Goal: Complete application form: Complete application form

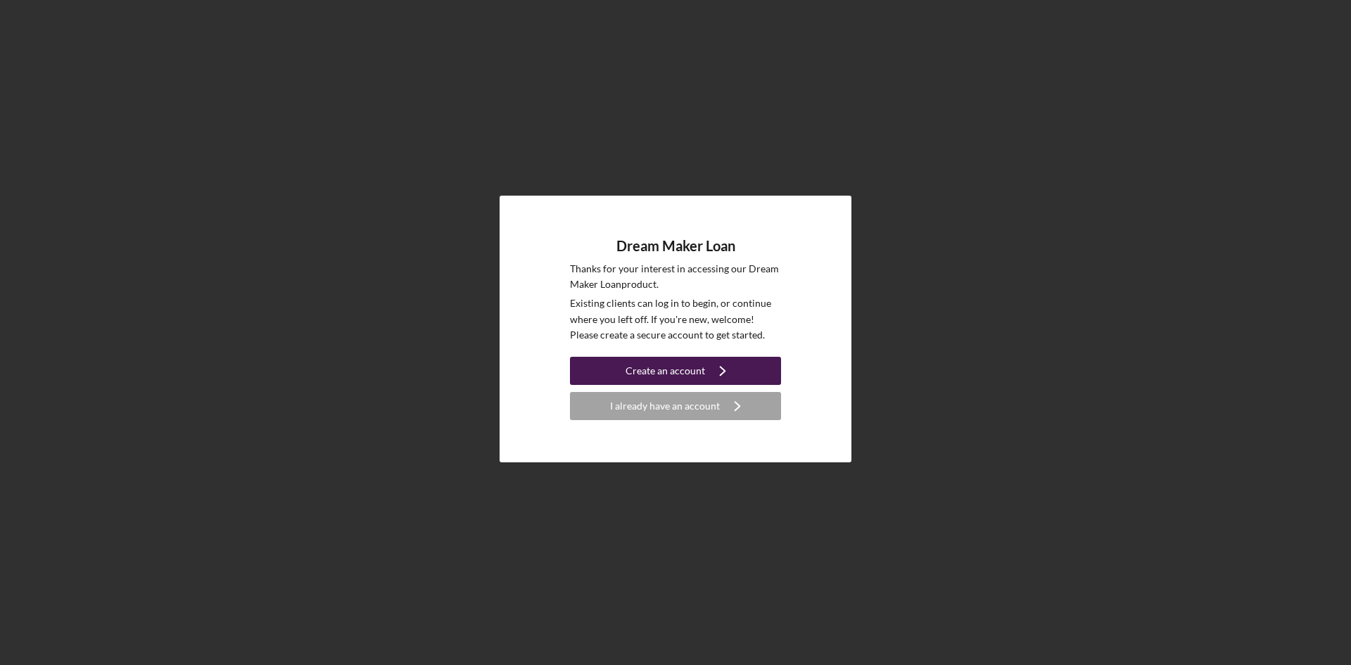
click at [685, 372] on div "Create an account" at bounding box center [666, 371] width 80 height 28
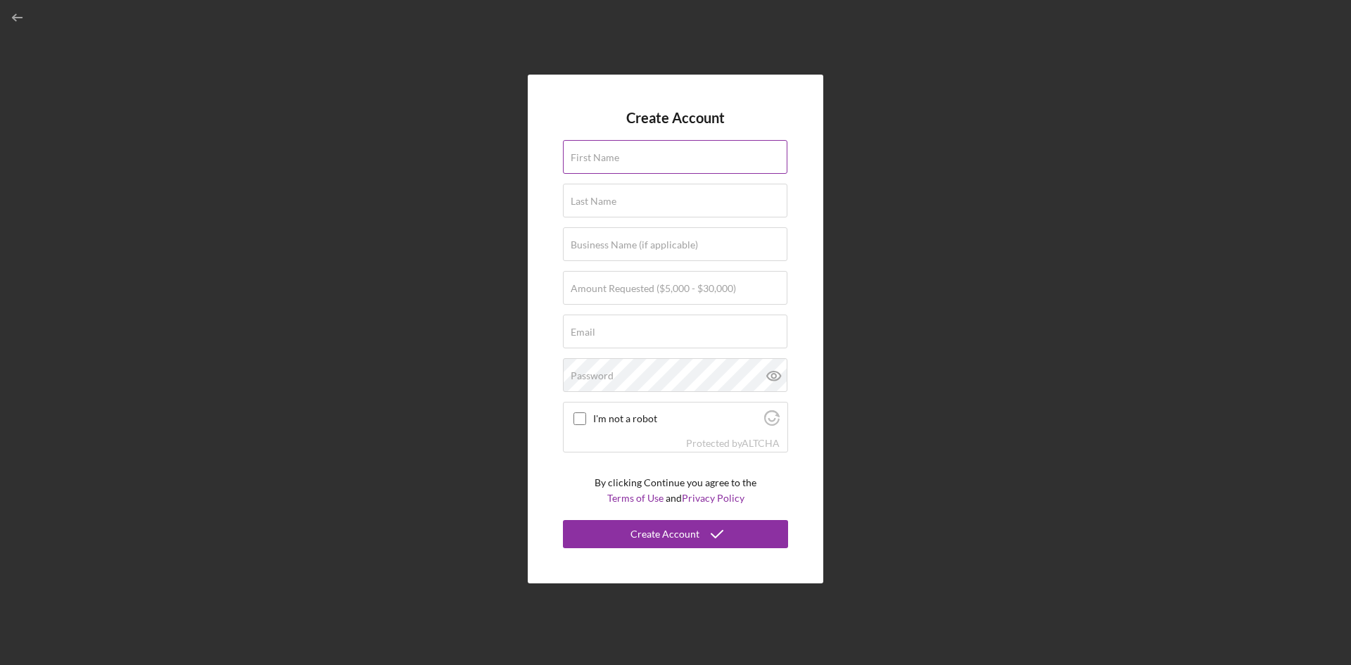
click at [650, 163] on input "First Name" at bounding box center [675, 157] width 224 height 34
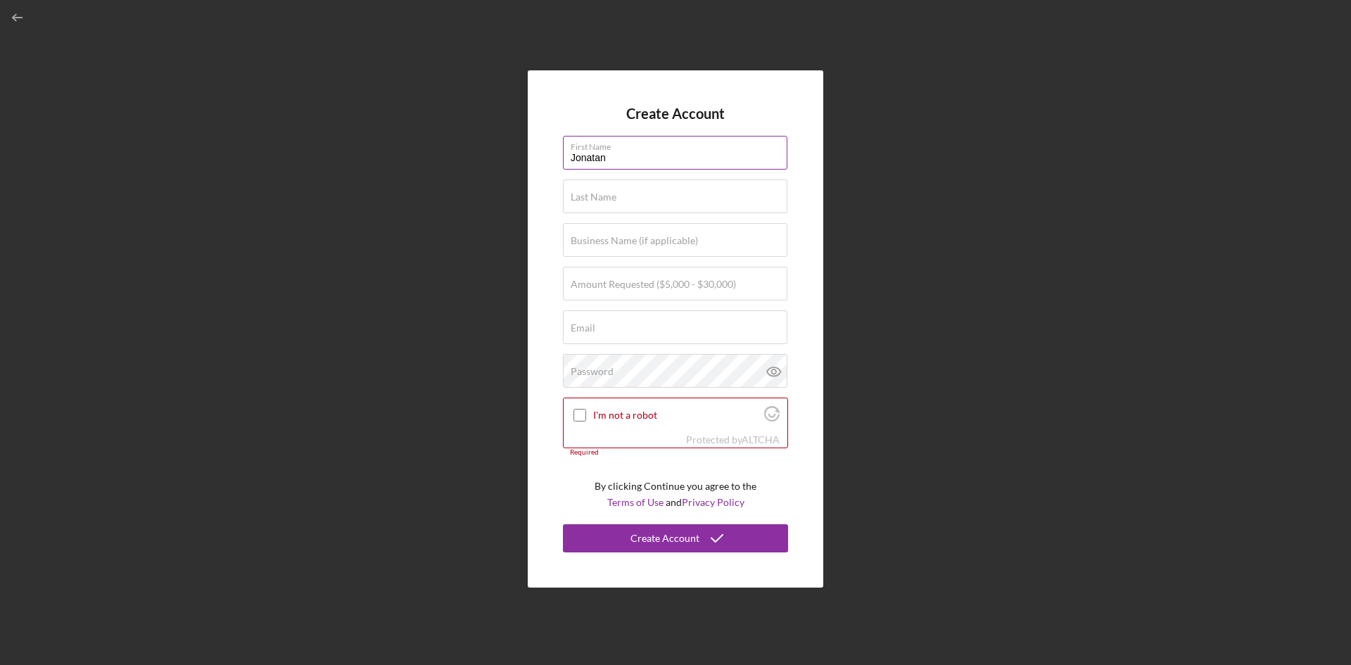
type input "Jonatan"
type input "Basora"
type input "Basora LLC"
type input "$30,000"
type input "j"
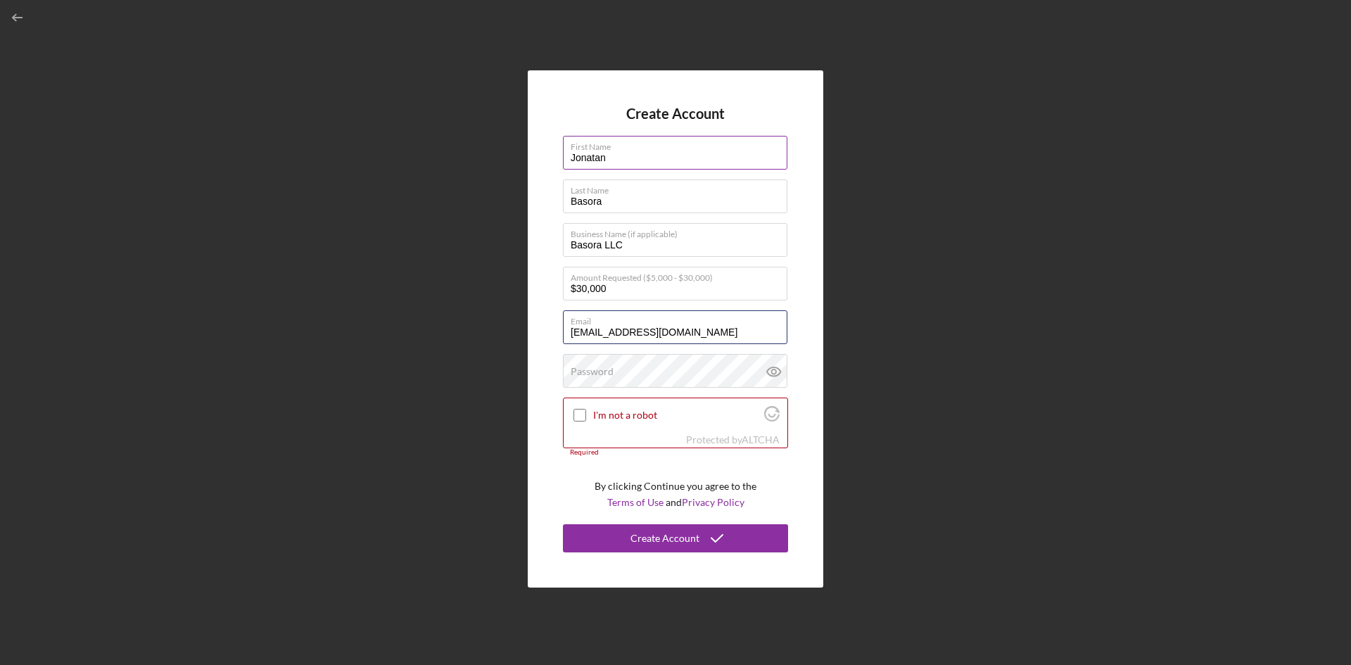
type input "[EMAIL_ADDRESS][DOMAIN_NAME]"
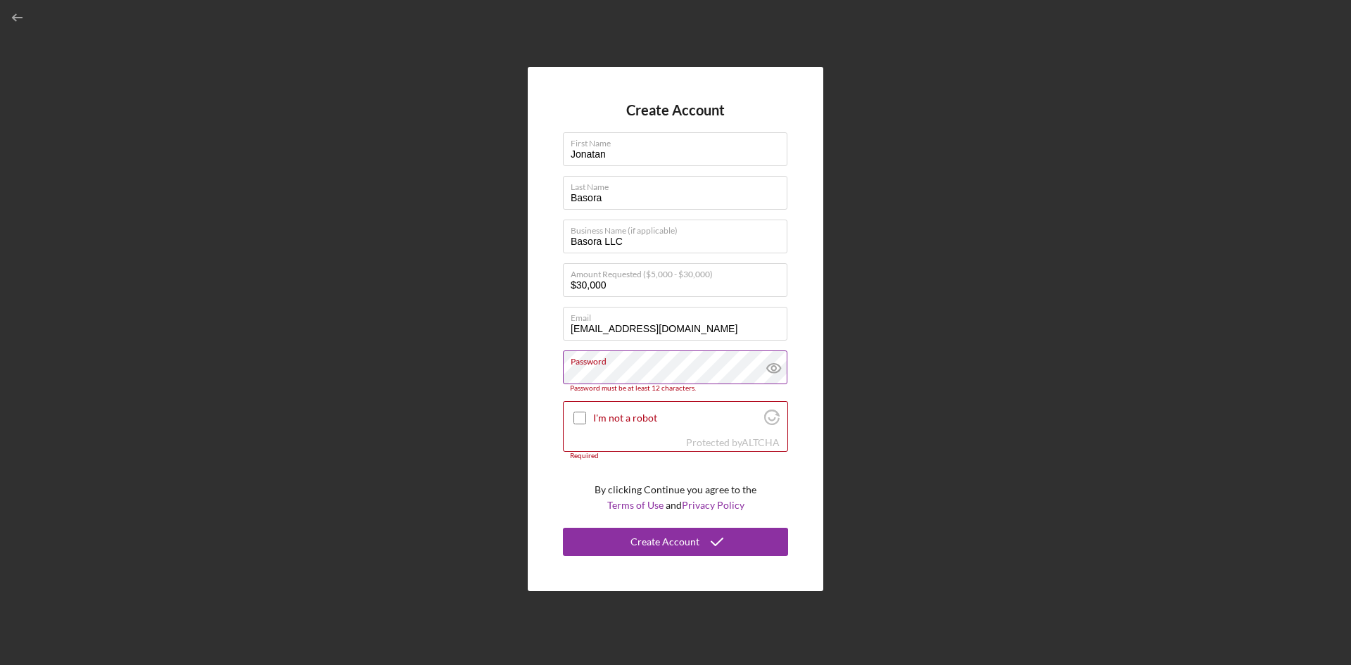
click at [772, 371] on icon at bounding box center [773, 367] width 35 height 35
click at [772, 371] on line at bounding box center [774, 368] width 12 height 12
click at [582, 415] on input "I'm not a robot" at bounding box center [579, 418] width 13 height 13
checkbox input "true"
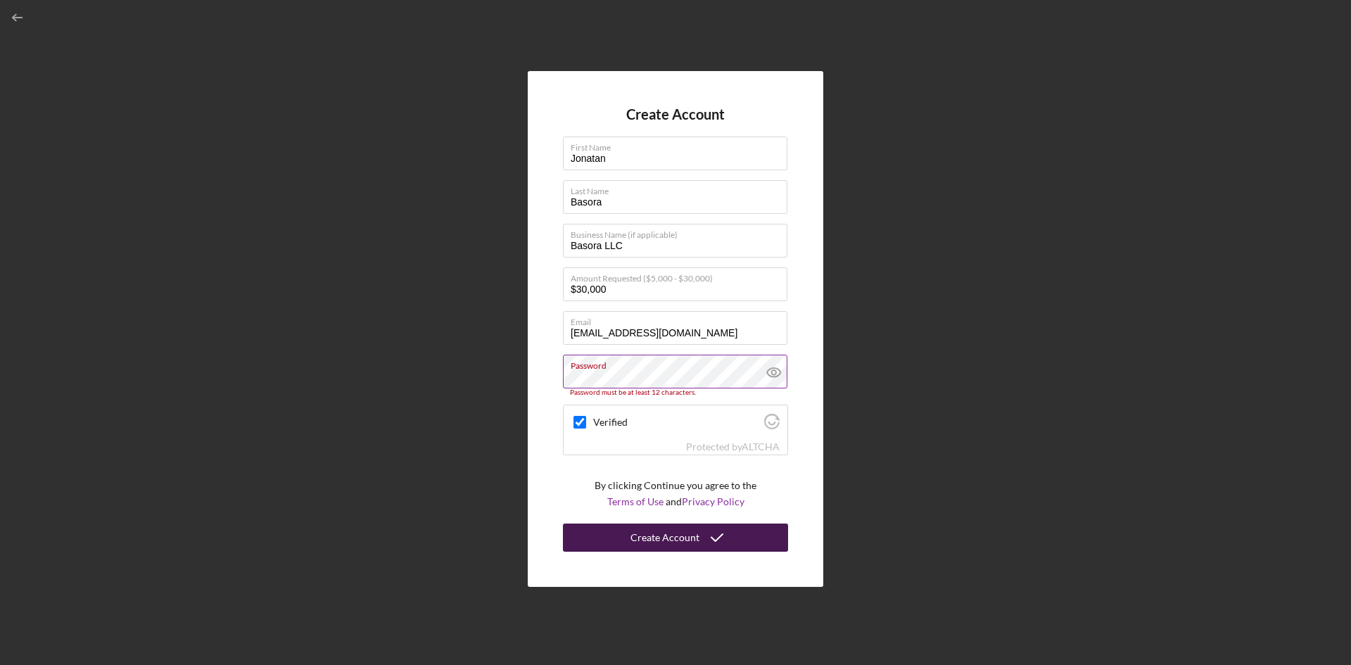
click at [669, 543] on div "Create Account" at bounding box center [664, 537] width 69 height 28
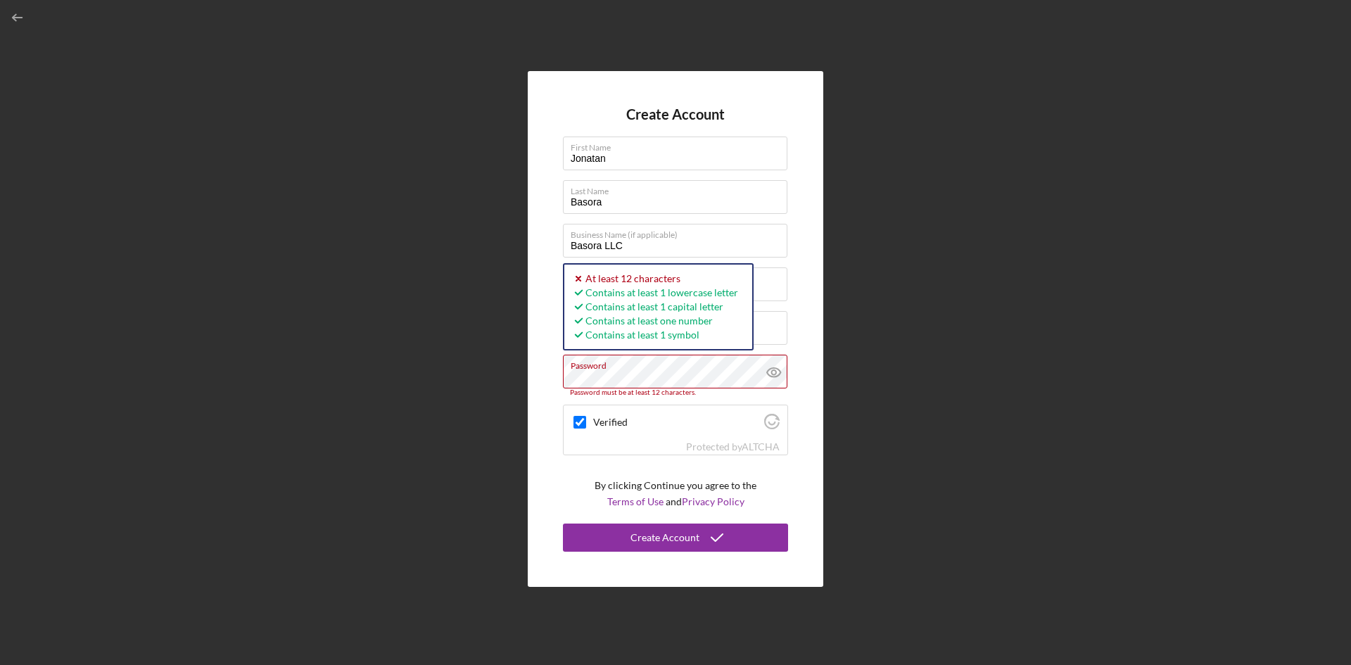
click at [775, 374] on icon at bounding box center [773, 372] width 35 height 35
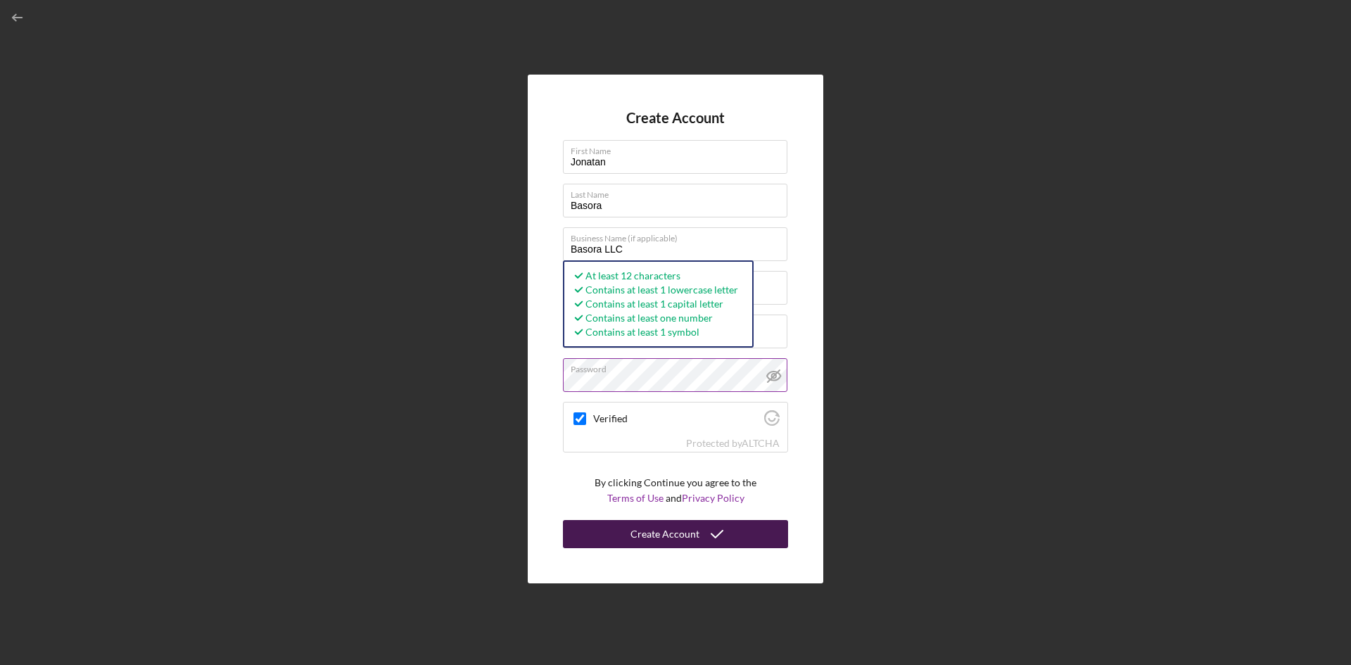
click at [672, 535] on div "Create Account" at bounding box center [664, 534] width 69 height 28
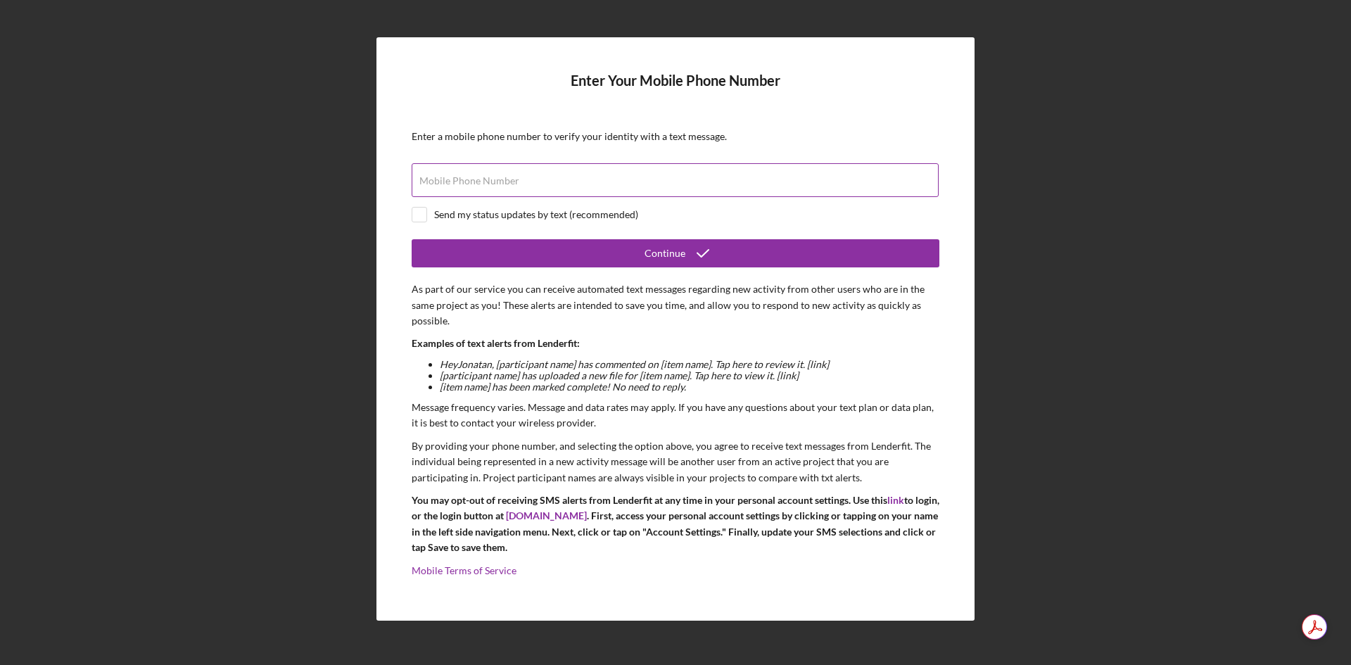
click at [545, 183] on input "Mobile Phone Number" at bounding box center [675, 180] width 527 height 34
type input "[PHONE_NUMBER]"
click at [505, 215] on div "Send my status updates by text (recommended)" at bounding box center [536, 214] width 204 height 11
checkbox input "true"
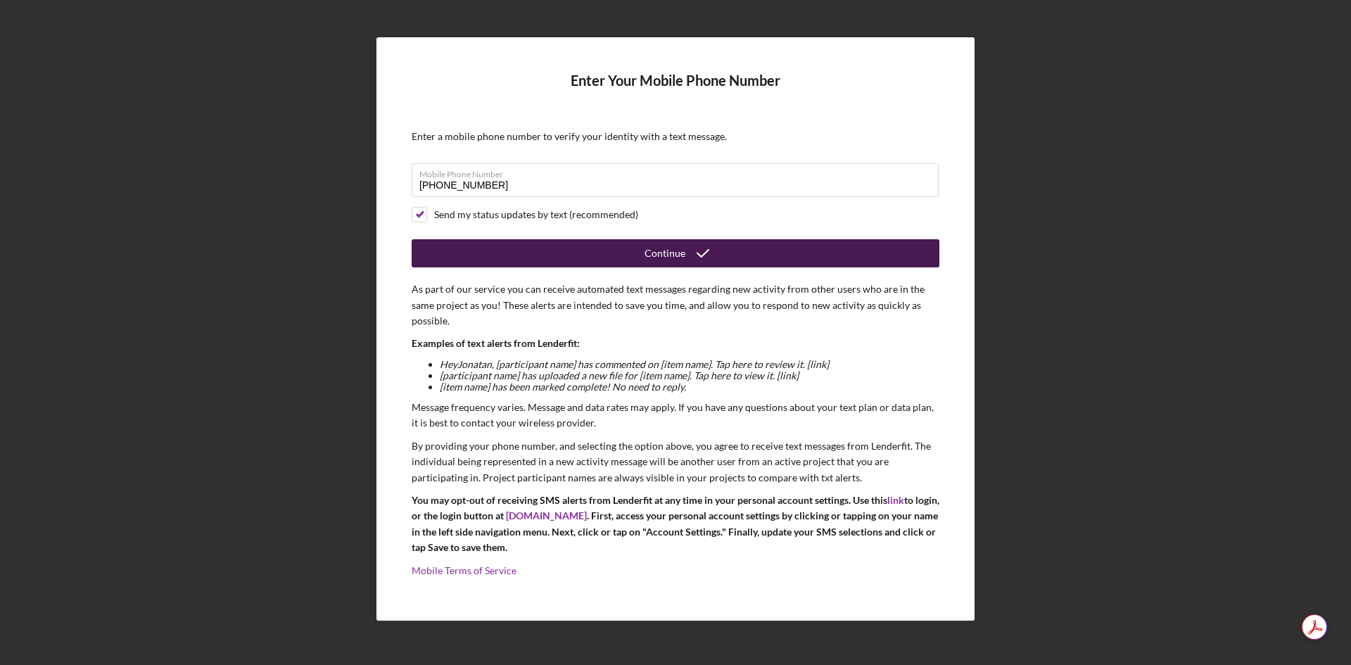
click at [672, 253] on div "Continue" at bounding box center [665, 253] width 41 height 28
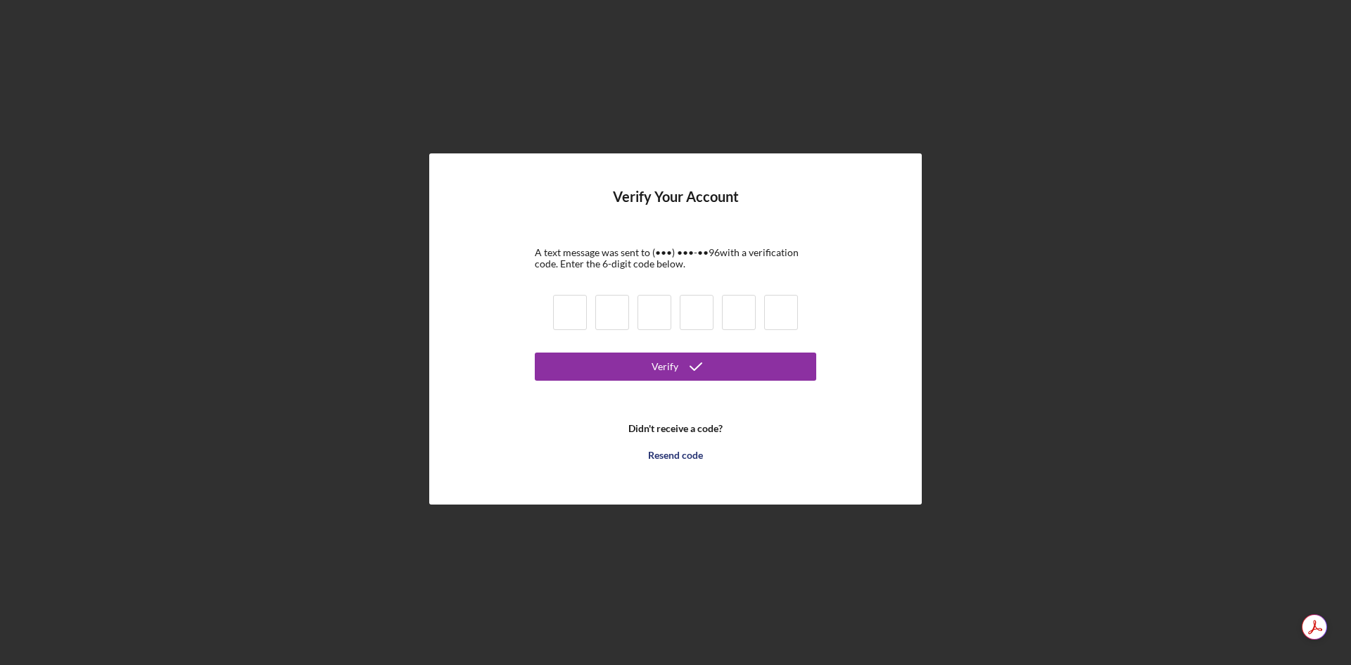
click at [562, 315] on input at bounding box center [570, 312] width 34 height 35
type input "3"
type input "4"
type input "0"
type input "4"
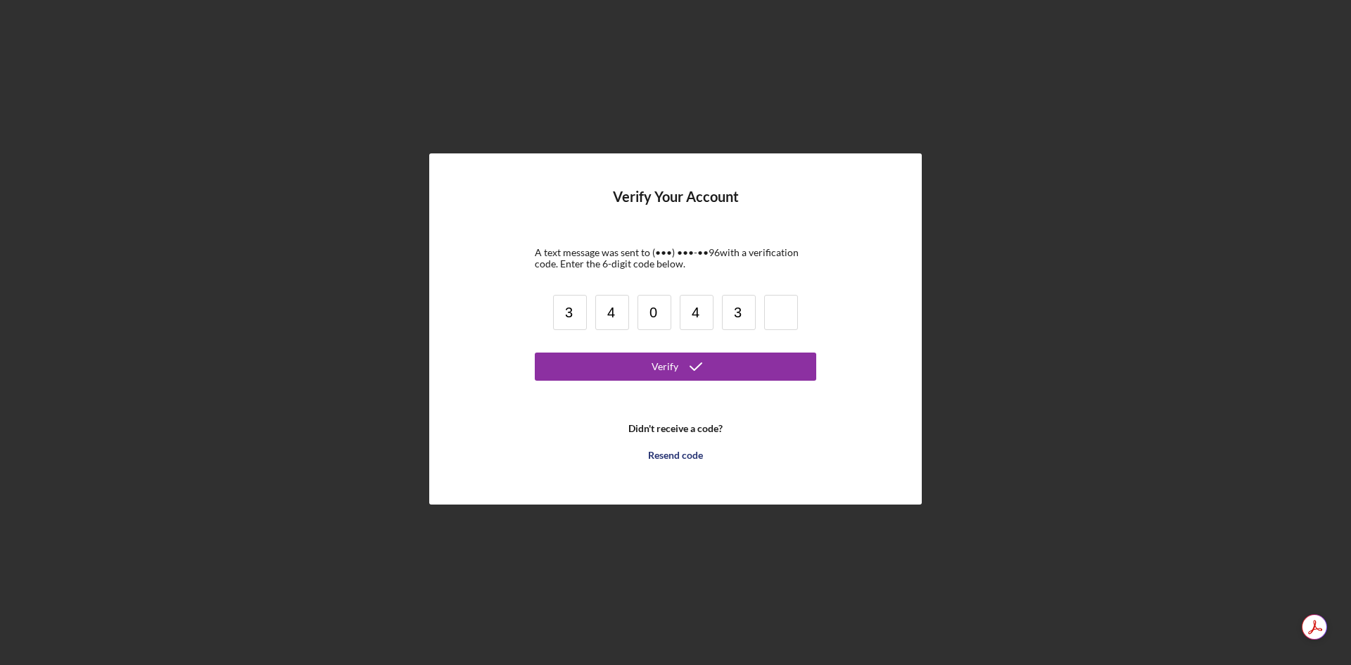
type input "3"
type input "8"
click at [668, 370] on div "Verify" at bounding box center [665, 367] width 27 height 28
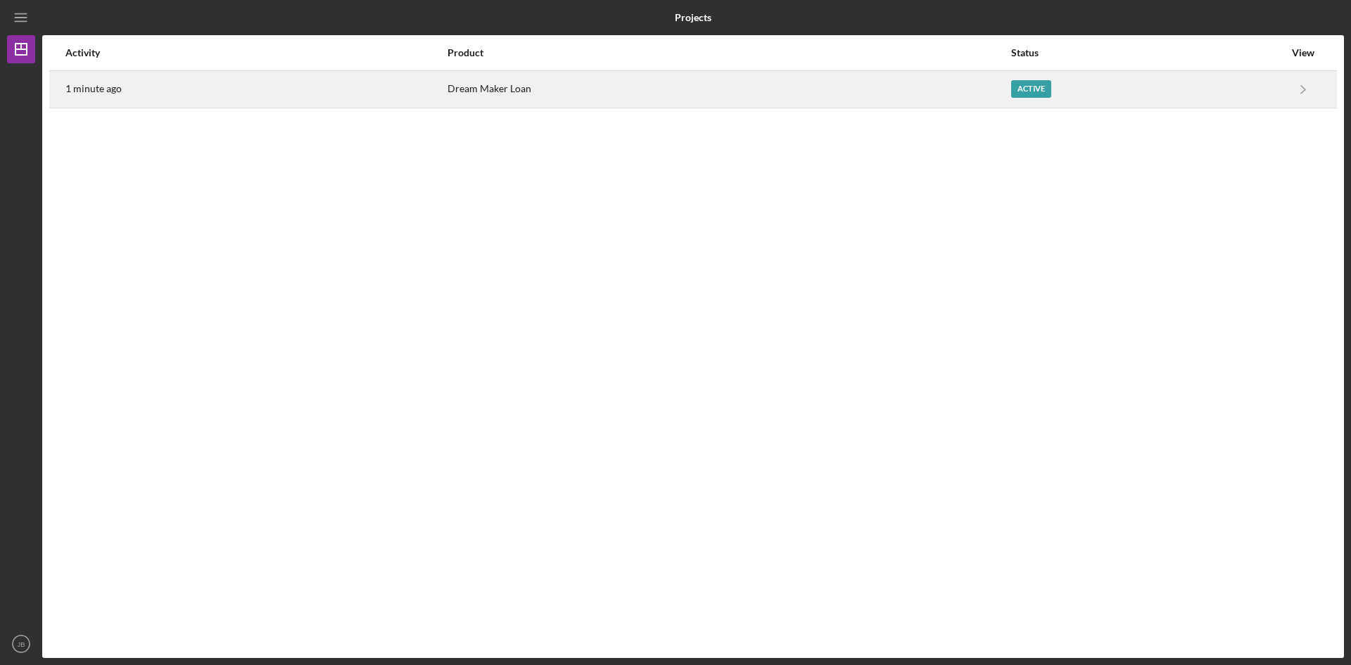
click at [1030, 89] on div "Active" at bounding box center [1031, 89] width 40 height 18
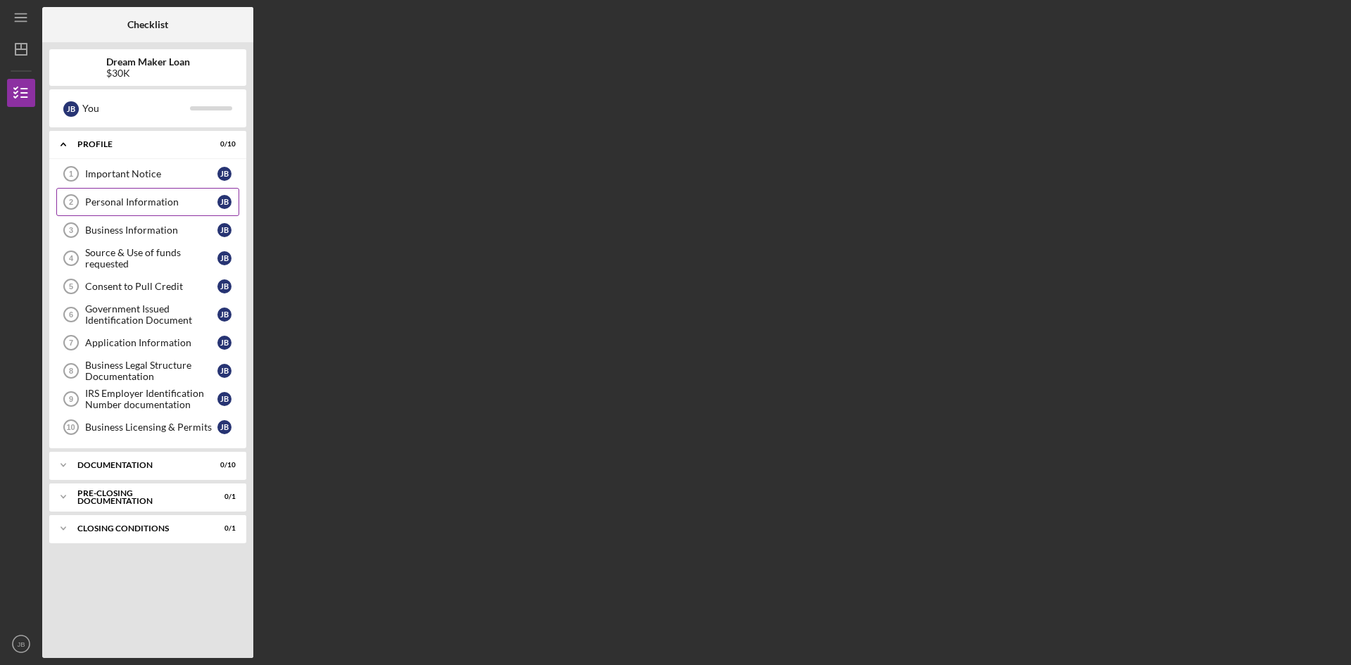
click at [121, 206] on div "Personal Information" at bounding box center [151, 201] width 132 height 11
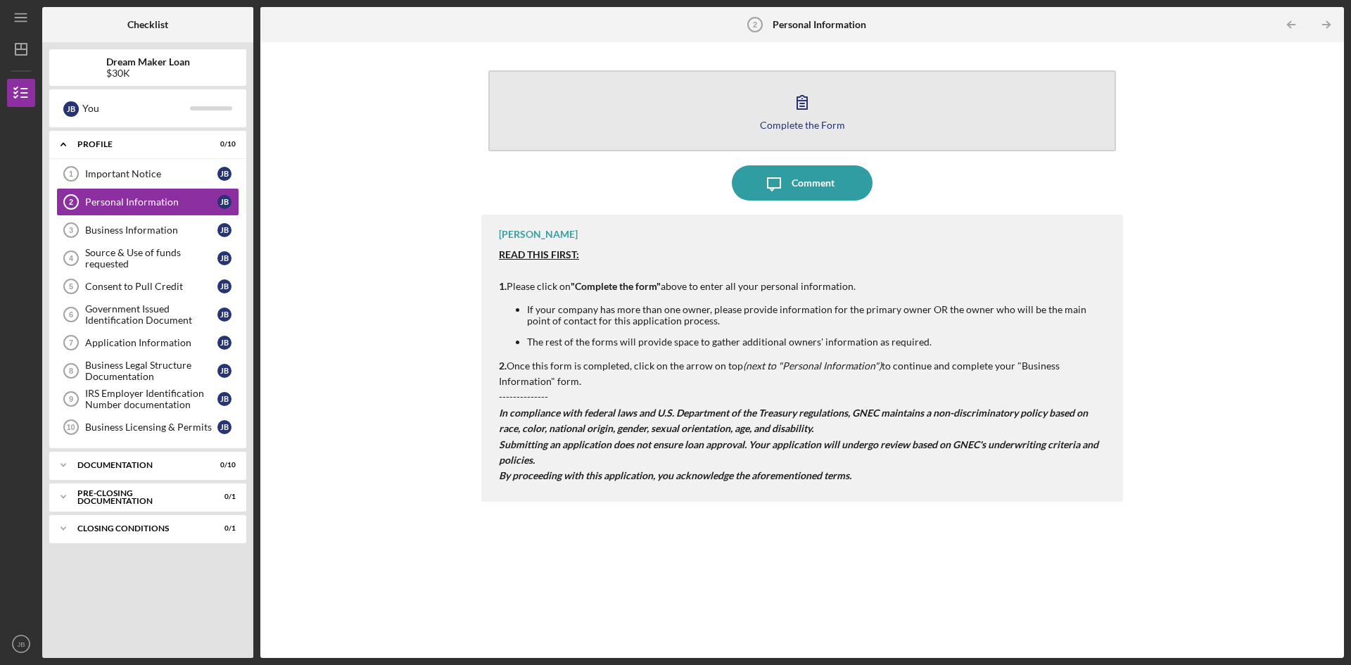
click at [806, 108] on icon "button" at bounding box center [802, 101] width 35 height 35
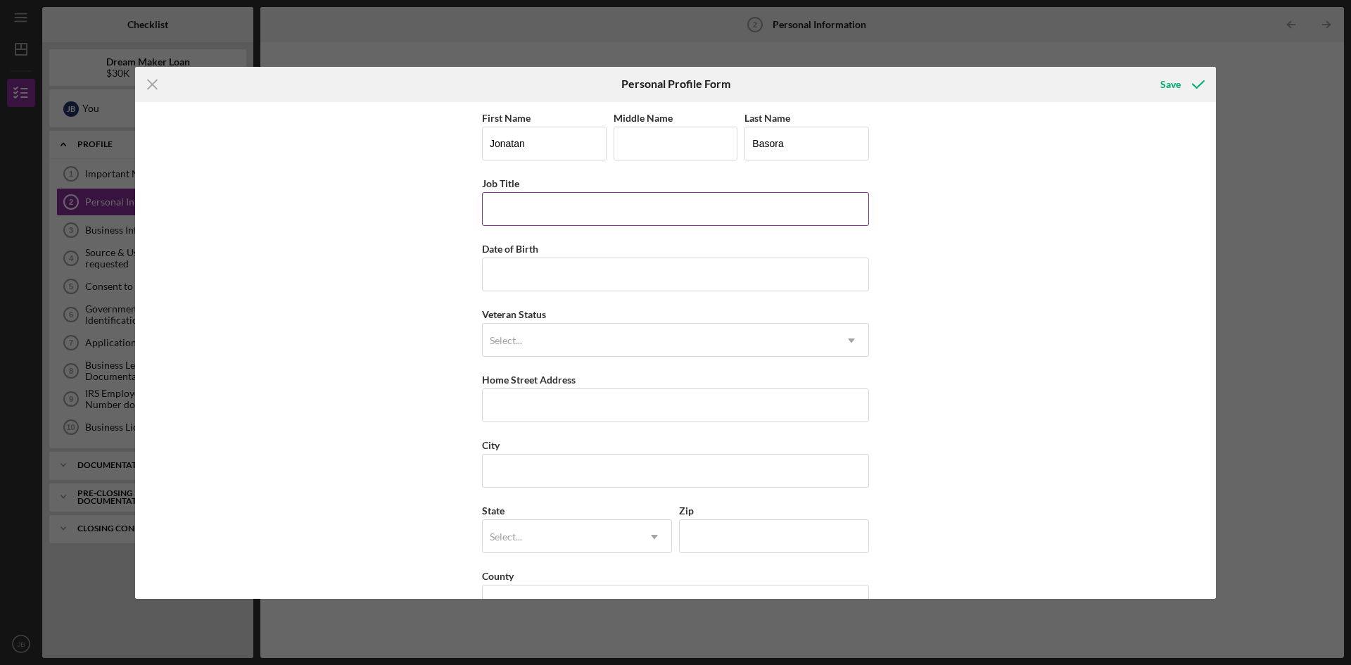
click at [557, 214] on input "Job Title" at bounding box center [675, 209] width 387 height 34
type input "Owner"
type input "[DATE]"
click at [619, 331] on div "Select..." at bounding box center [659, 340] width 352 height 32
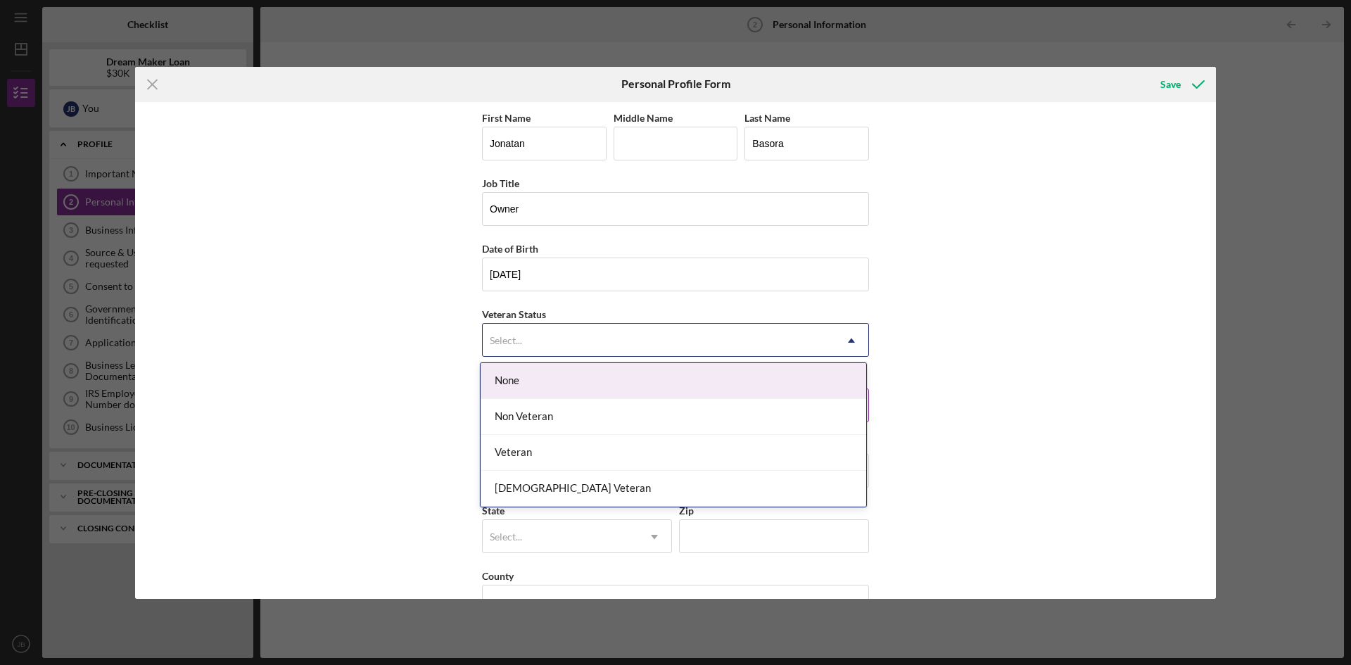
click at [589, 376] on div "None" at bounding box center [674, 381] width 386 height 36
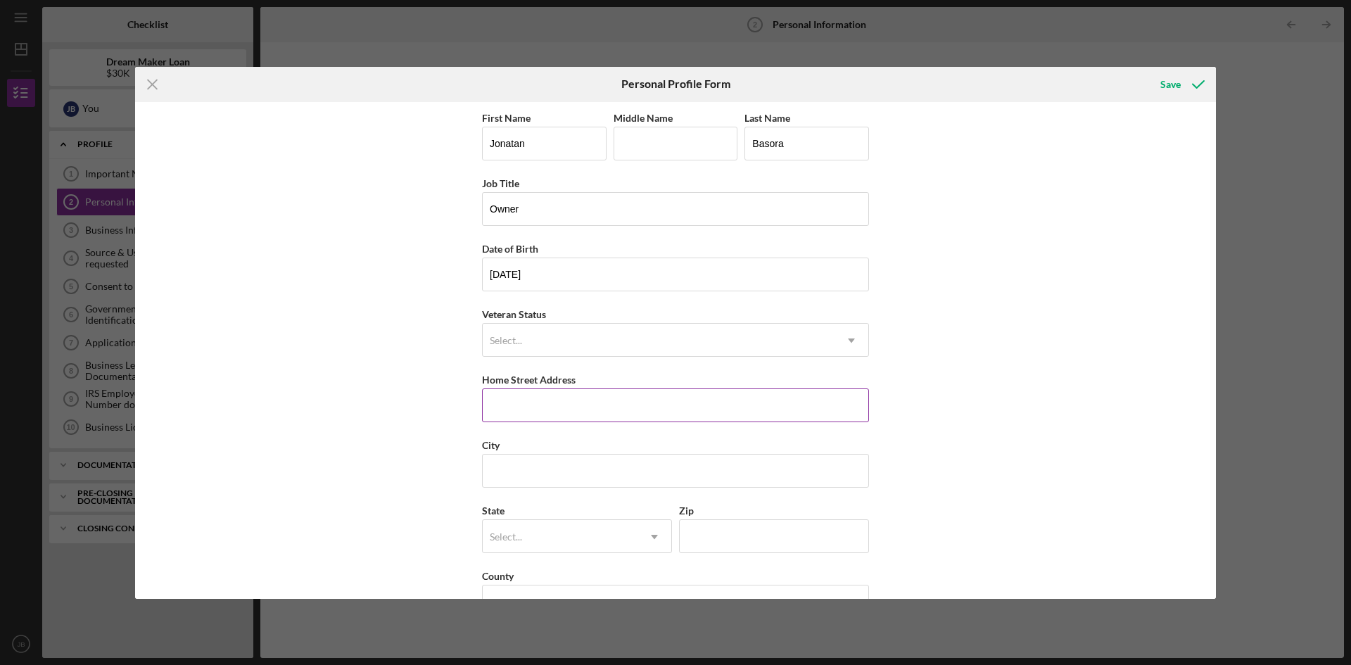
click at [633, 412] on input "Home Street Address" at bounding box center [675, 405] width 387 height 34
type input "[STREET_ADDRESS][PERSON_NAME]"
type input "Basora"
type input "Garfield"
type input "NJ"
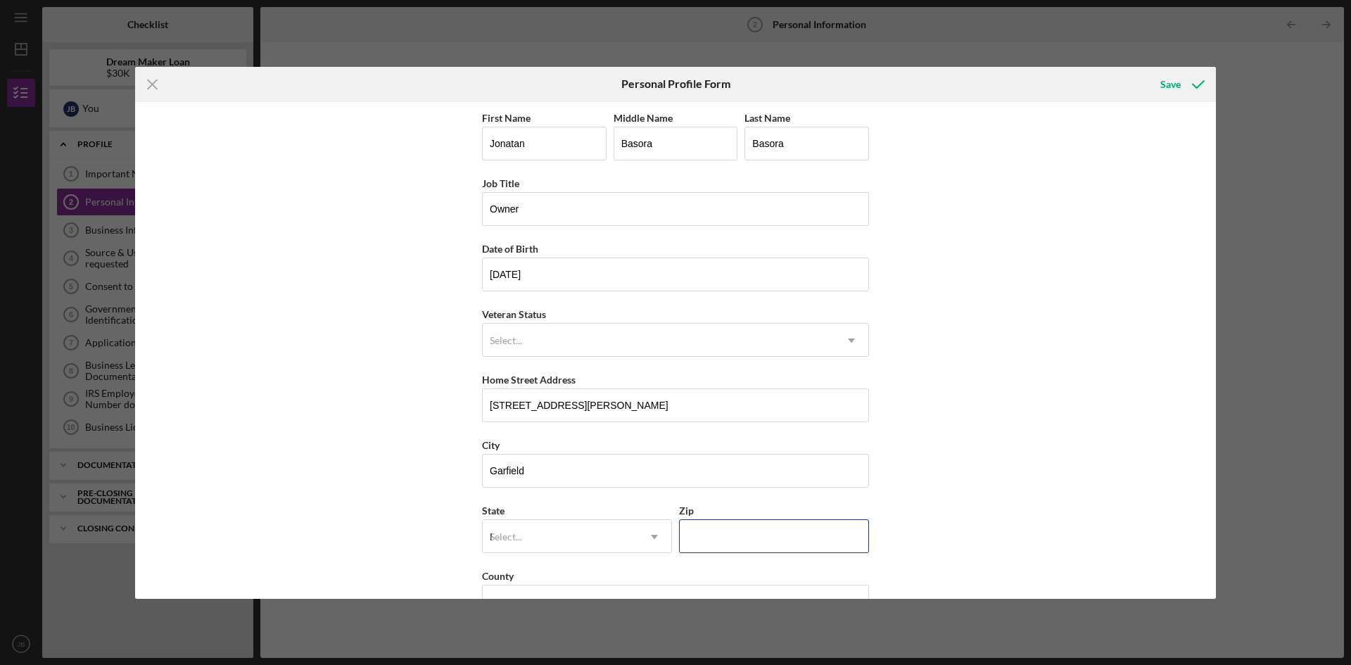
type input "07026"
type input "[GEOGRAPHIC_DATA]"
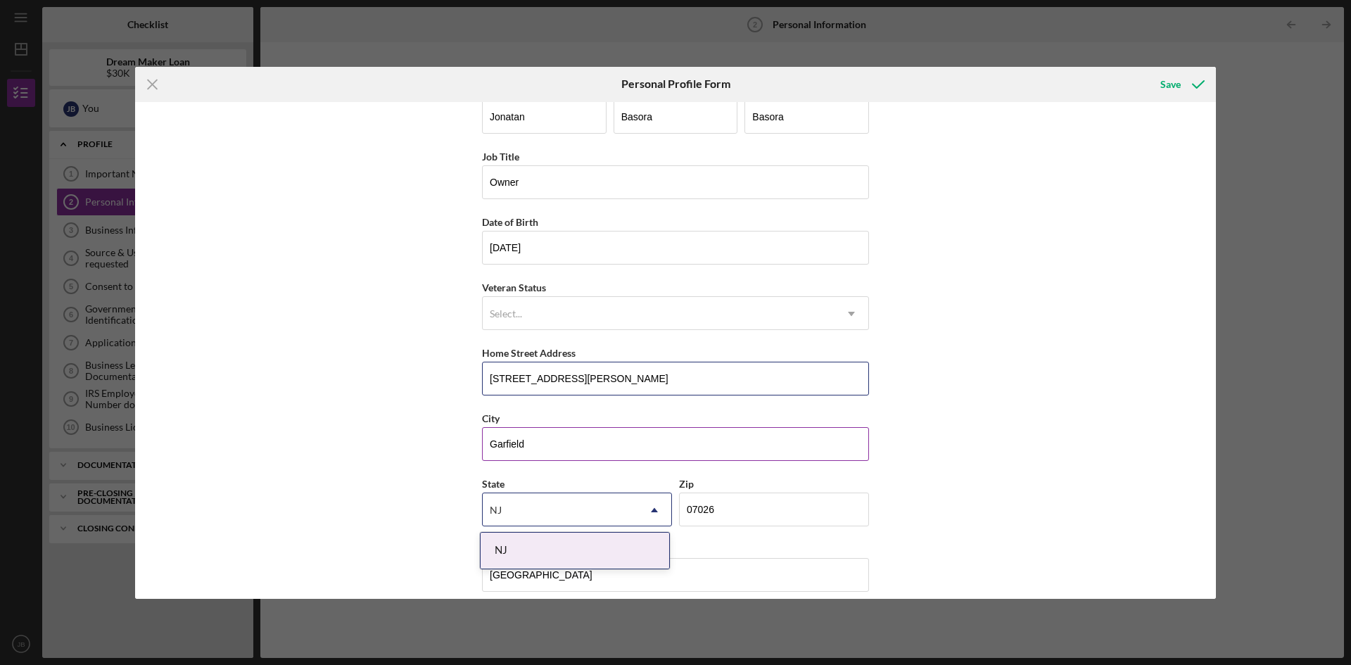
scroll to position [41, 0]
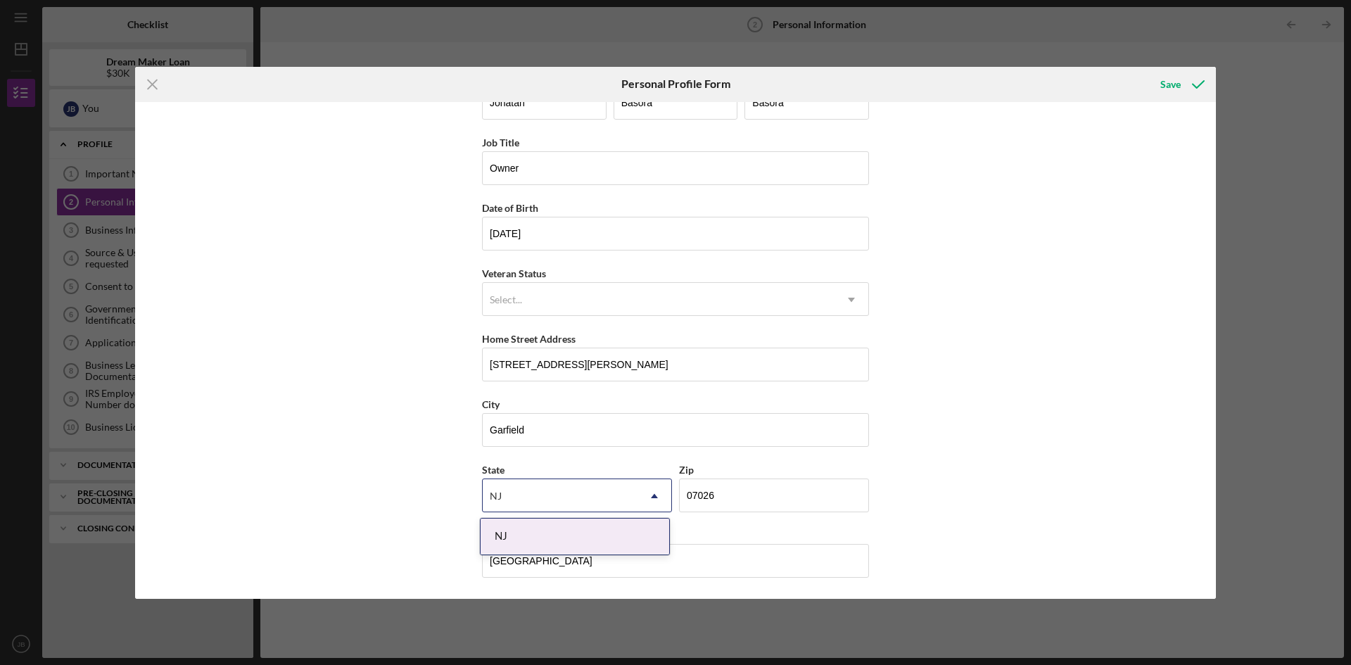
click at [506, 543] on div "NJ" at bounding box center [575, 537] width 189 height 36
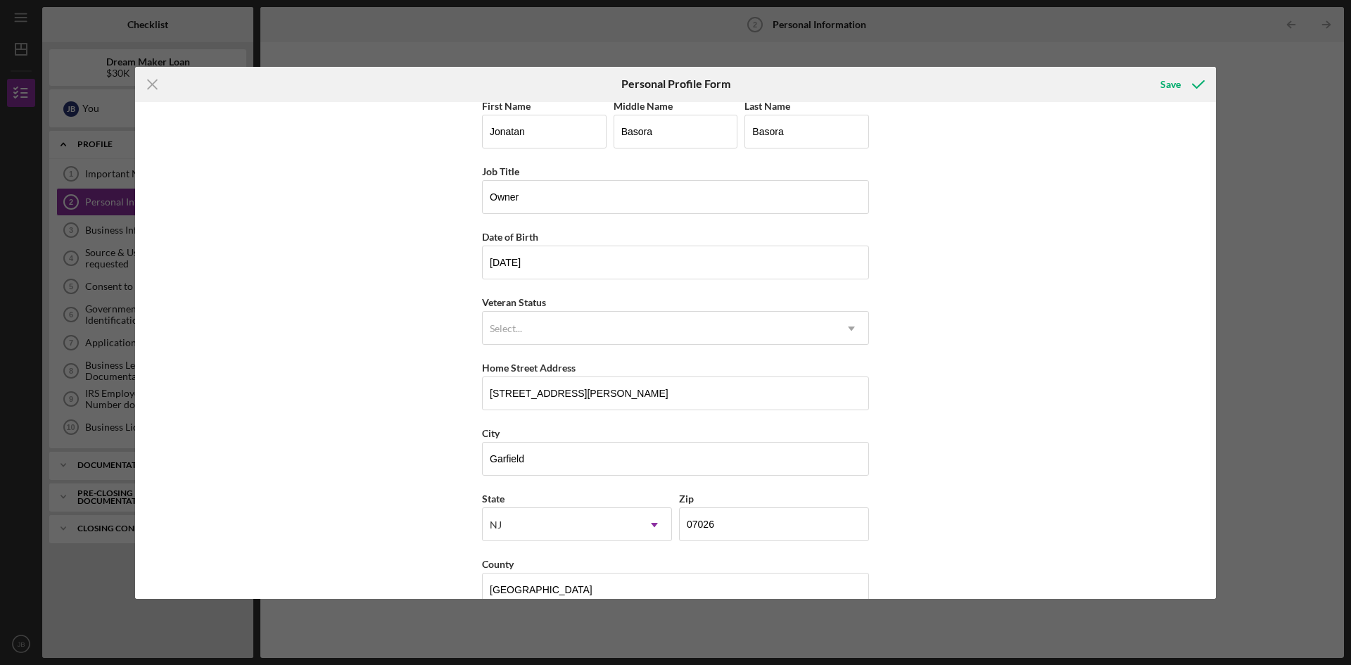
scroll to position [0, 0]
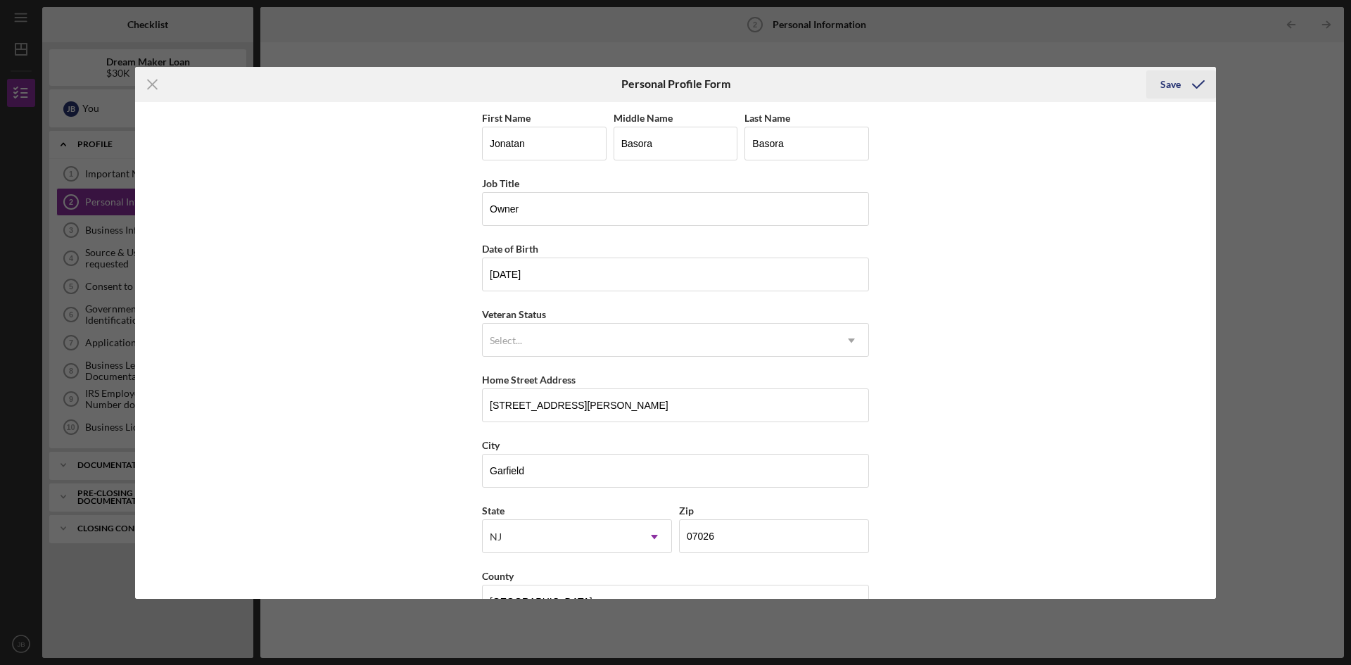
click at [1174, 84] on div "Save" at bounding box center [1170, 84] width 20 height 28
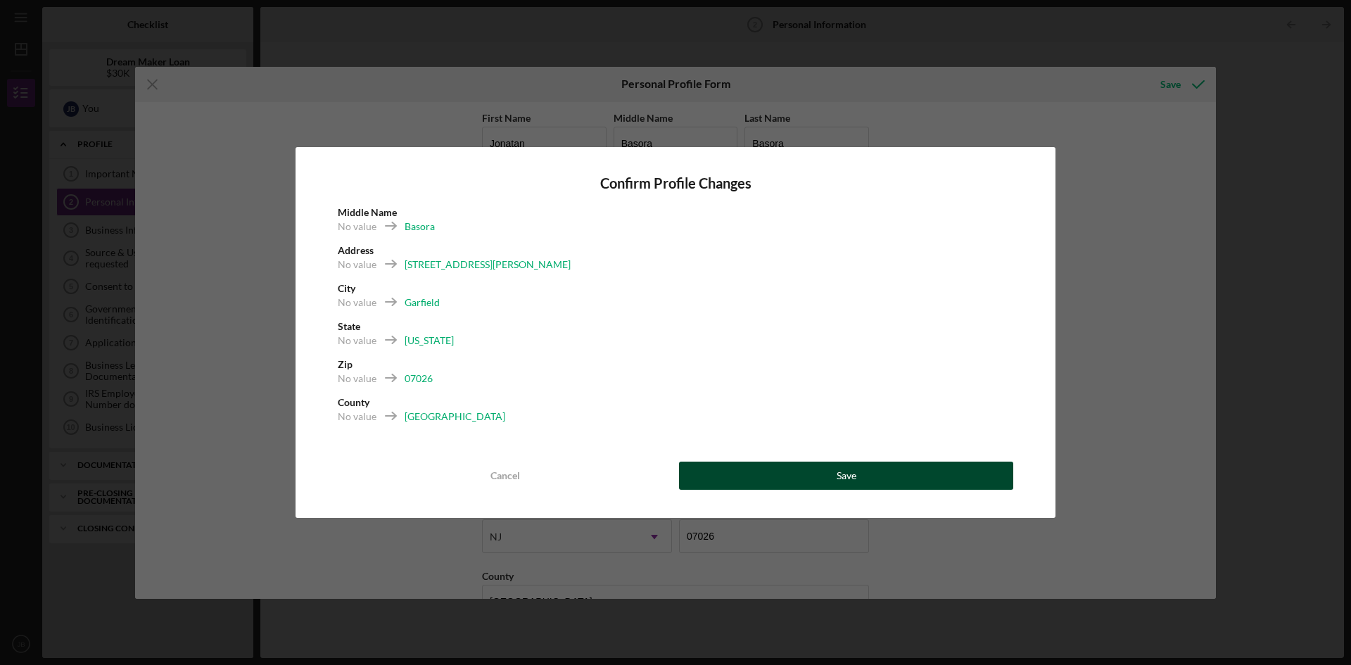
click at [837, 474] on div "Save" at bounding box center [847, 476] width 20 height 28
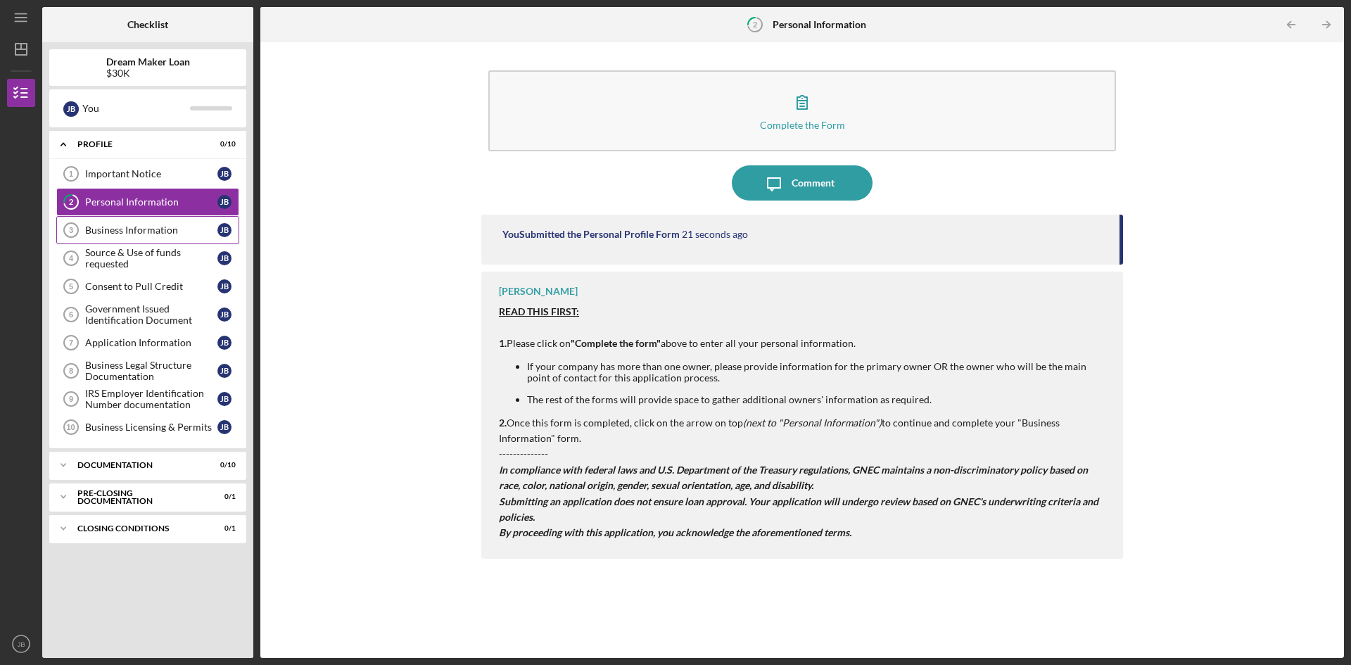
click at [107, 229] on div "Business Information" at bounding box center [151, 229] width 132 height 11
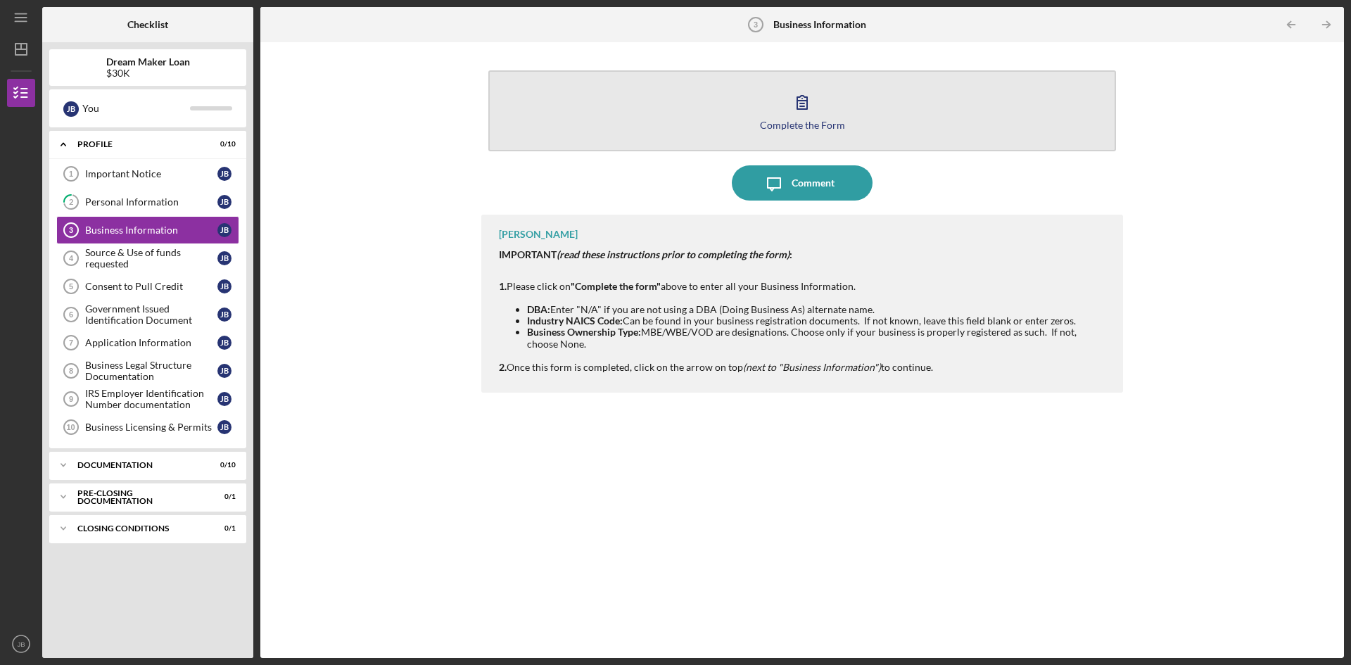
click at [797, 113] on icon "button" at bounding box center [802, 101] width 35 height 35
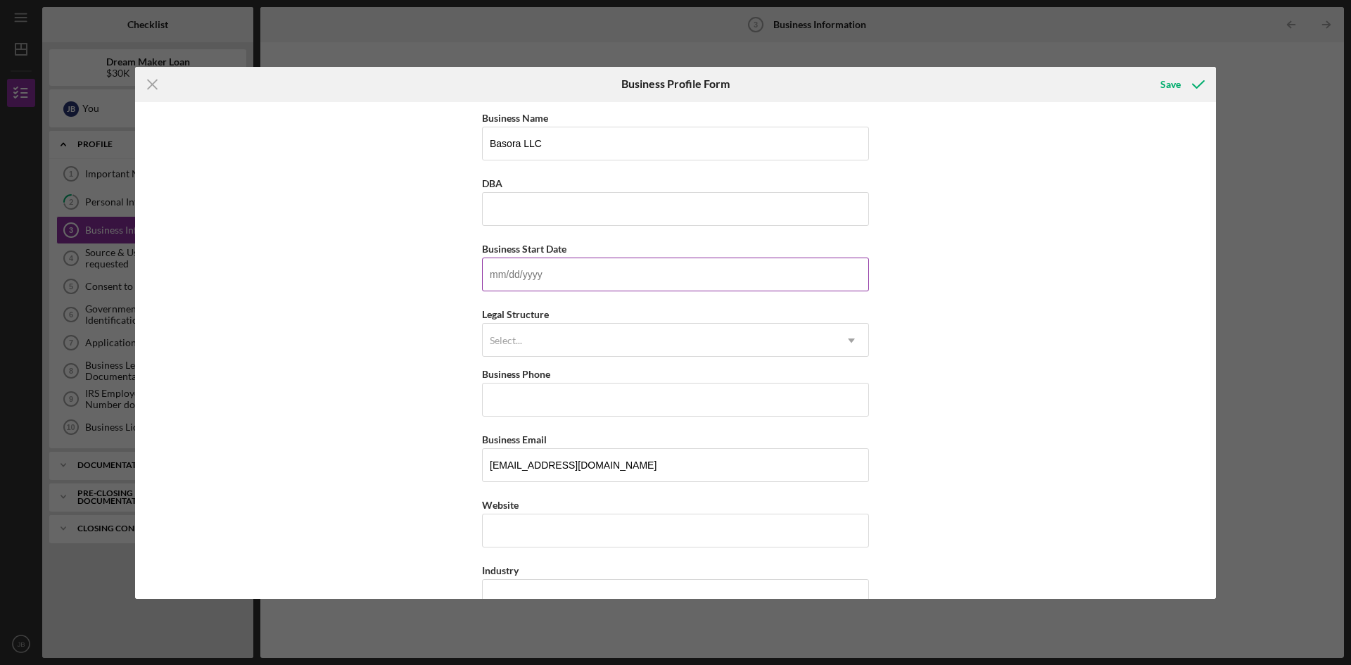
click at [579, 275] on input "Business Start Date" at bounding box center [675, 275] width 387 height 34
type input "[DATE]"
click at [623, 326] on div "Select..." at bounding box center [659, 340] width 352 height 32
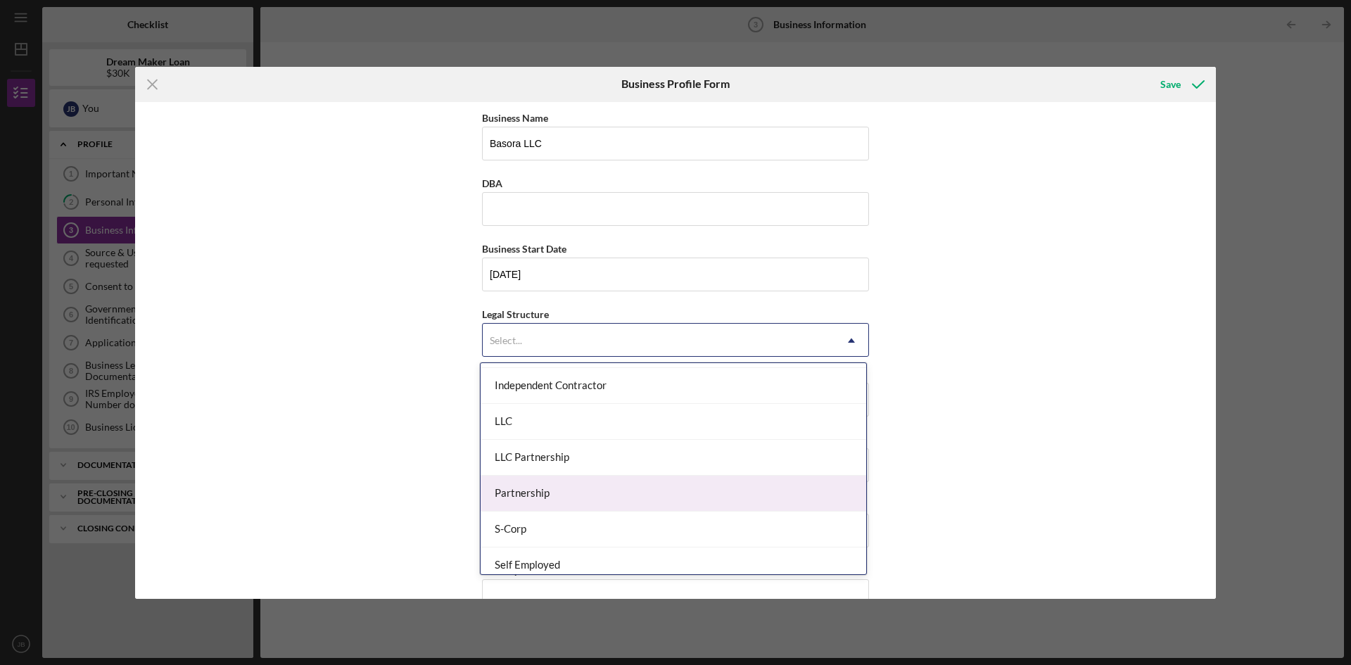
scroll to position [211, 0]
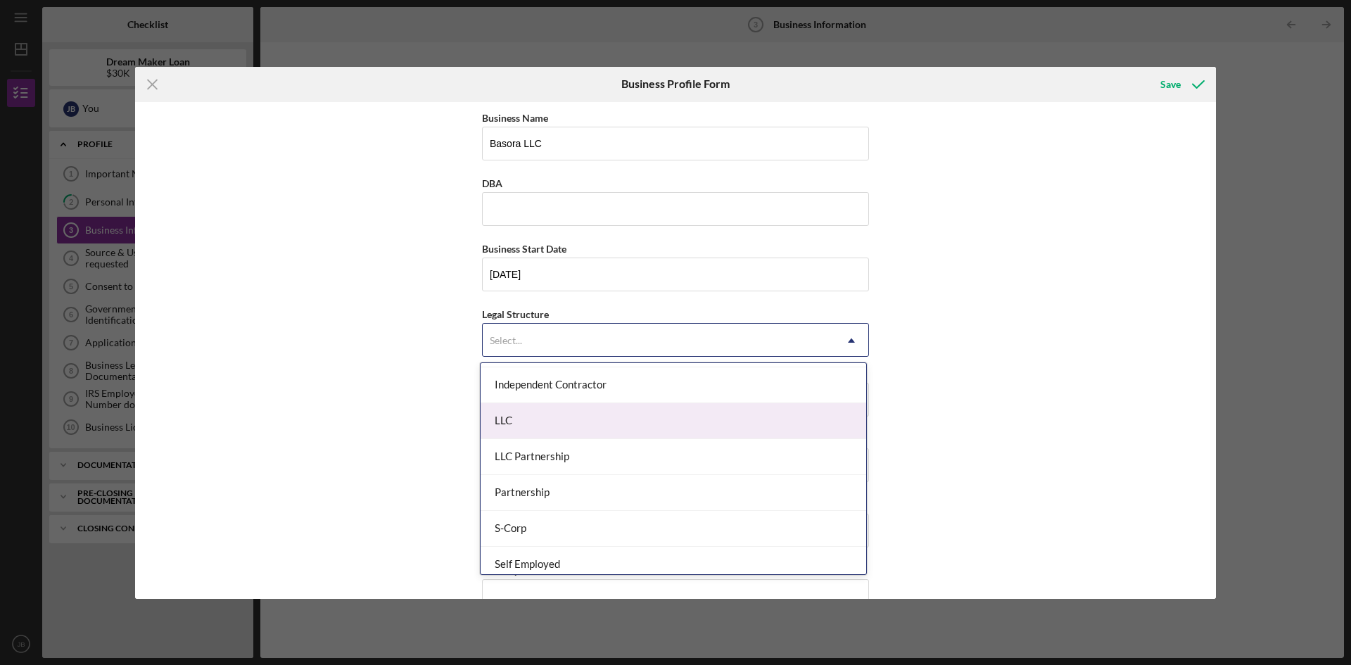
click at [601, 424] on div "LLC" at bounding box center [674, 421] width 386 height 36
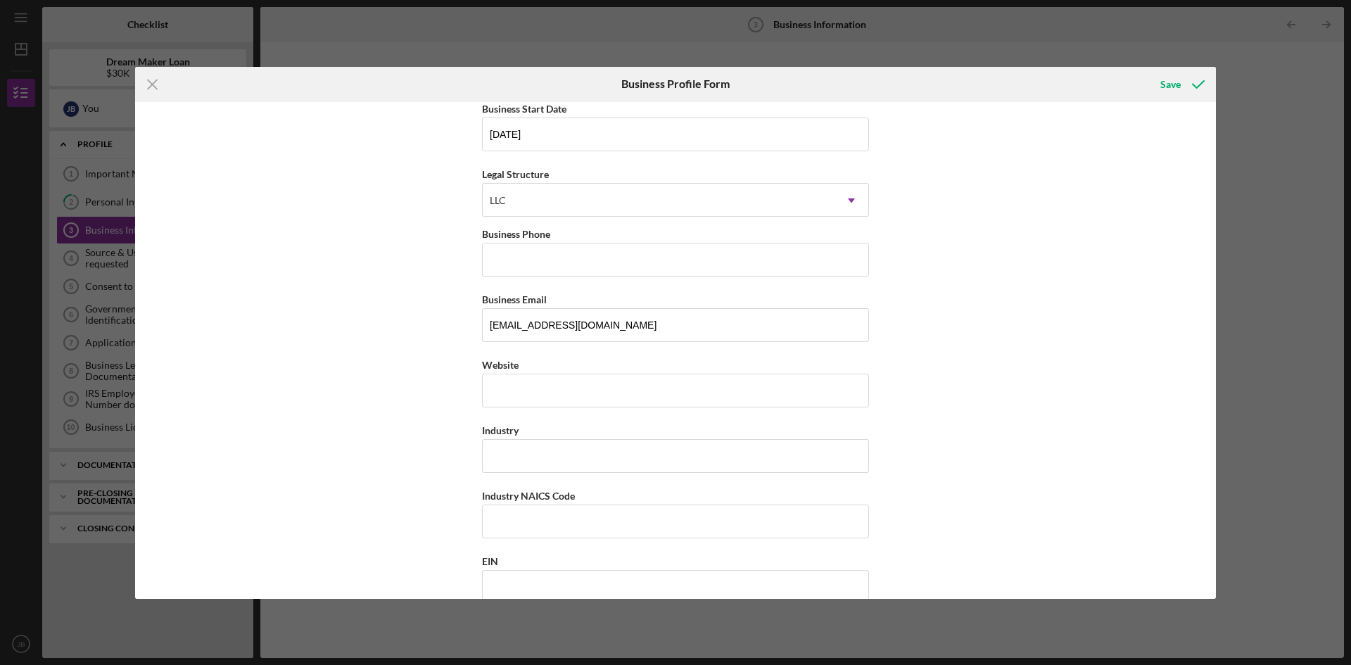
scroll to position [141, 0]
click at [638, 267] on input "Business Phone" at bounding box center [675, 259] width 387 height 34
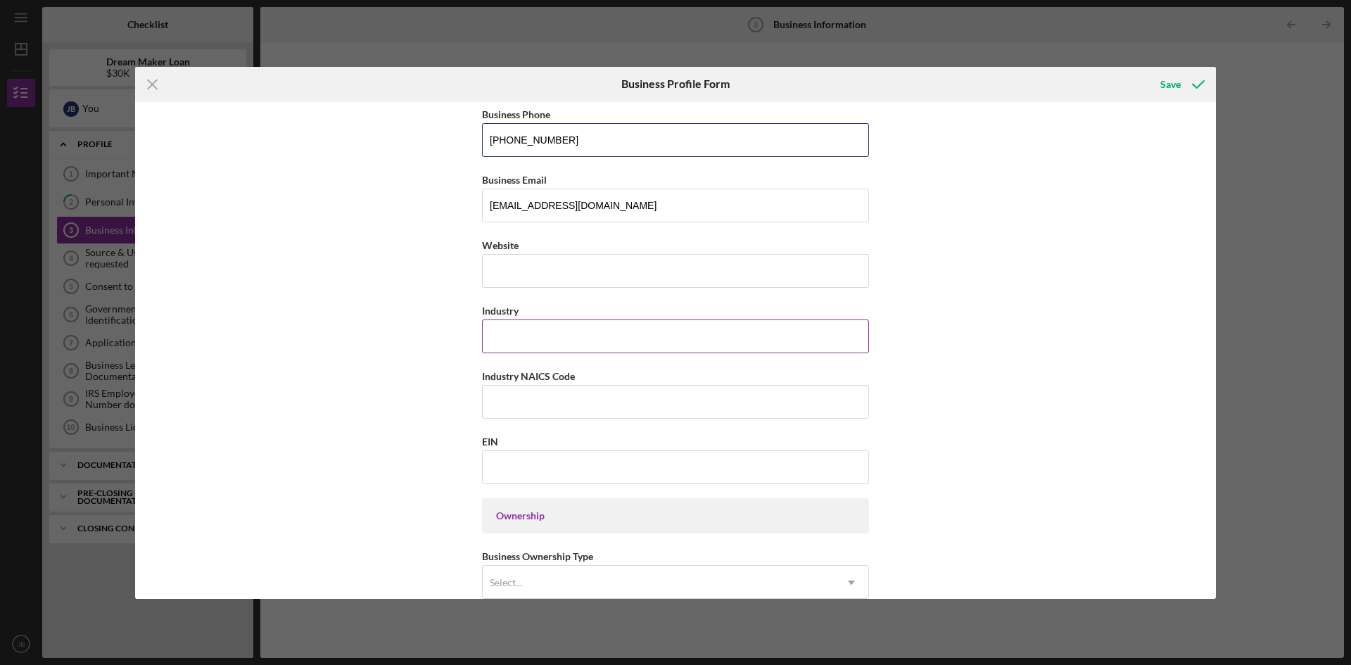
scroll to position [281, 0]
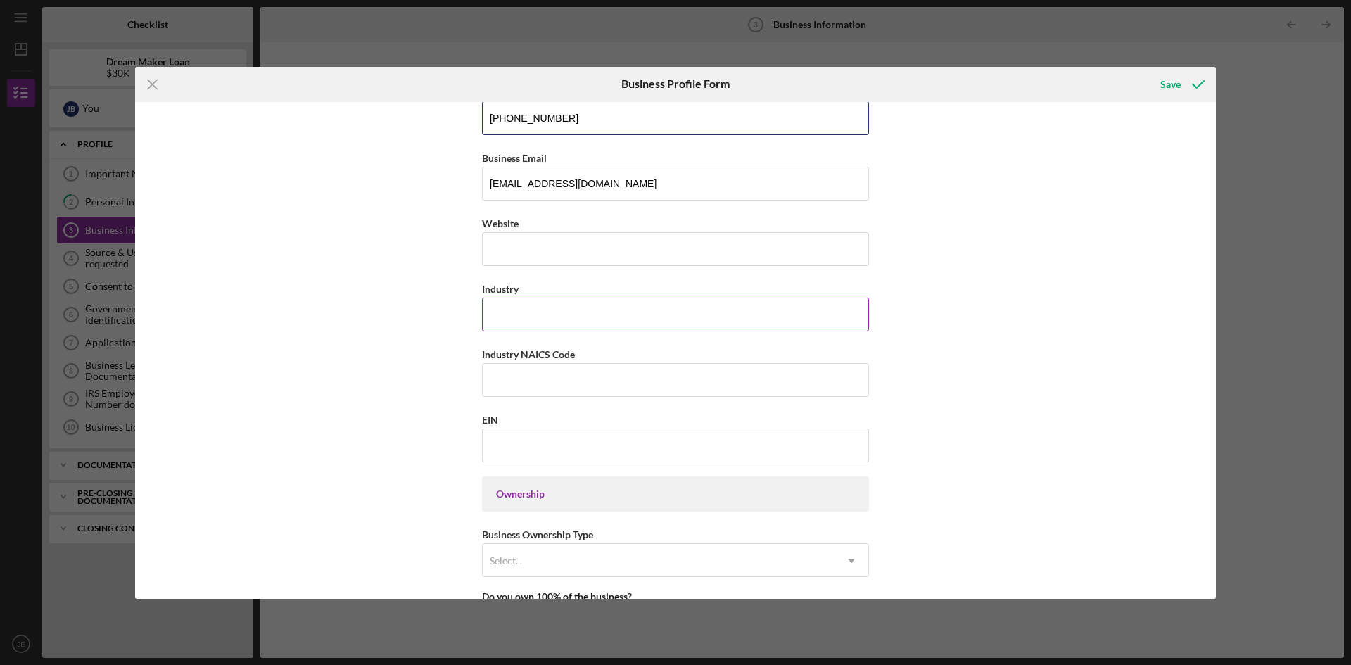
type input "[PHONE_NUMBER]"
click at [552, 329] on input "Industry" at bounding box center [675, 315] width 387 height 34
type input "Accounting Services"
click at [592, 380] on input "Industry NAICS Code" at bounding box center [675, 380] width 387 height 34
drag, startPoint x: 535, startPoint y: 385, endPoint x: 472, endPoint y: 386, distance: 63.3
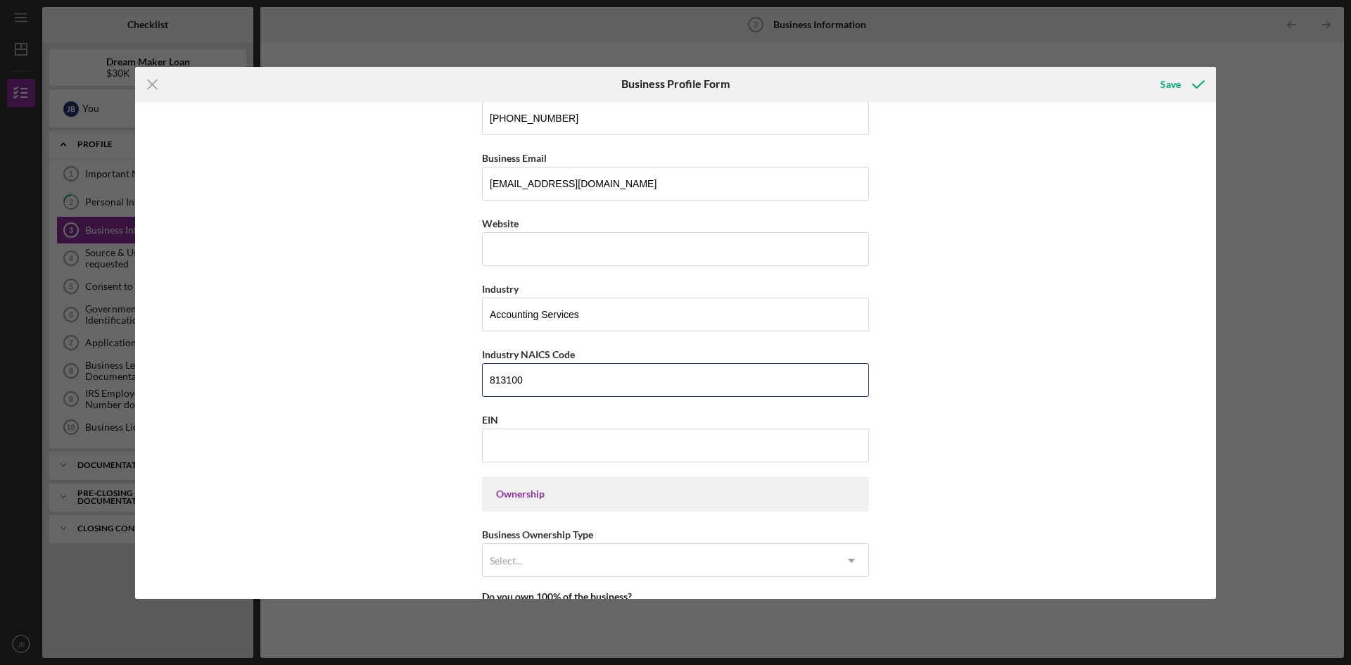
click at [472, 386] on div "Business Name Basora LLC DBA Business Start Date [DATE] Legal Structure LLC Ico…" at bounding box center [675, 350] width 1081 height 497
click at [535, 383] on input "813100" at bounding box center [675, 380] width 387 height 34
type input "132082"
paste input "13-2011###"
click at [554, 445] on input "13-2011###" at bounding box center [675, 446] width 387 height 34
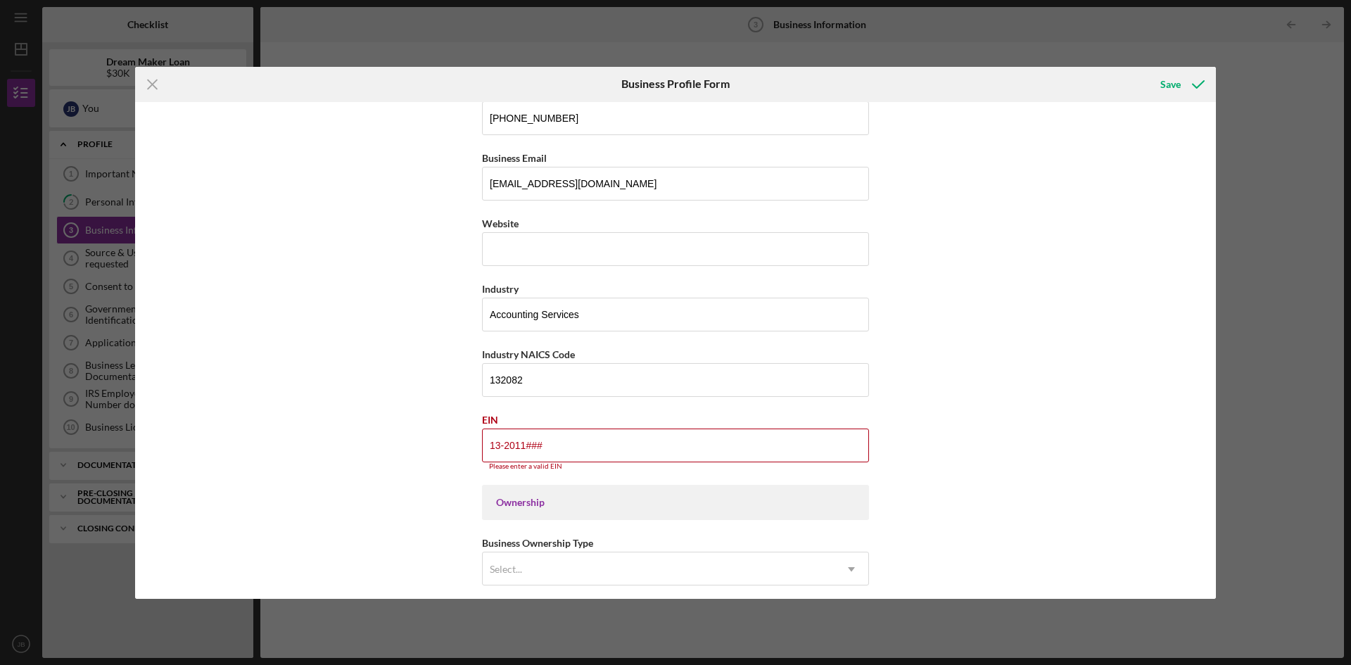
drag, startPoint x: 554, startPoint y: 445, endPoint x: 448, endPoint y: 454, distance: 106.6
click at [448, 454] on div "Business Name Basora LLC DBA Business Start Date [DATE] Legal Structure LLC Ico…" at bounding box center [675, 350] width 1081 height 497
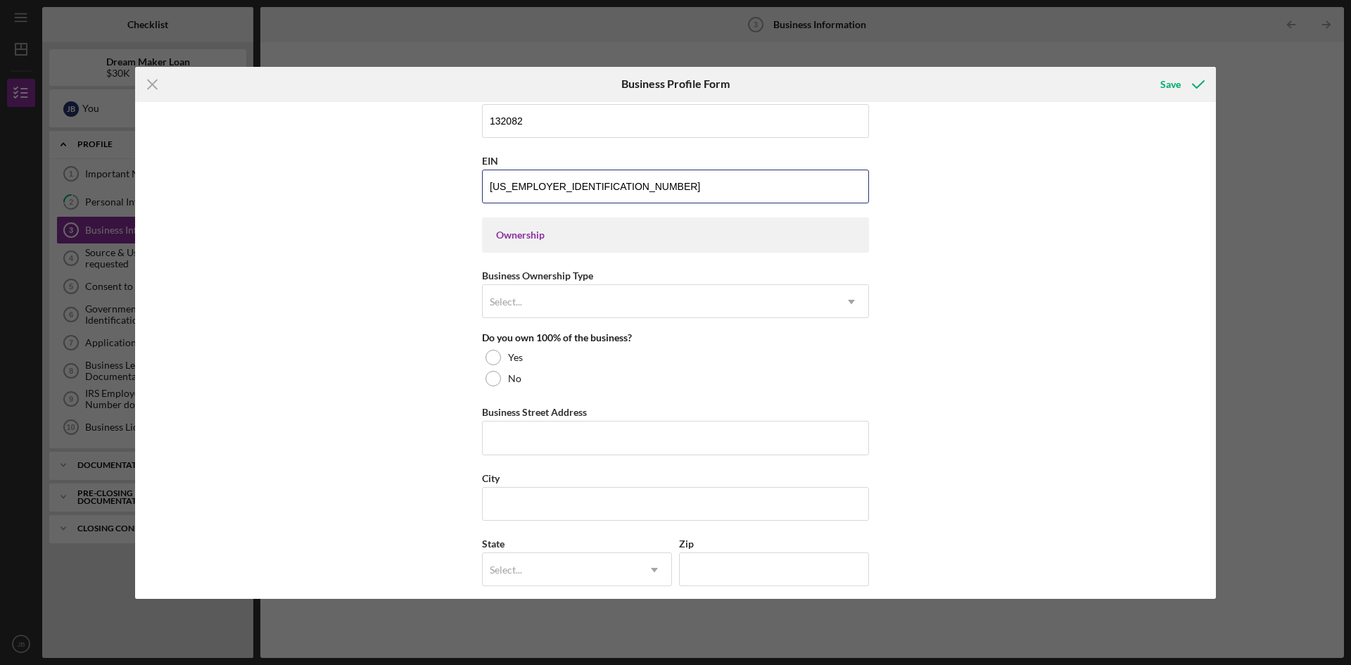
scroll to position [633, 0]
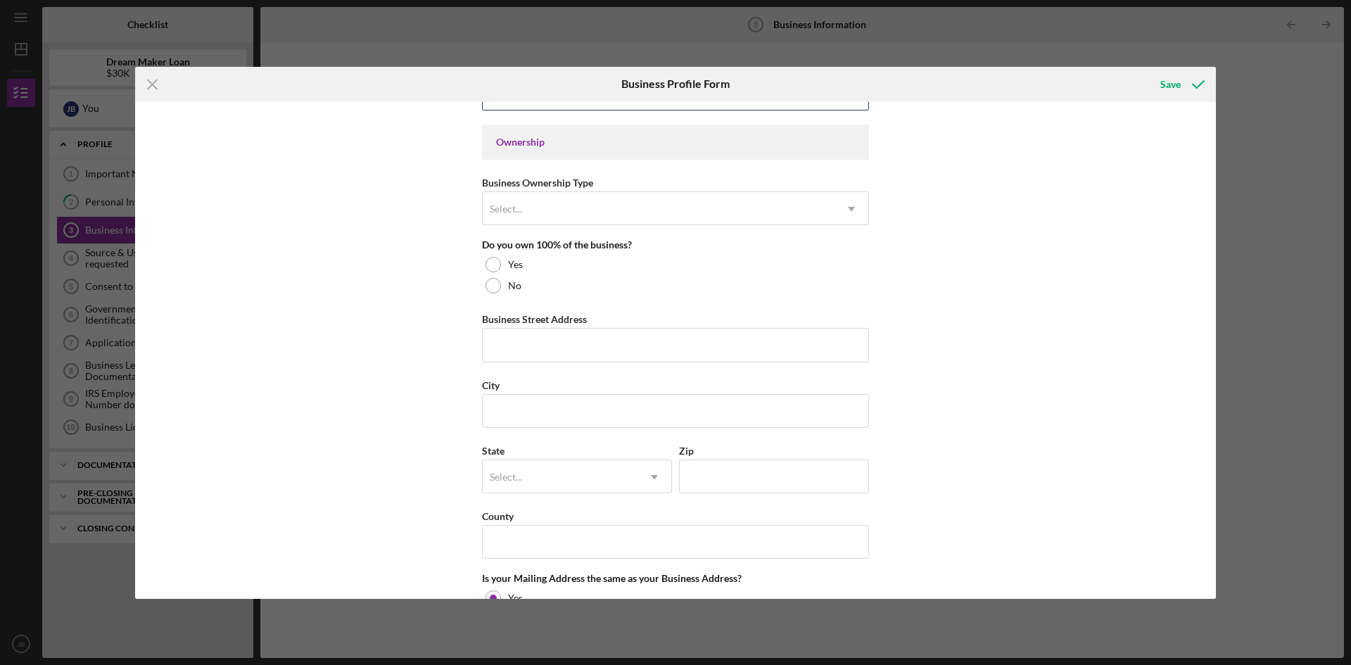
type input "[US_EMPLOYER_IDENTIFICATION_NUMBER]"
click at [518, 141] on div "Ownership" at bounding box center [675, 142] width 359 height 11
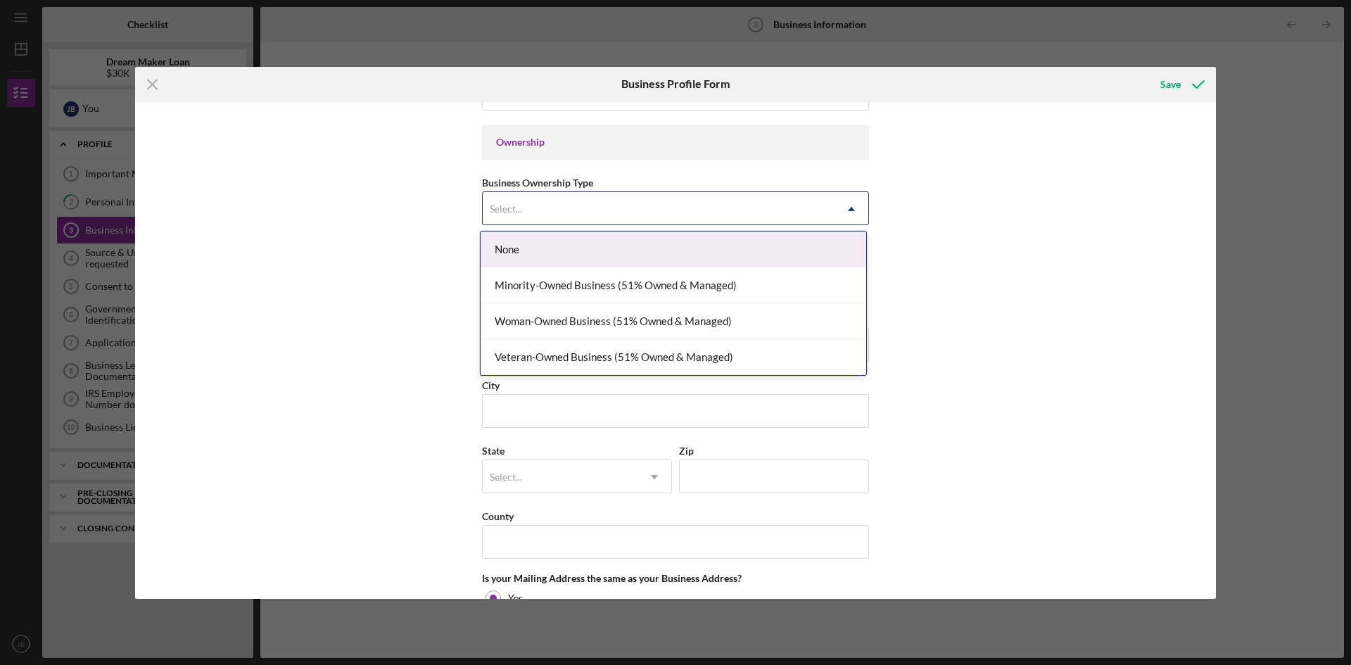
click at [626, 208] on div "Select..." at bounding box center [659, 209] width 352 height 32
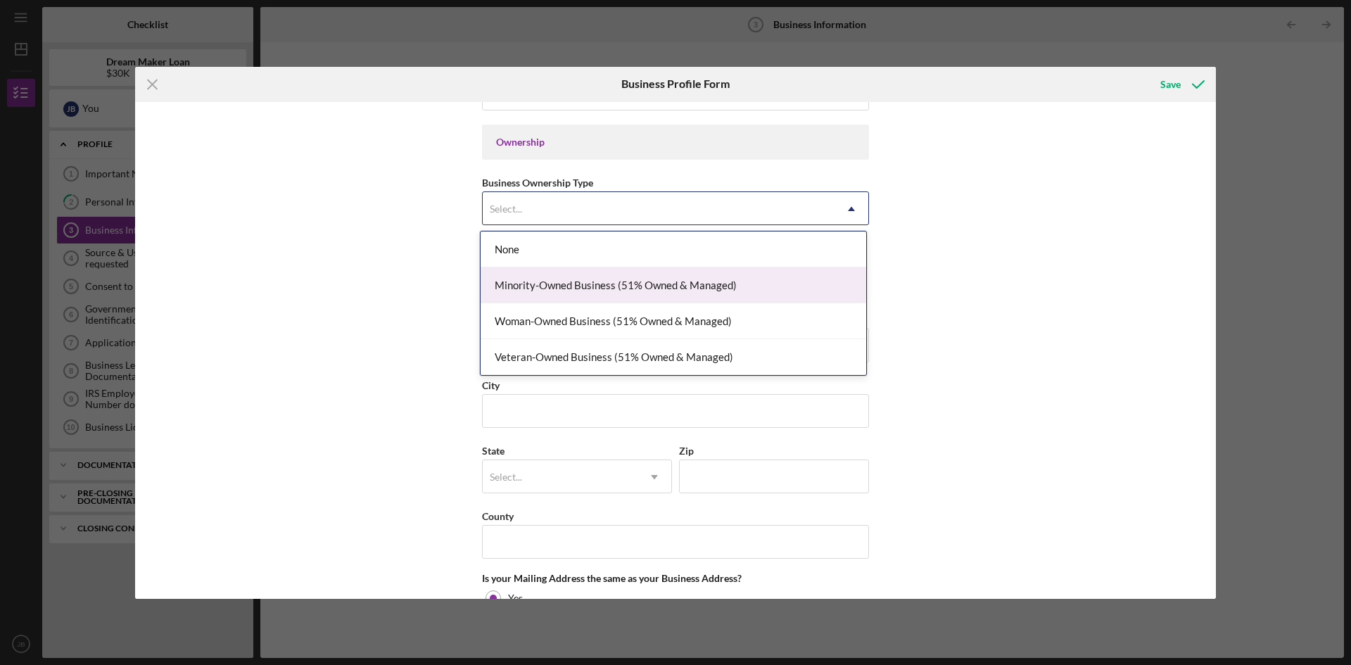
click at [590, 288] on div "Minority-Owned Business (51% Owned & Managed)" at bounding box center [674, 285] width 386 height 36
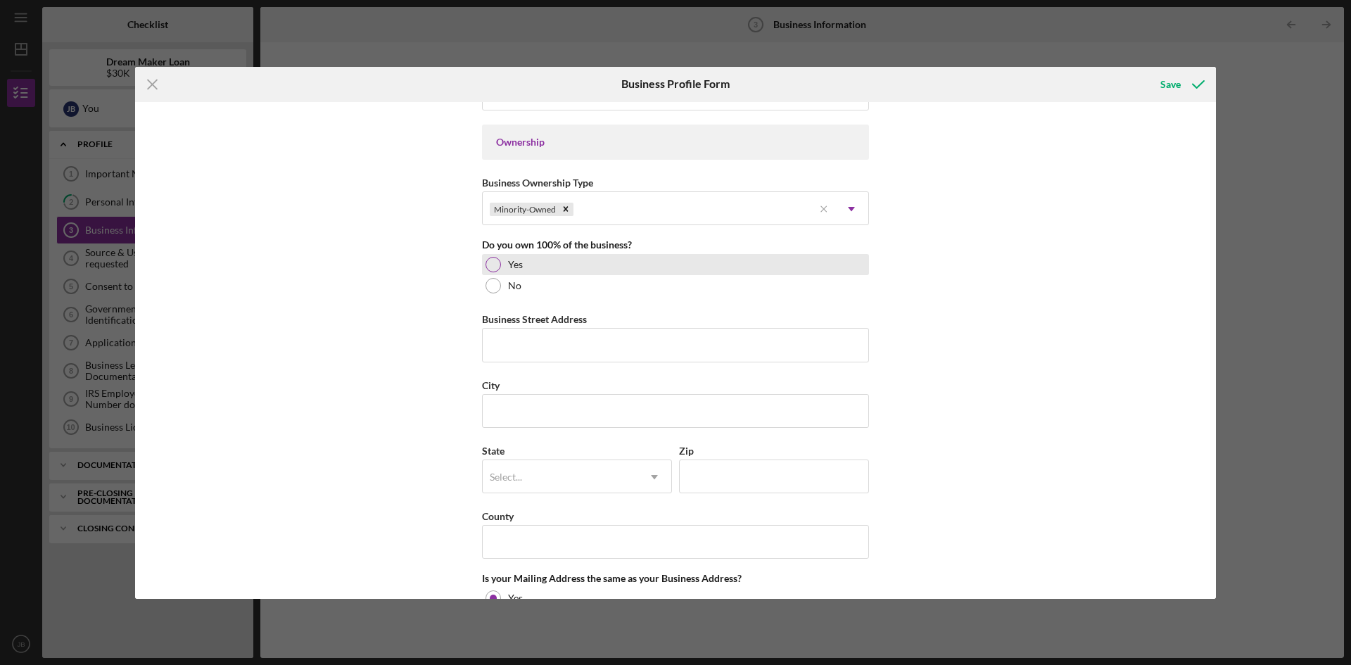
click at [491, 265] on div at bounding box center [492, 264] width 15 height 15
click at [533, 351] on input "Business Street Address" at bounding box center [675, 345] width 387 height 34
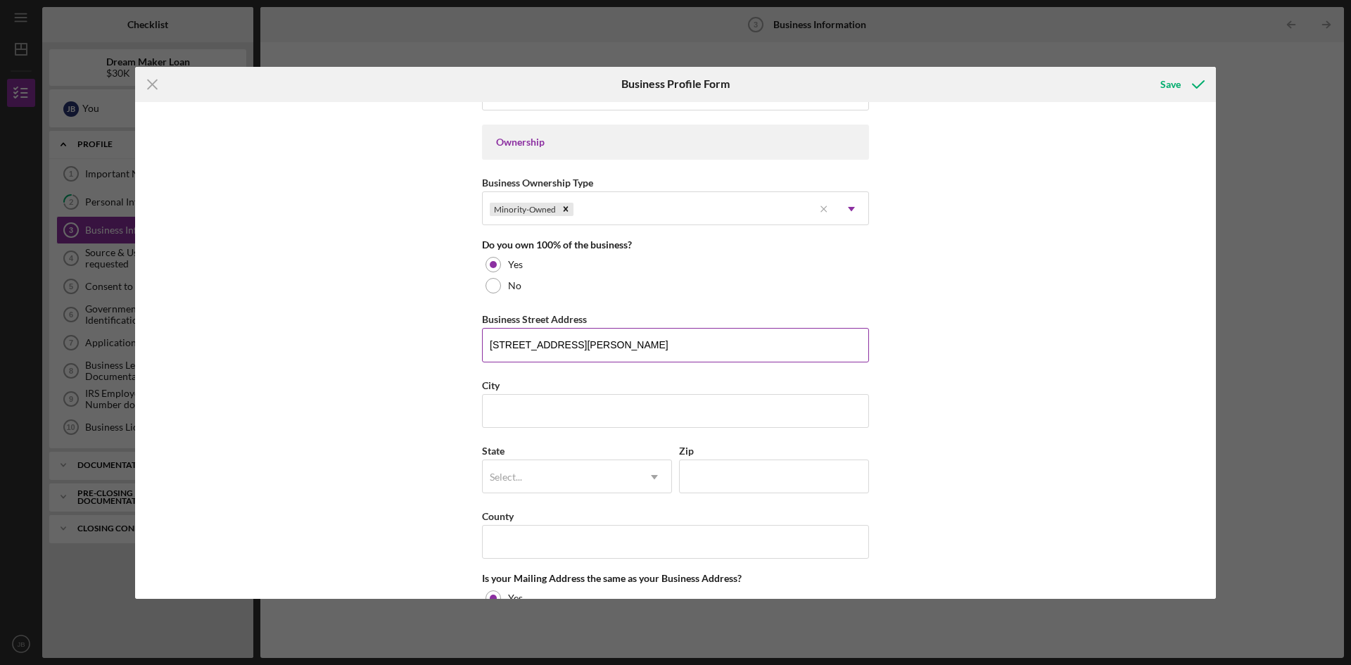
type input "[STREET_ADDRESS][PERSON_NAME]"
type input "Garfield"
type input "nj"
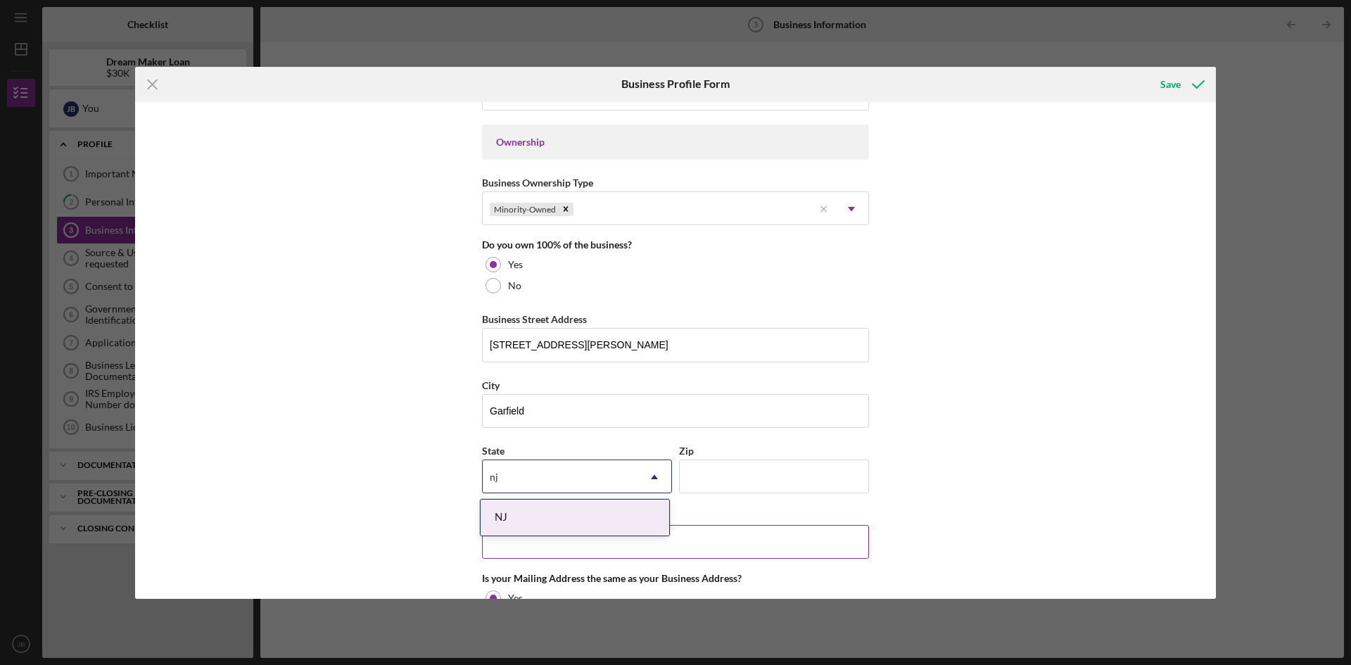
click at [642, 520] on div "NJ" at bounding box center [575, 518] width 189 height 36
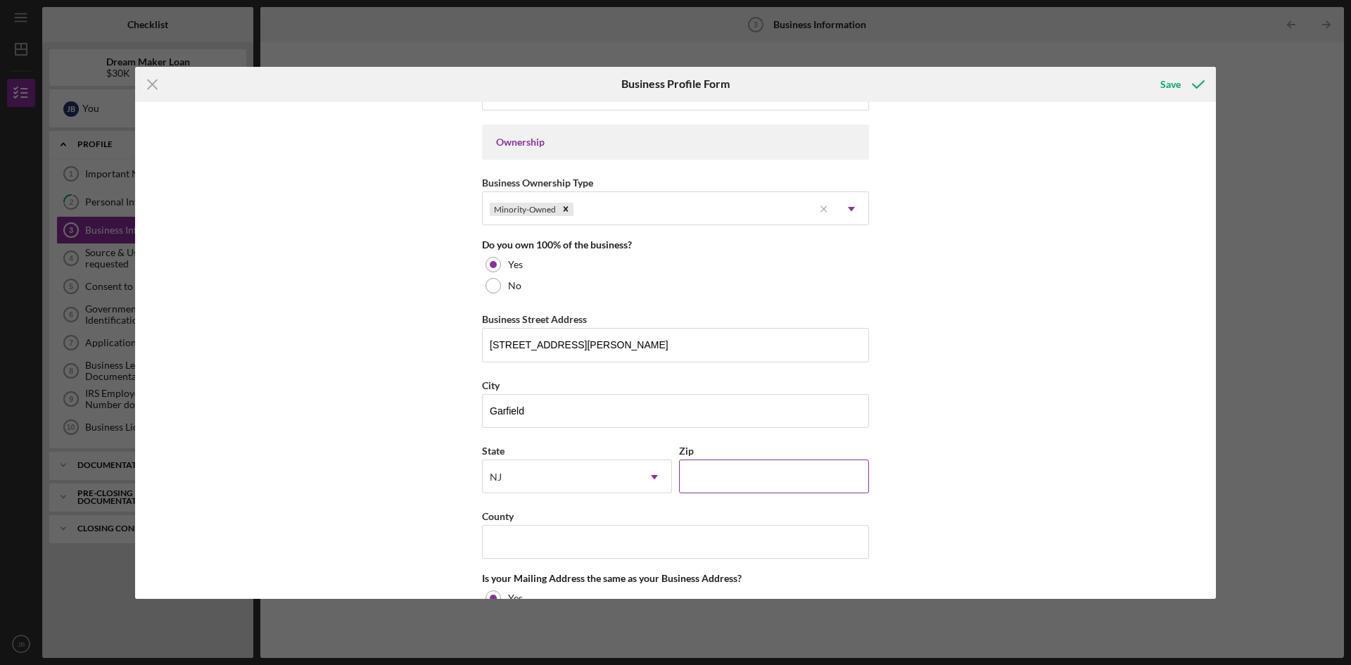
click at [729, 486] on input "Zip" at bounding box center [774, 476] width 190 height 34
type input "07026"
click at [1001, 457] on div "Business Name Basora LLC DBA Business Start Date [DATE] Legal Structure LLC Ico…" at bounding box center [675, 350] width 1081 height 497
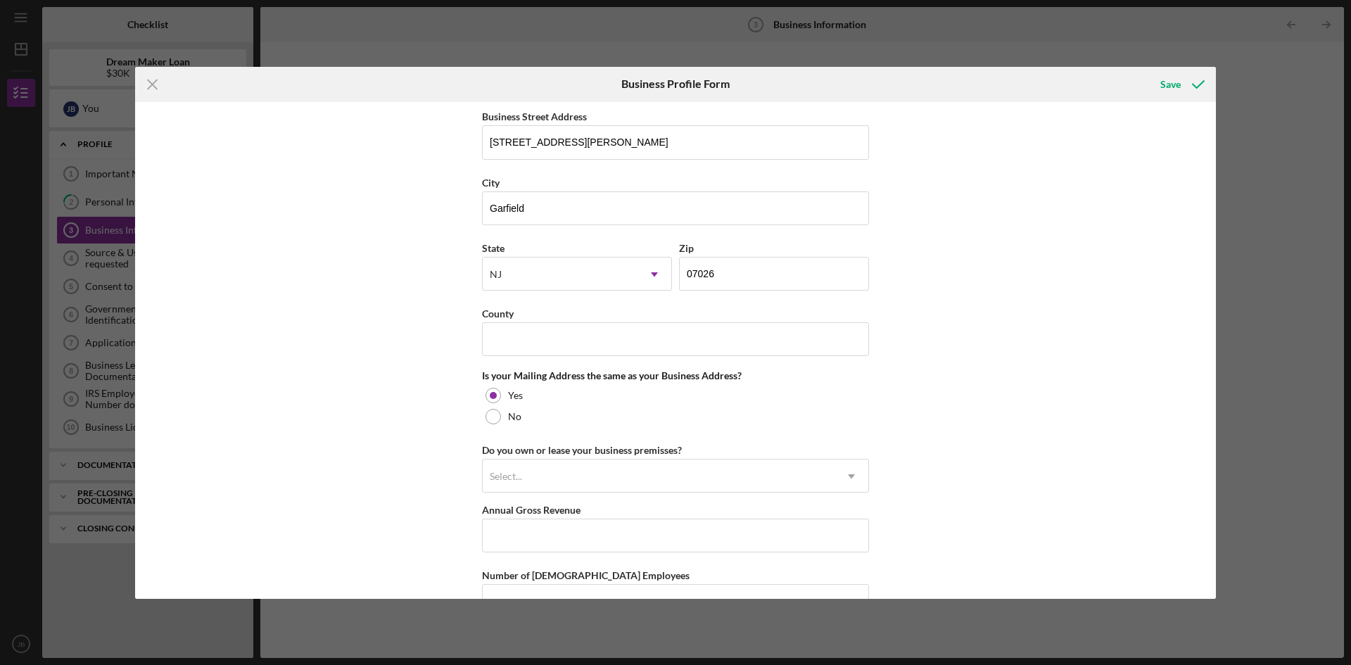
scroll to position [844, 0]
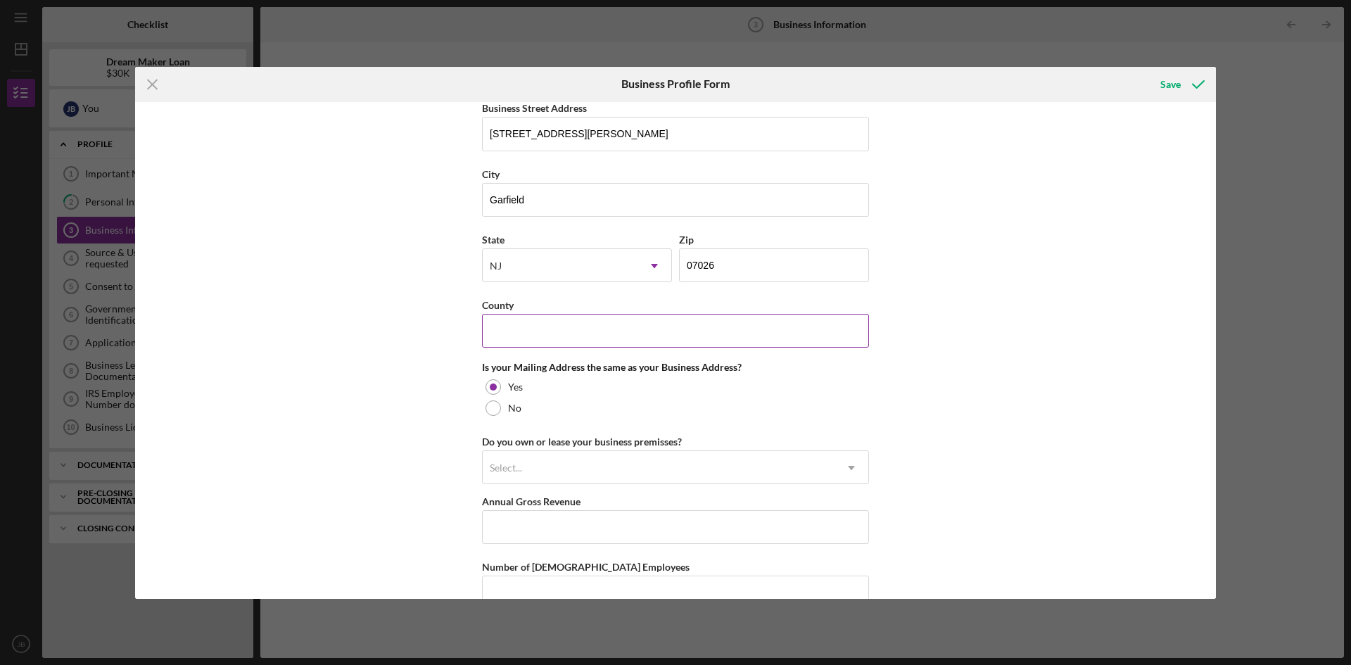
click at [568, 332] on input "County" at bounding box center [675, 331] width 387 height 34
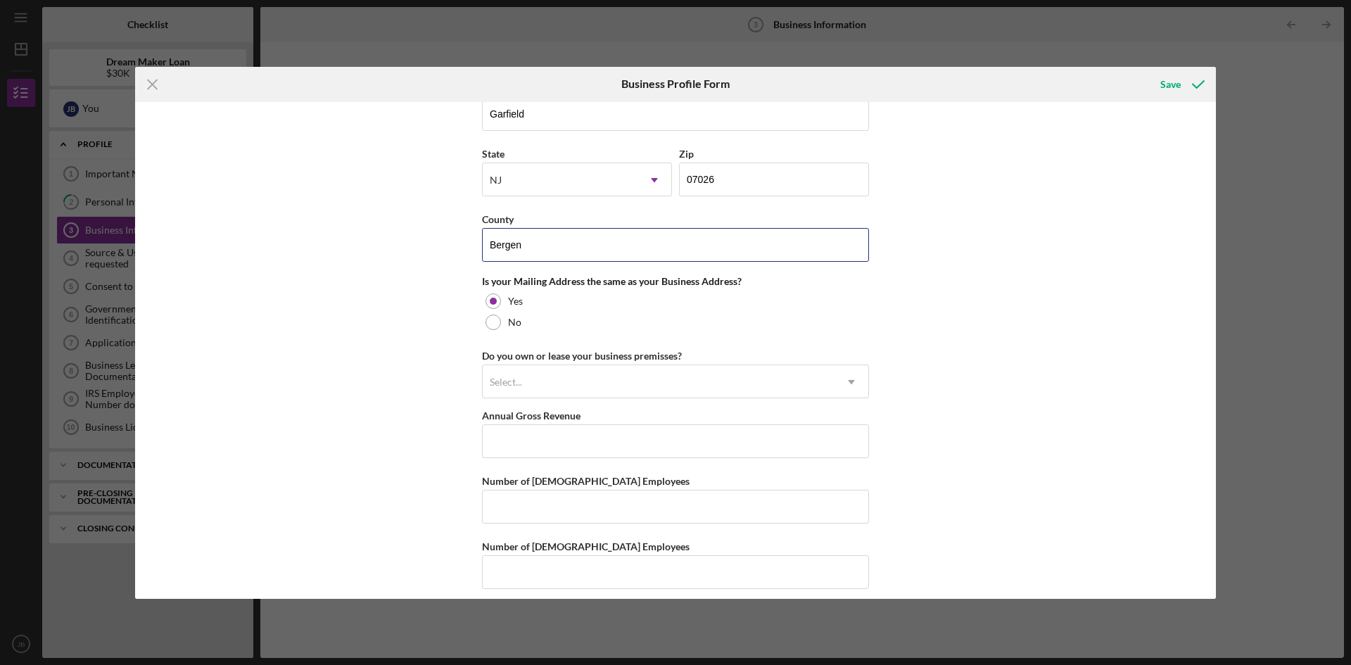
scroll to position [941, 0]
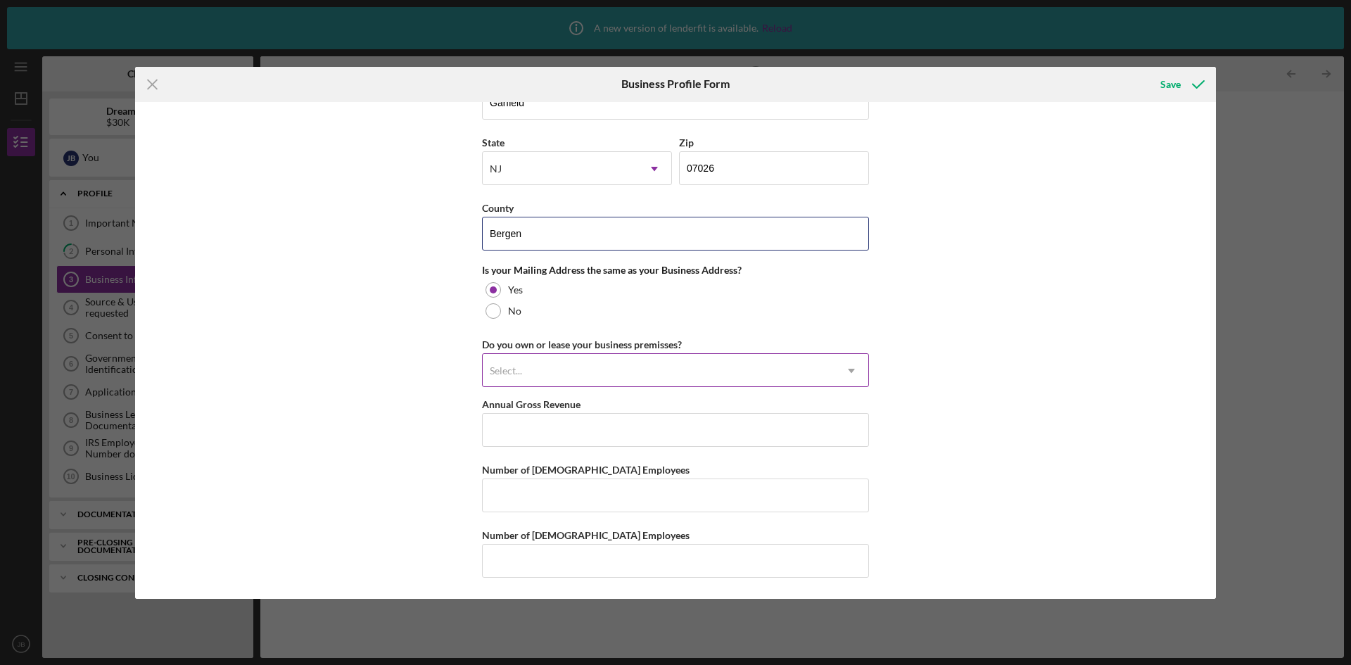
type input "Bergen"
click at [815, 376] on div "Select..." at bounding box center [659, 371] width 352 height 32
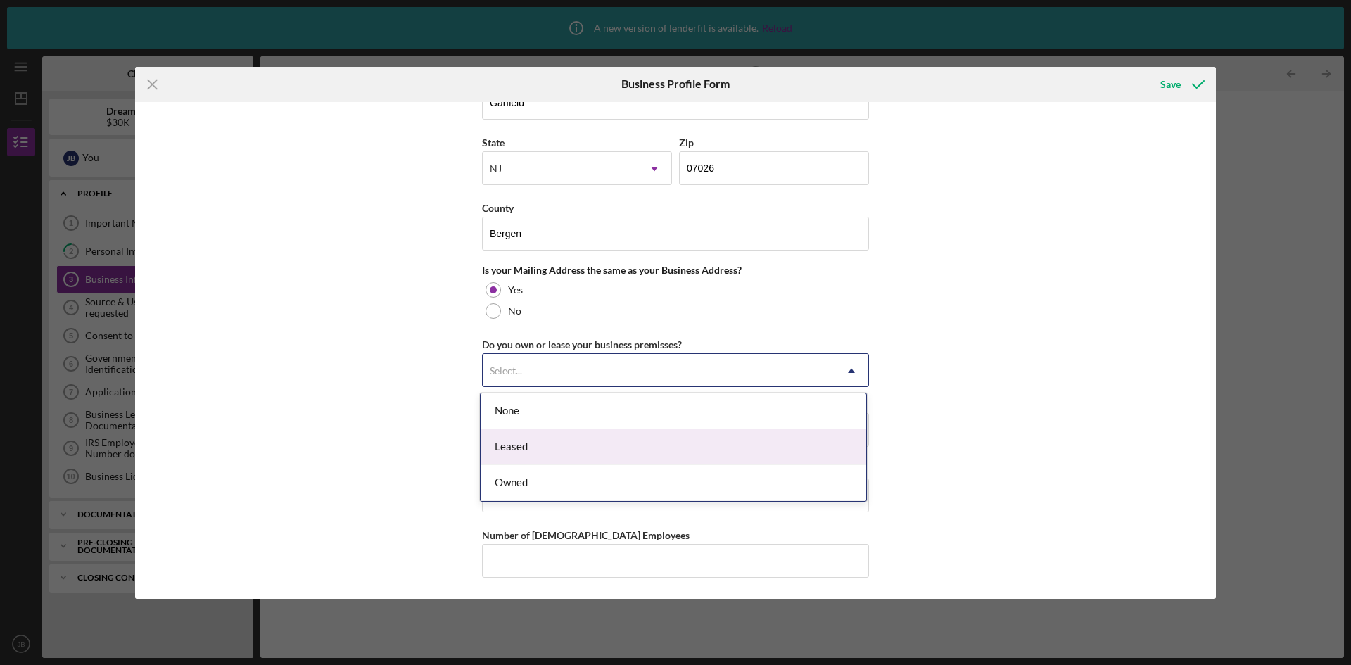
click at [588, 453] on div "Leased" at bounding box center [674, 447] width 386 height 36
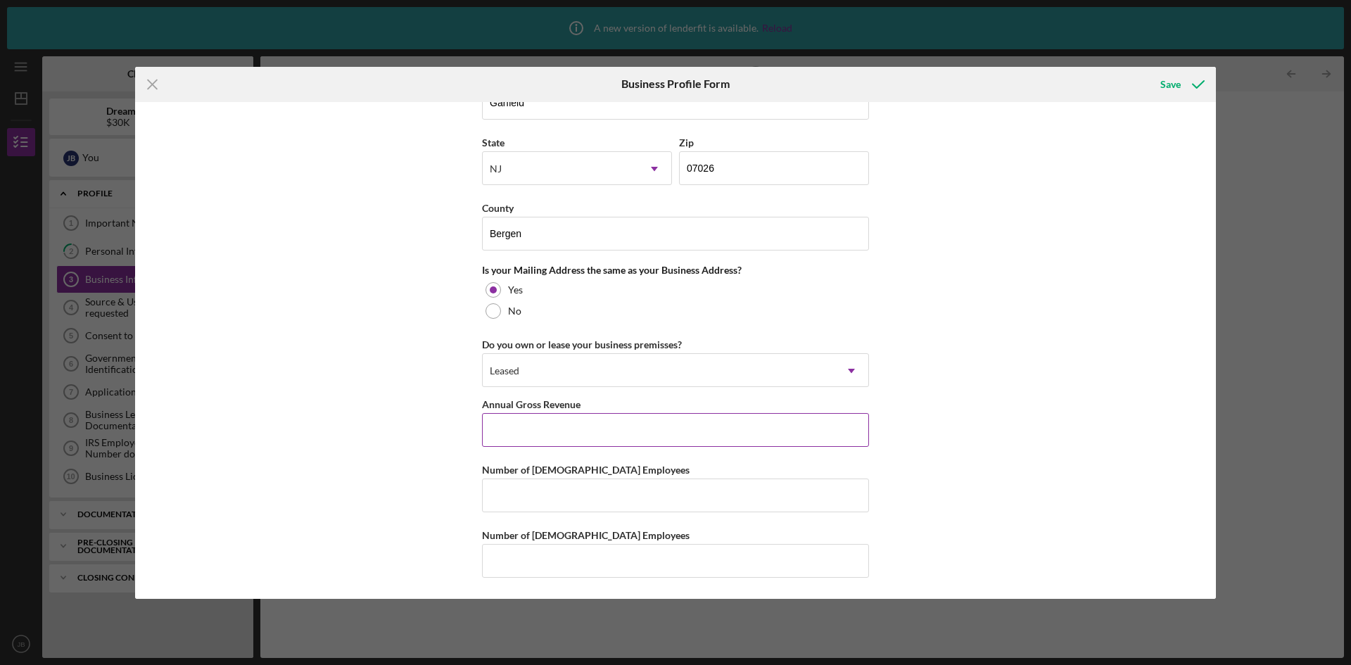
click at [535, 439] on input "Annual Gross Revenue" at bounding box center [675, 430] width 387 height 34
type input "$150,000"
type input "0"
type input "1"
click at [1174, 85] on div "Save" at bounding box center [1170, 84] width 20 height 28
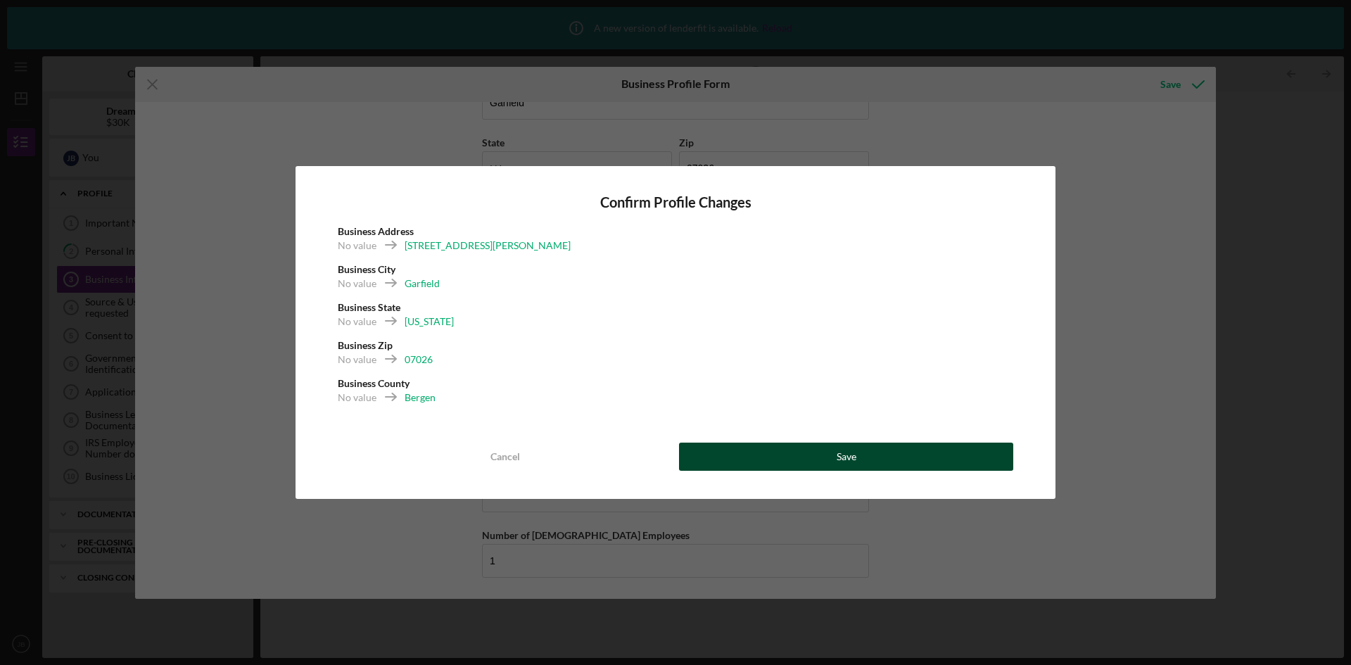
click at [853, 452] on div "Save" at bounding box center [847, 457] width 20 height 28
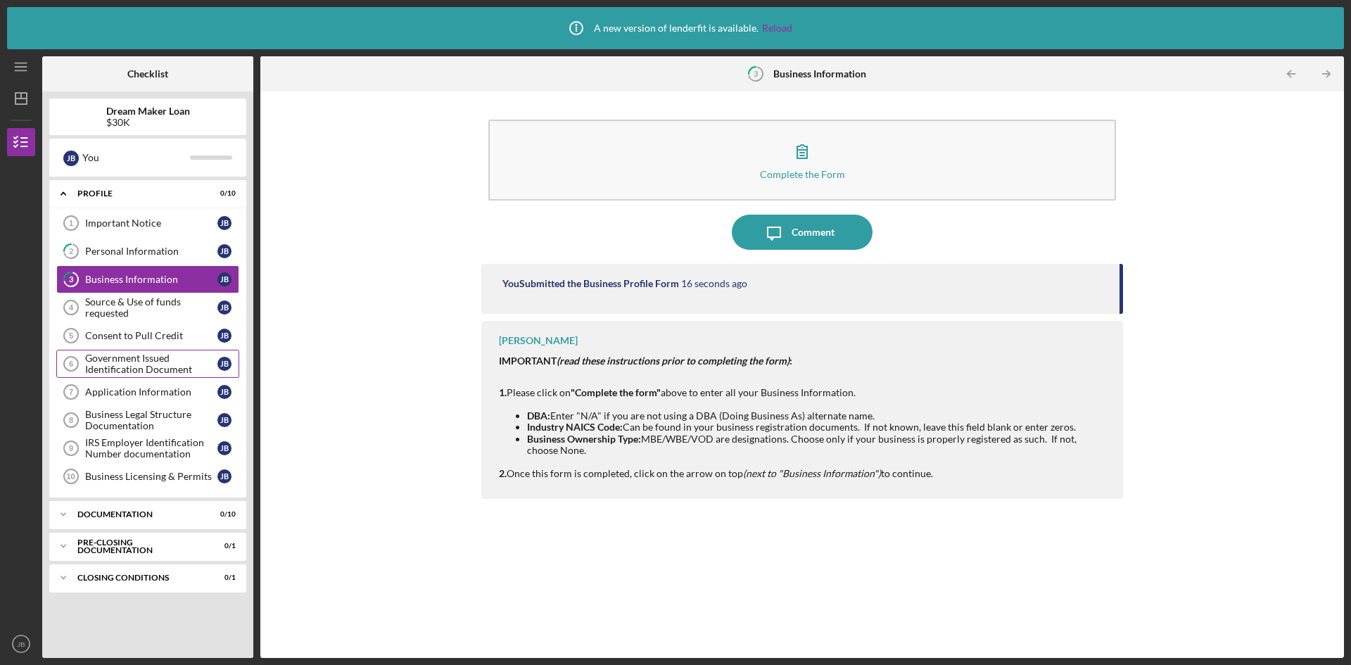
click at [133, 357] on div "Government Issued Identification Document" at bounding box center [151, 364] width 132 height 23
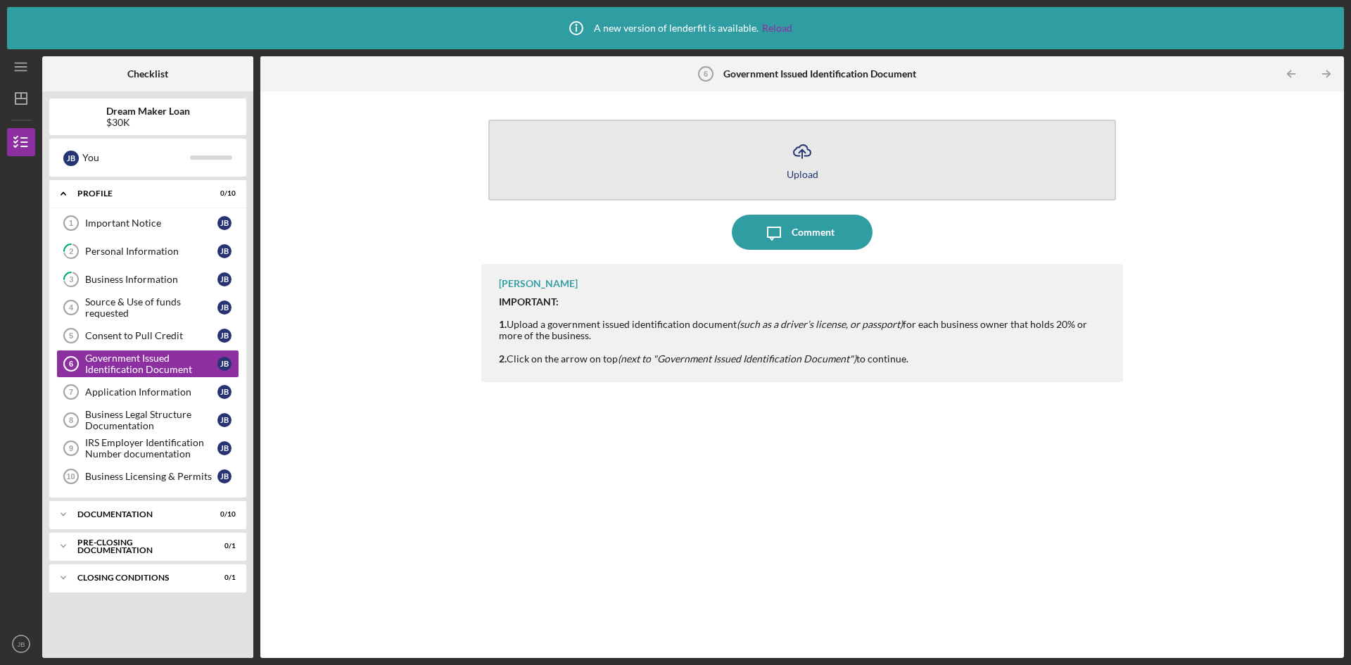
click at [803, 158] on icon "Icon/Upload" at bounding box center [802, 151] width 35 height 35
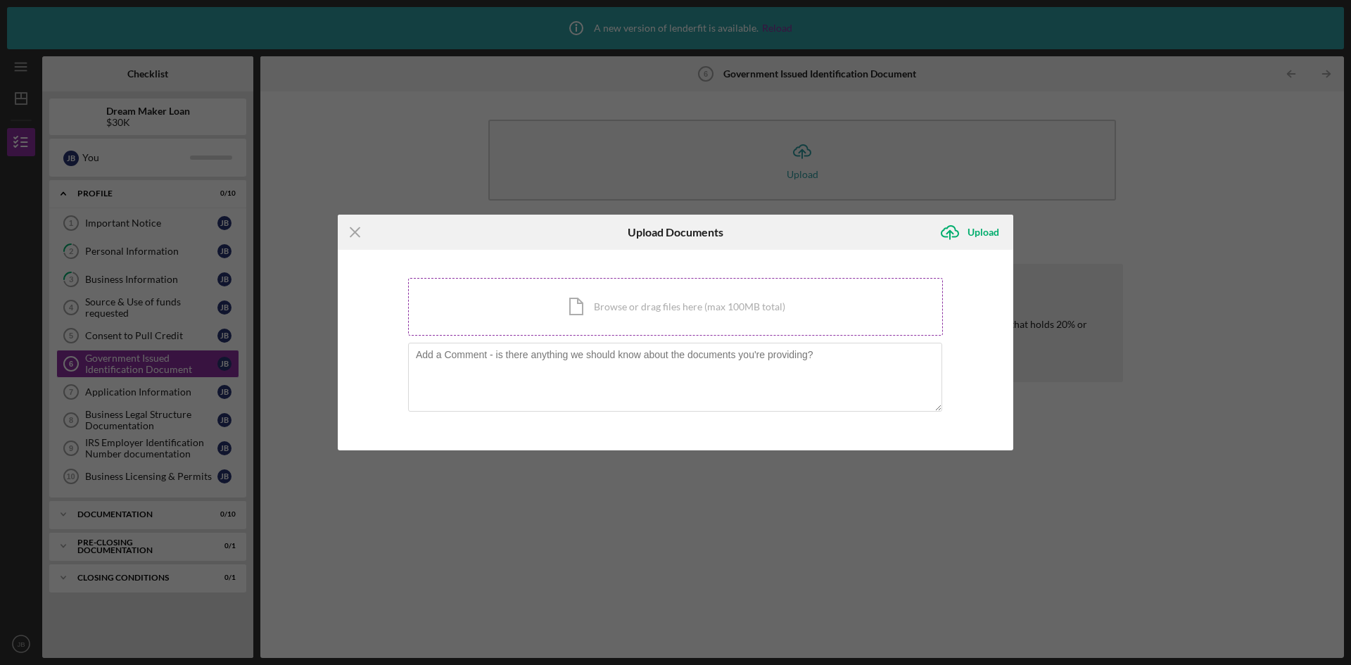
click at [690, 305] on div "Icon/Document Browse or drag files here (max 100MB total) Tap to choose files o…" at bounding box center [675, 307] width 535 height 58
click at [687, 303] on div "Icon/Document Browse or drag files here (max 100MB total) Tap to choose files o…" at bounding box center [675, 307] width 535 height 58
click at [691, 309] on div "Icon/Document Browse or drag files here (max 100MB total) Tap to choose files o…" at bounding box center [675, 307] width 535 height 58
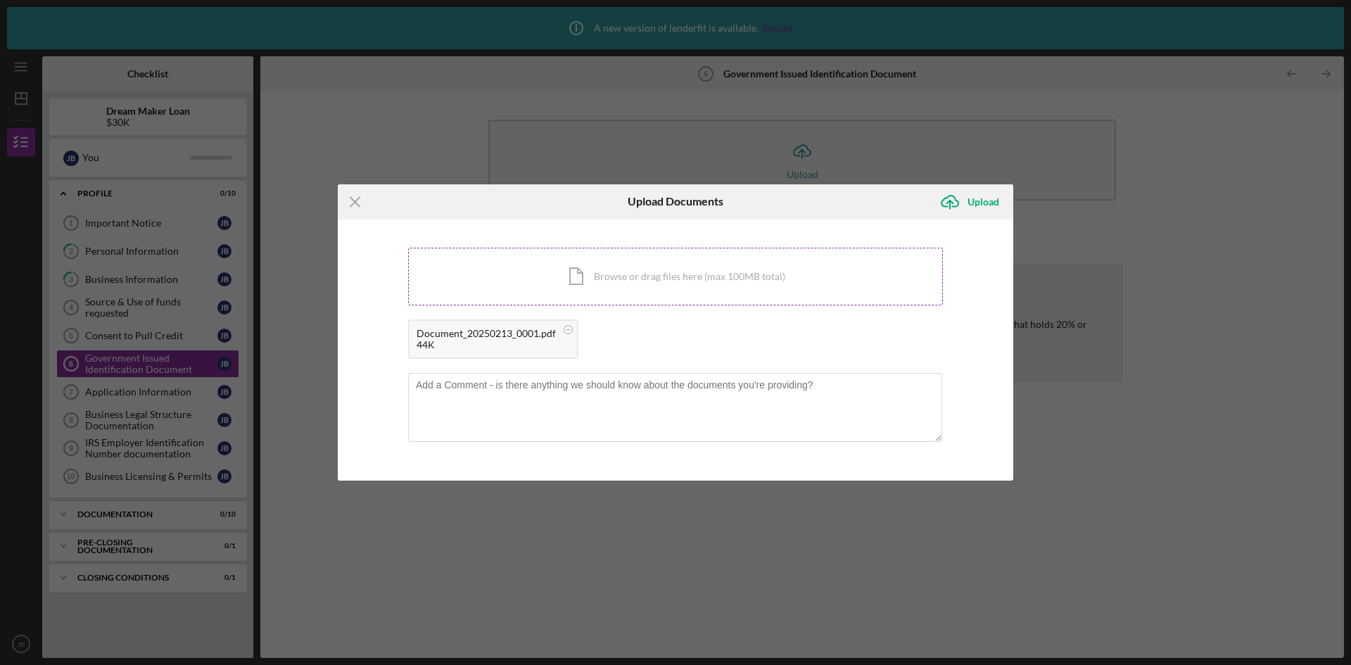
click at [666, 274] on div "Icon/Document Browse or drag files here (max 100MB total) Tap to choose files o…" at bounding box center [675, 277] width 535 height 58
click at [723, 329] on circle at bounding box center [727, 329] width 8 height 8
click at [637, 329] on rect at bounding box center [639, 329] width 4 height 1
click at [970, 201] on div "Upload" at bounding box center [983, 202] width 32 height 28
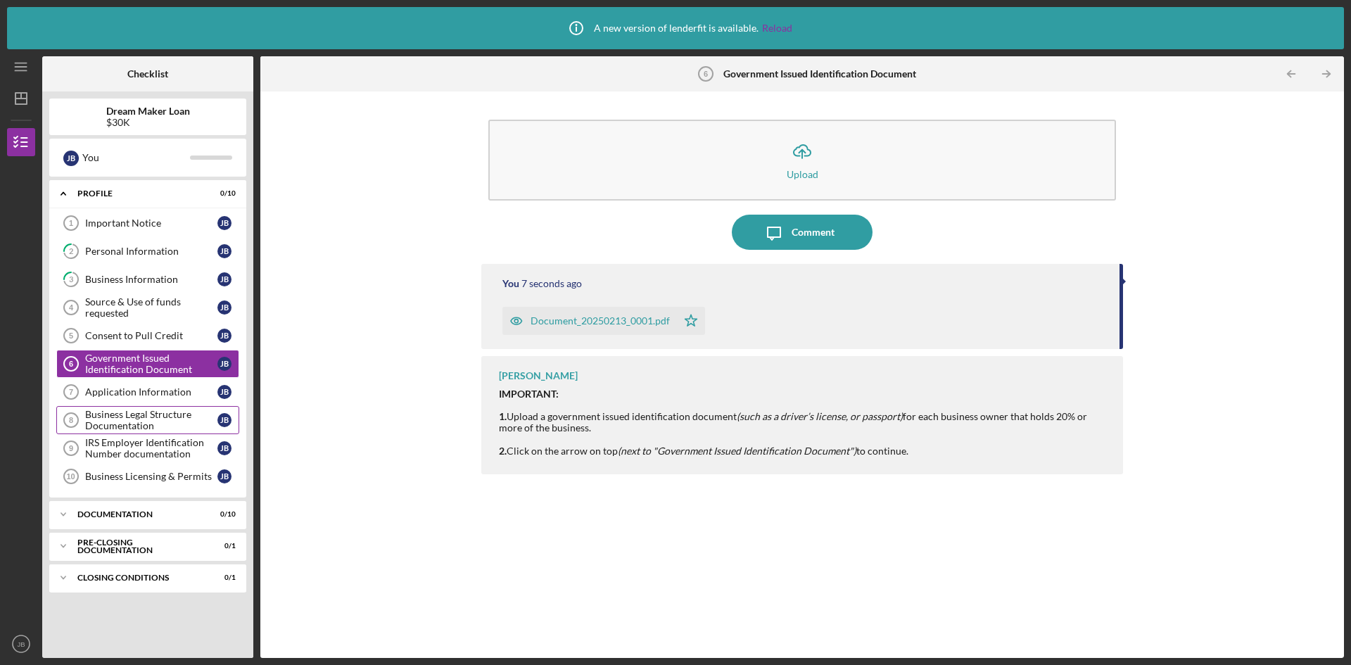
click at [141, 413] on div "Business Legal Structure Documentation" at bounding box center [151, 420] width 132 height 23
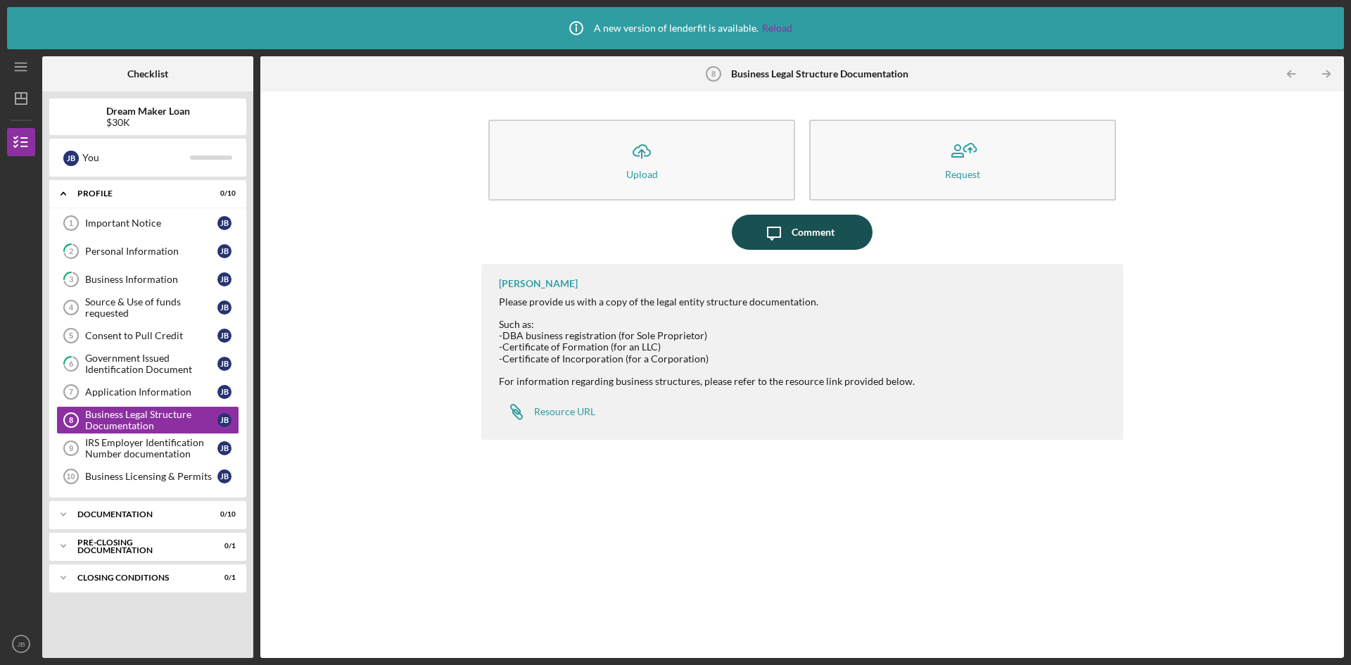
click at [802, 232] on div "Comment" at bounding box center [813, 232] width 43 height 35
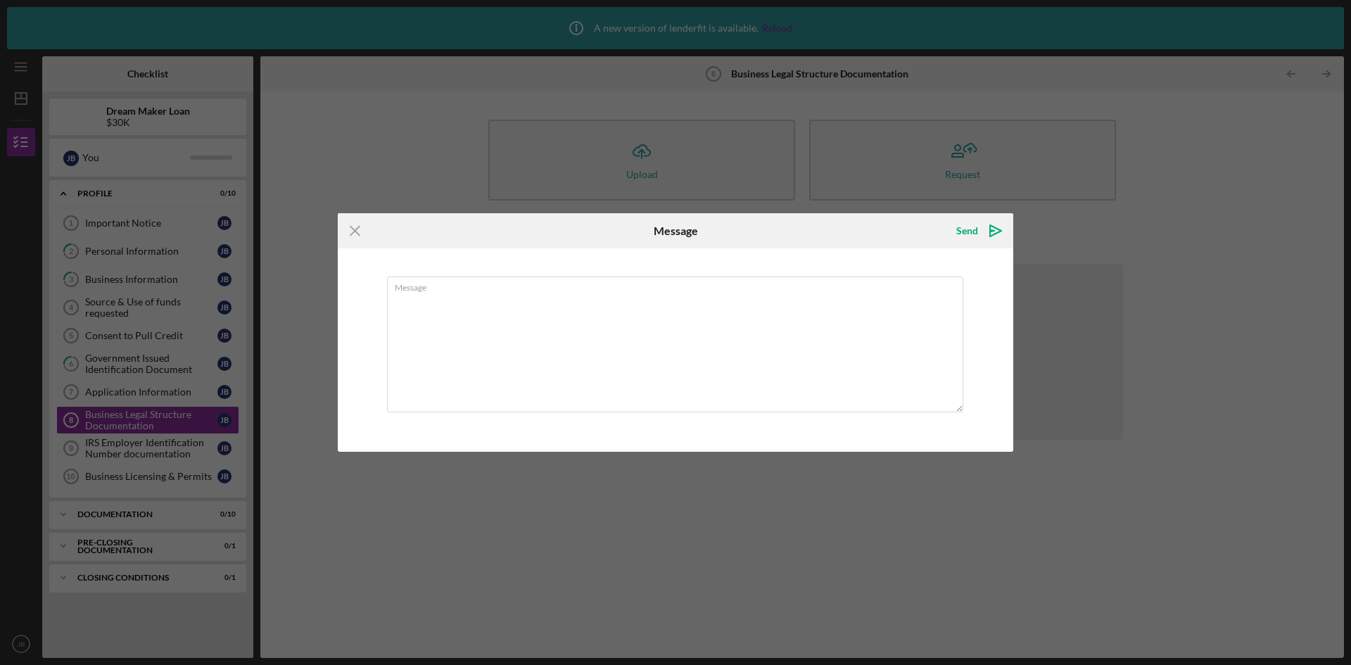
click at [355, 228] on icon "Icon/Menu Close" at bounding box center [355, 230] width 35 height 35
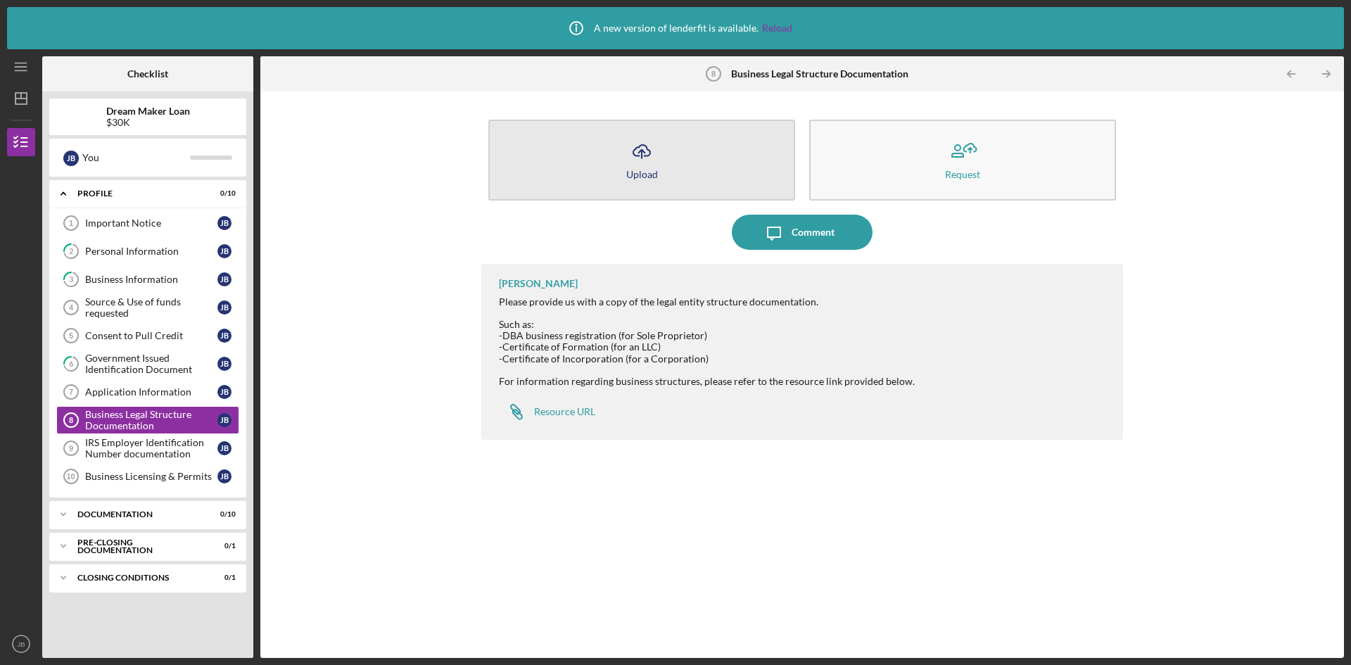
click at [666, 155] on button "Icon/Upload Upload" at bounding box center [641, 160] width 307 height 81
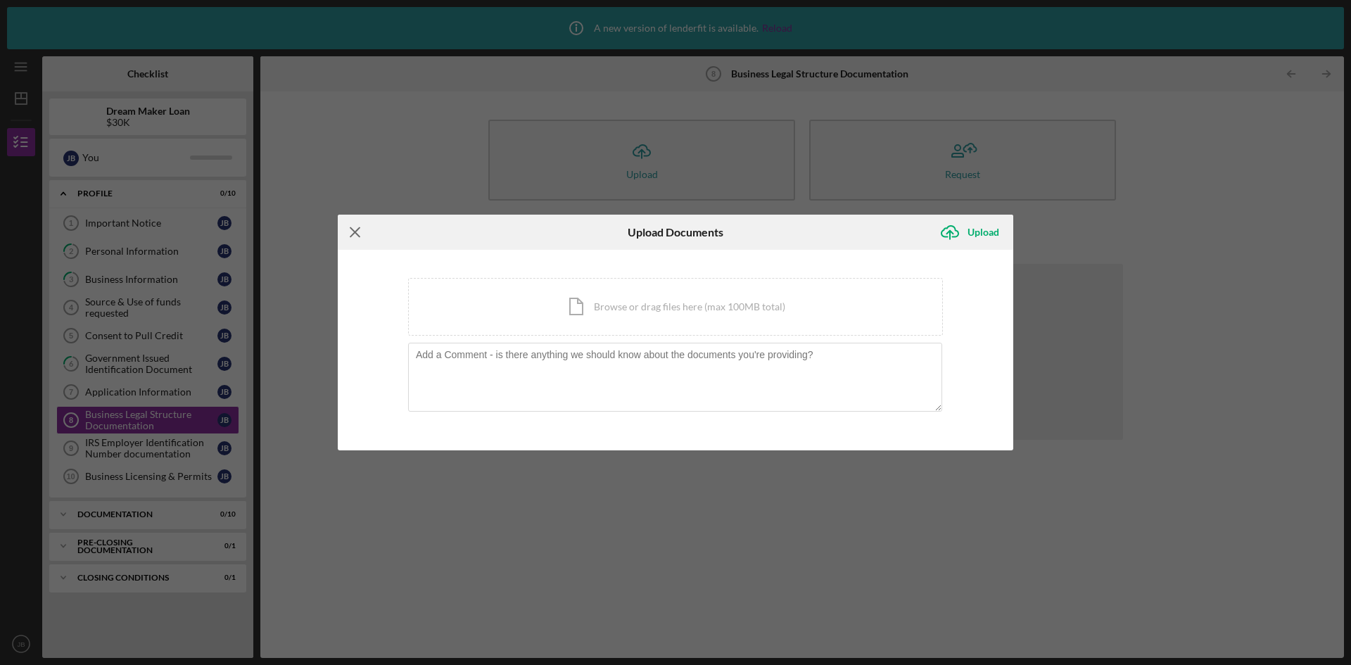
click at [360, 231] on icon "Icon/Menu Close" at bounding box center [355, 232] width 35 height 35
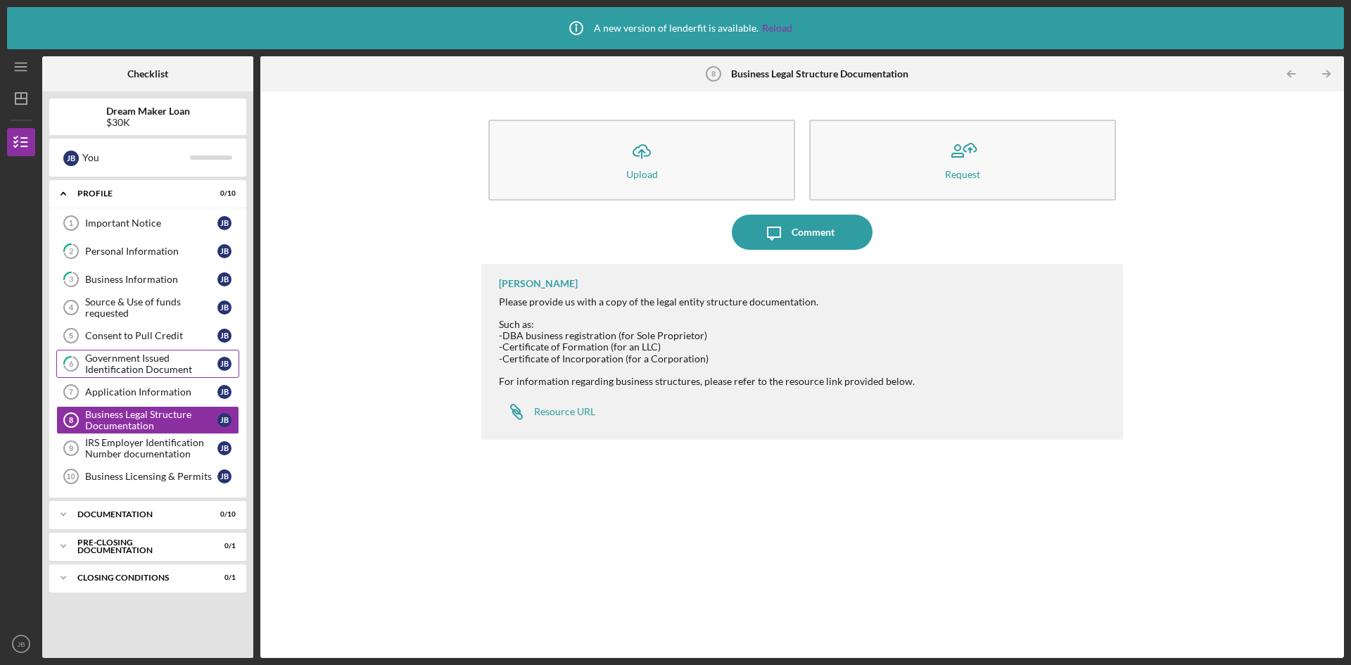
click at [147, 360] on div "Government Issued Identification Document" at bounding box center [151, 364] width 132 height 23
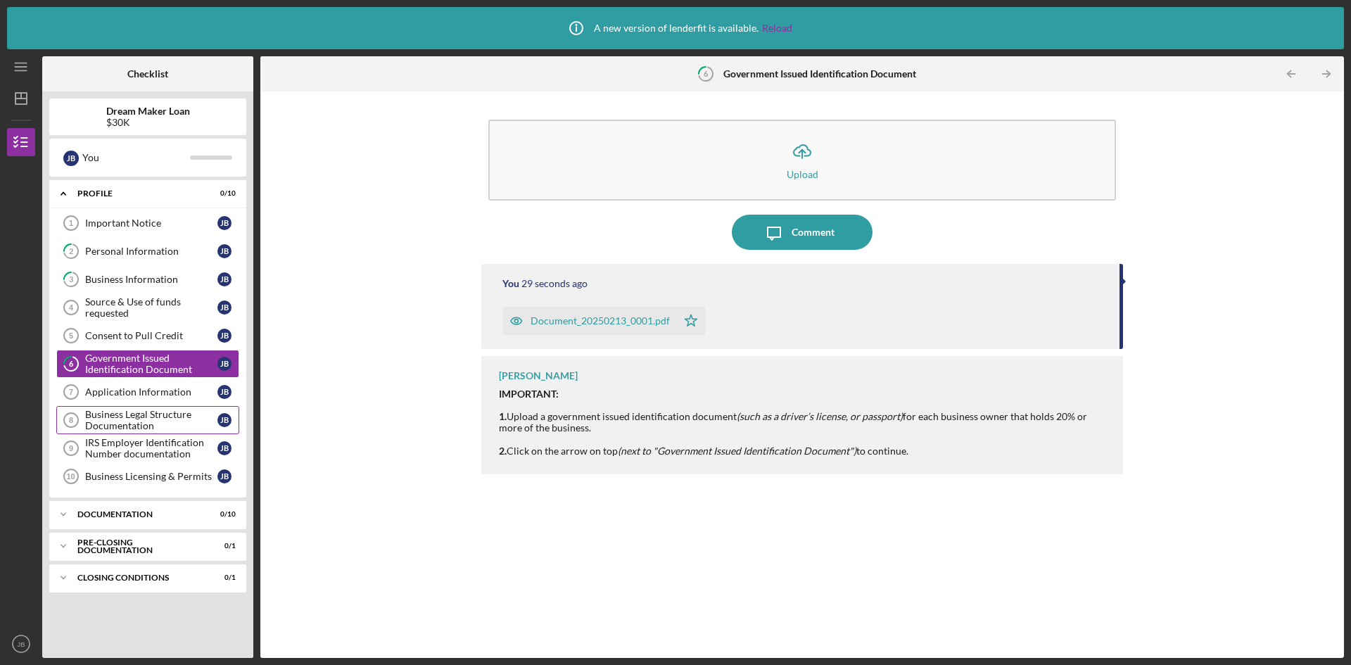
click at [120, 421] on div "Business Legal Structure Documentation" at bounding box center [151, 420] width 132 height 23
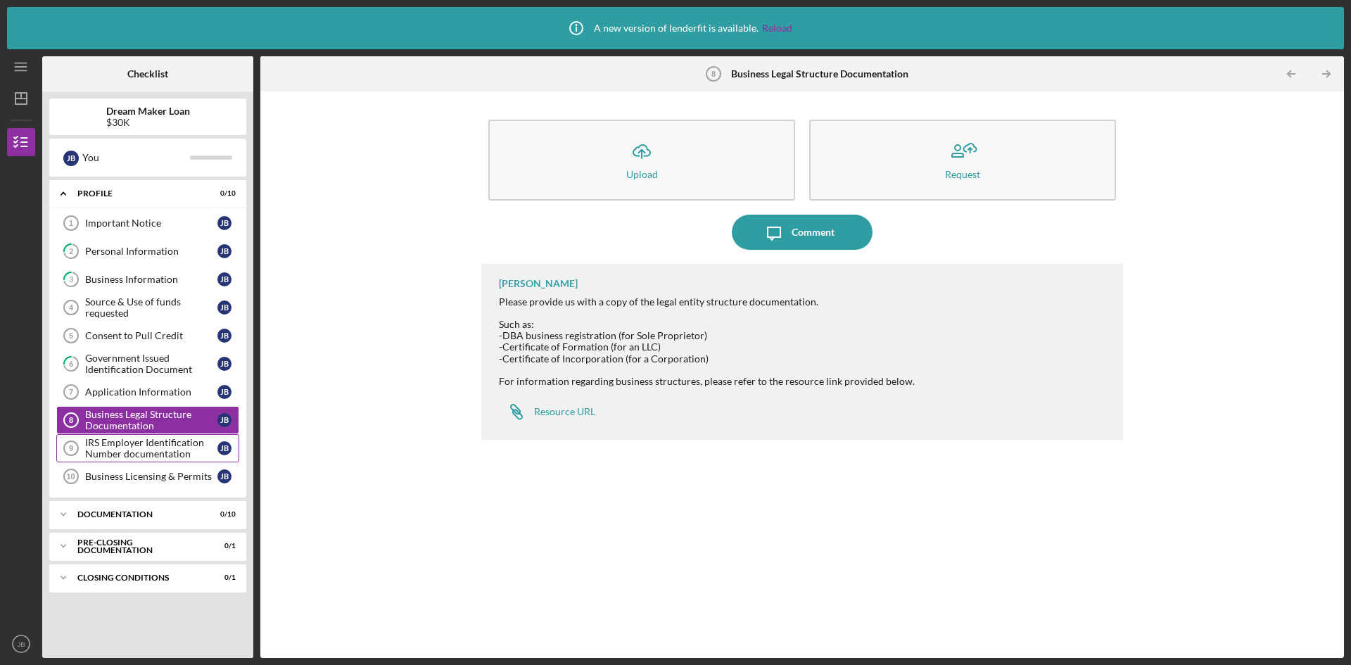
click at [147, 443] on div "IRS Employer Identification Number documentation" at bounding box center [151, 448] width 132 height 23
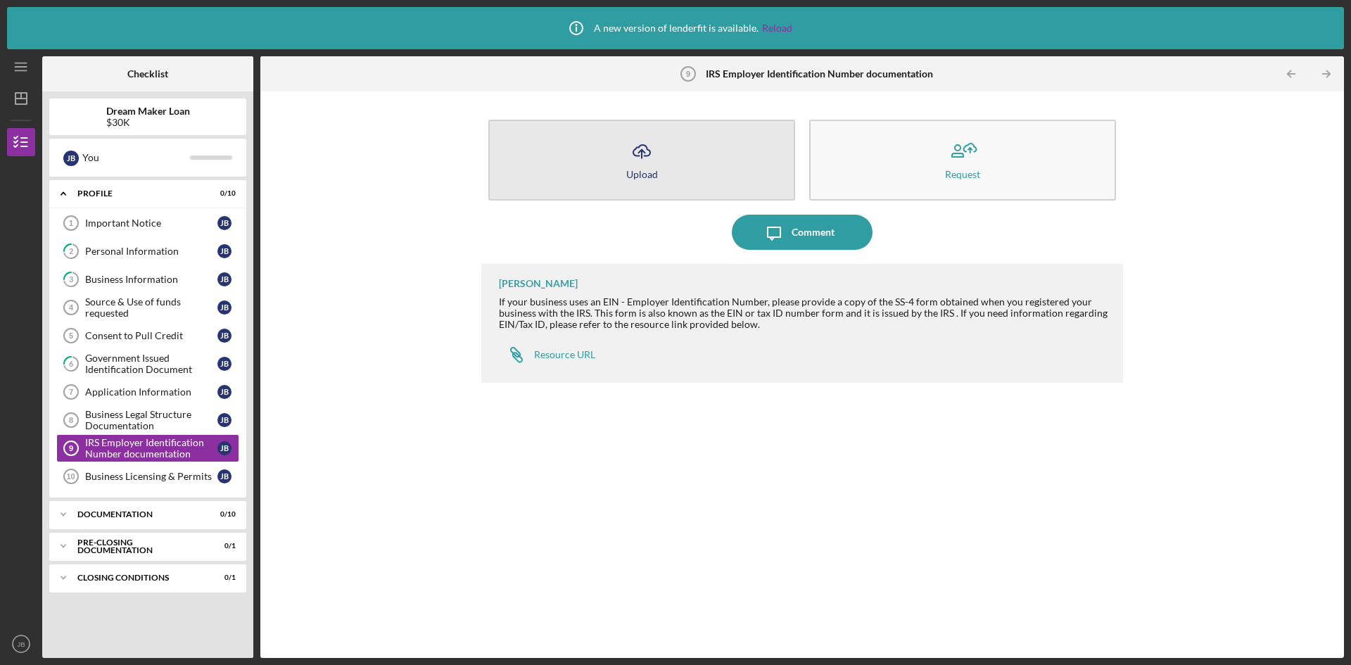
click at [637, 157] on icon "Icon/Upload" at bounding box center [641, 151] width 35 height 35
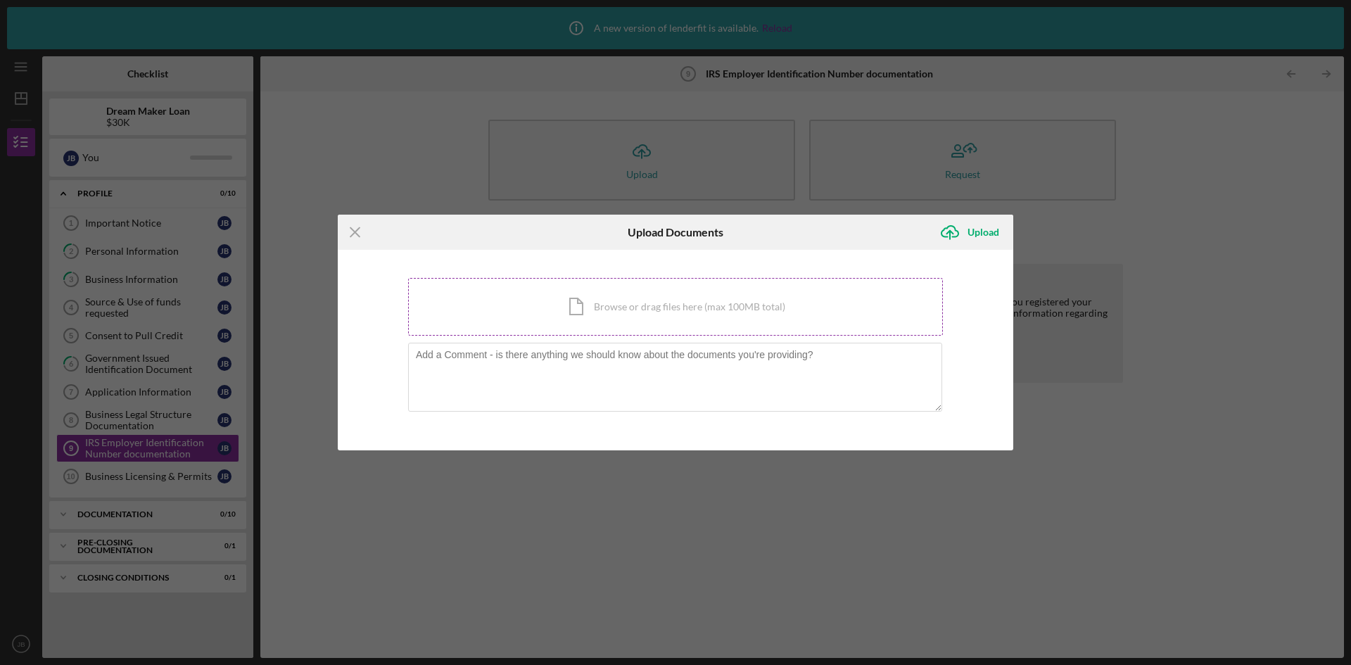
click at [662, 310] on div "Icon/Document Browse or drag files here (max 100MB total) Tap to choose files o…" at bounding box center [675, 307] width 535 height 58
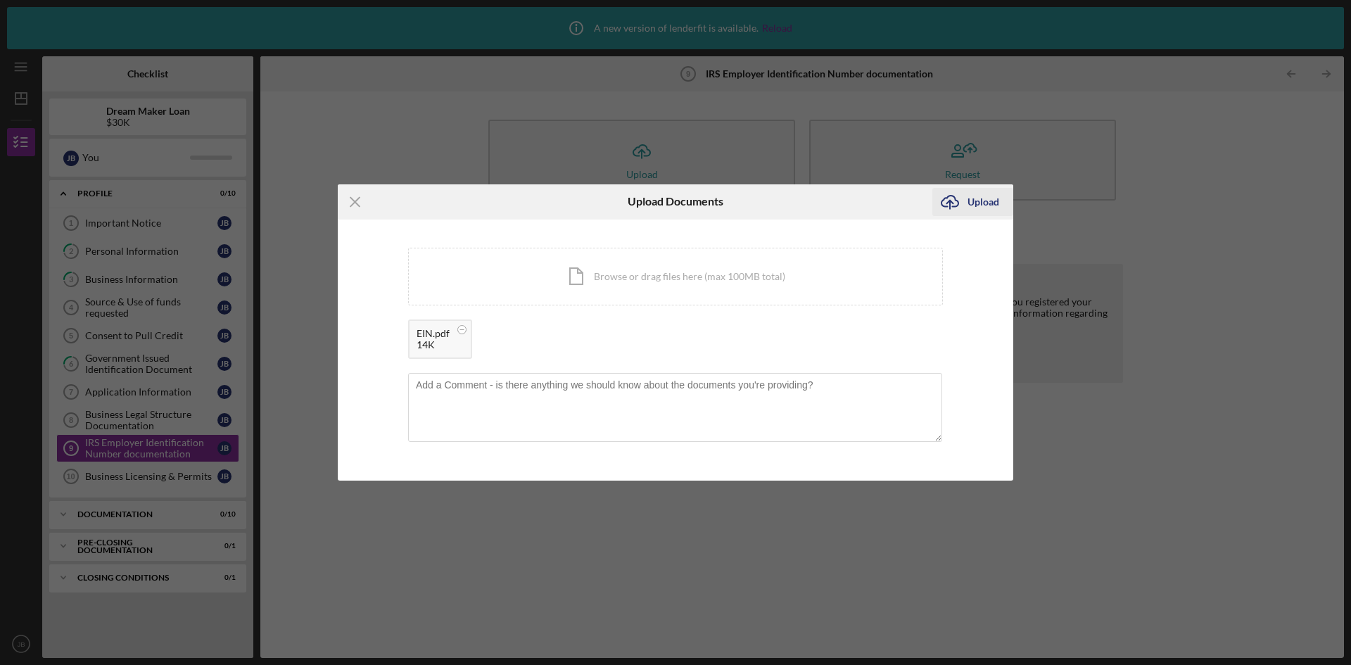
click at [995, 208] on div "Upload" at bounding box center [983, 202] width 32 height 28
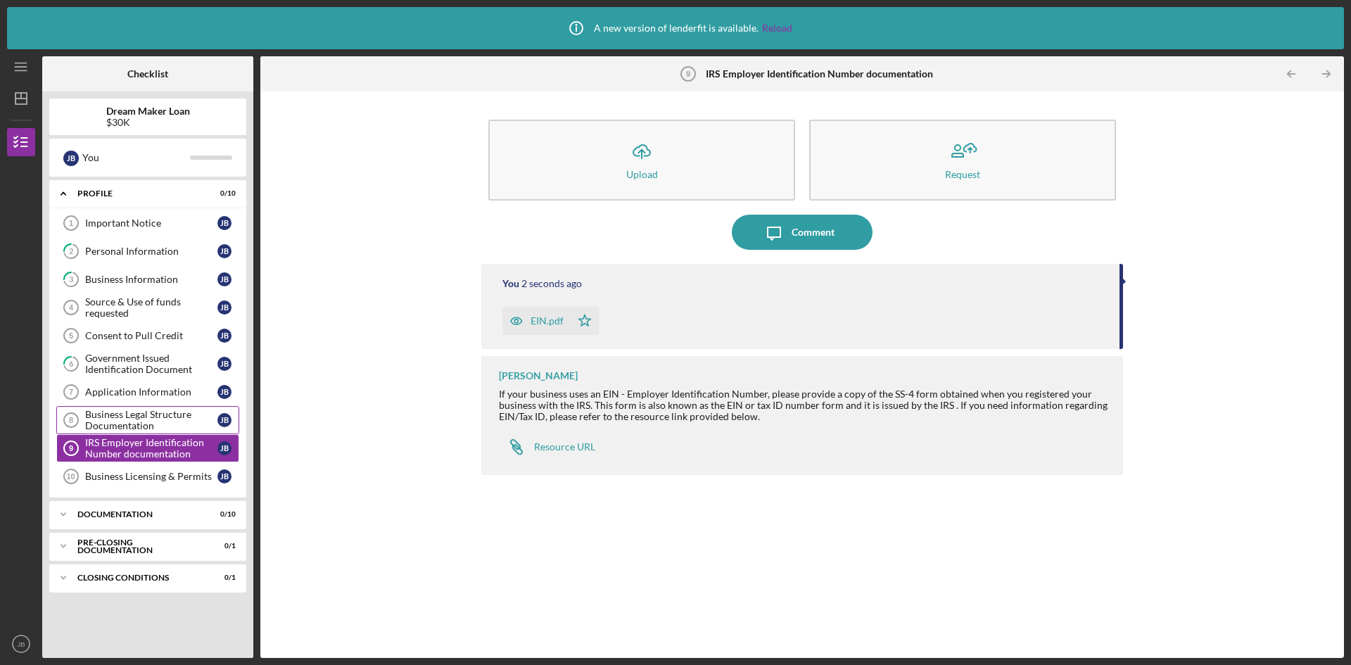
click at [101, 414] on div "Business Legal Structure Documentation" at bounding box center [151, 420] width 132 height 23
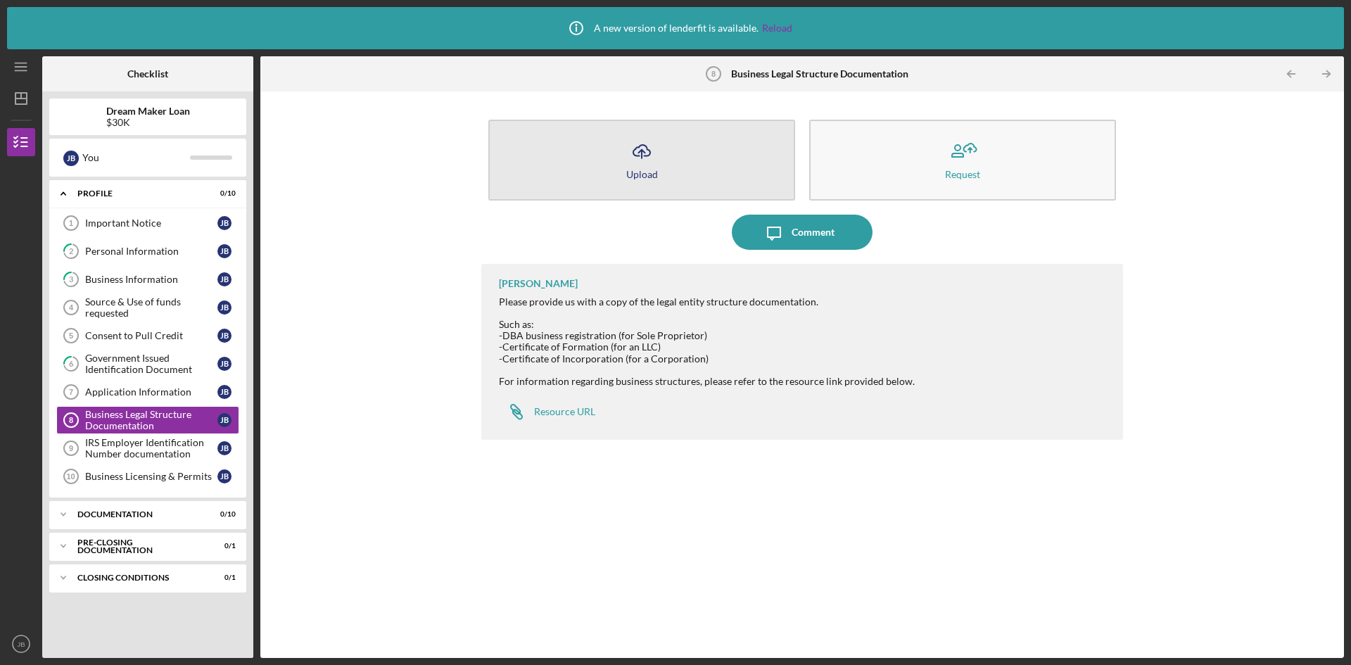
click at [626, 166] on icon "Icon/Upload" at bounding box center [641, 151] width 35 height 35
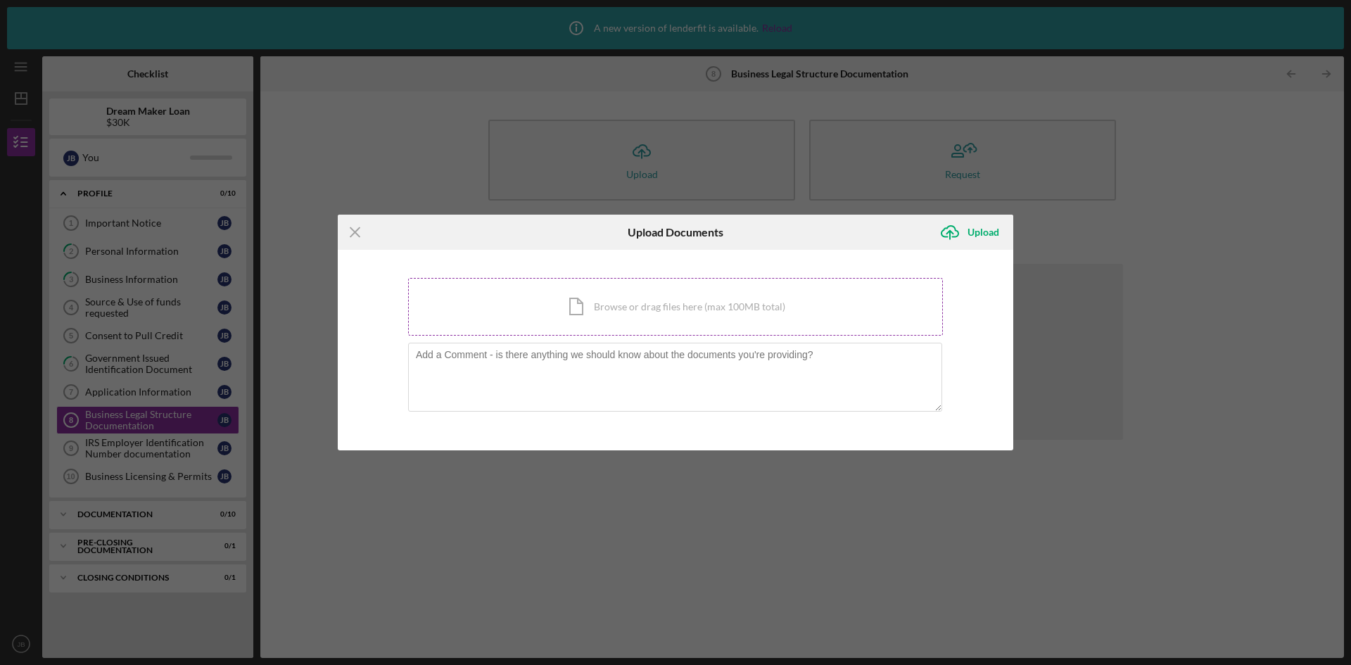
click at [634, 296] on div "Icon/Document Browse or drag files here (max 100MB total) Tap to choose files o…" at bounding box center [675, 307] width 535 height 58
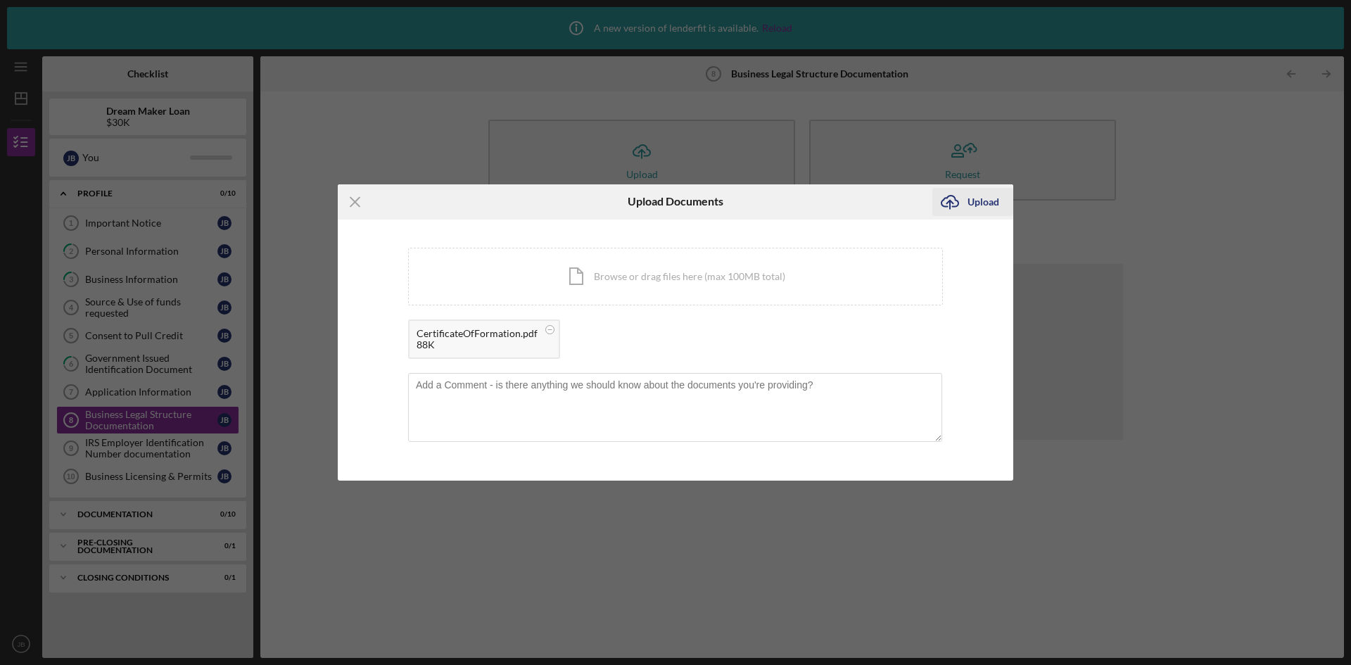
click at [962, 198] on icon "Icon/Upload" at bounding box center [949, 201] width 35 height 35
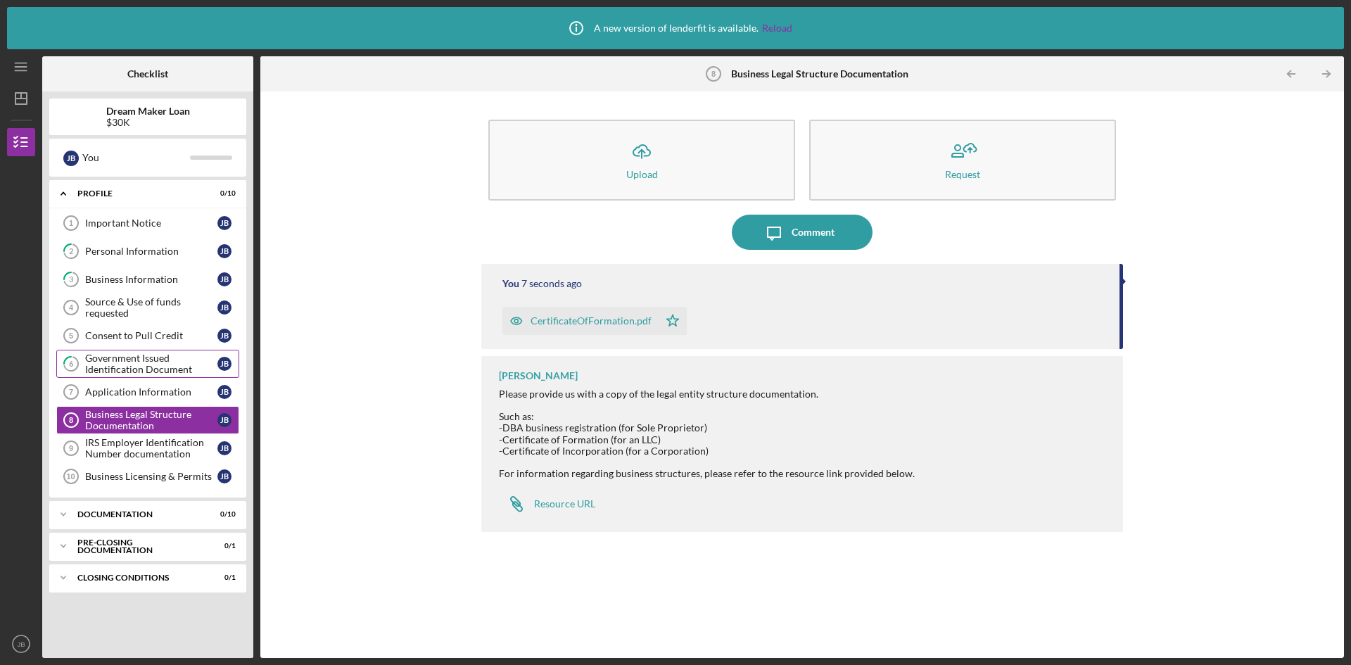
click at [127, 367] on div "Government Issued Identification Document" at bounding box center [151, 364] width 132 height 23
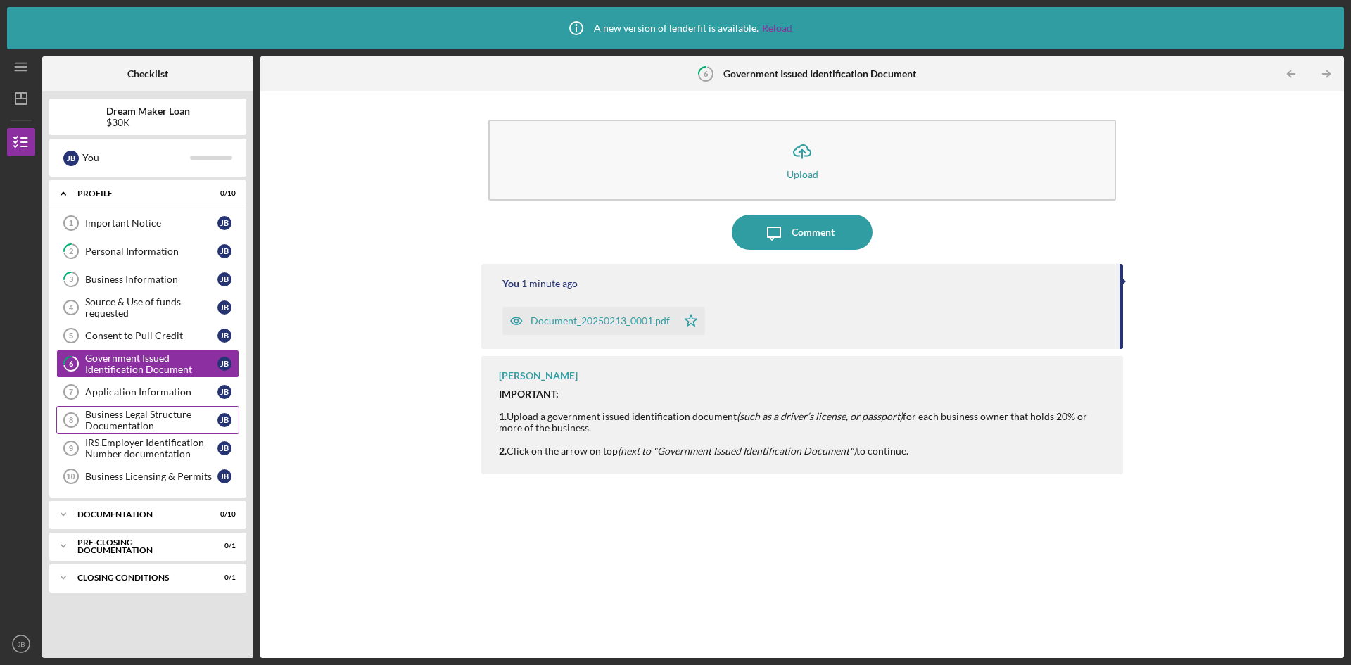
click at [132, 419] on div "Business Legal Structure Documentation" at bounding box center [151, 420] width 132 height 23
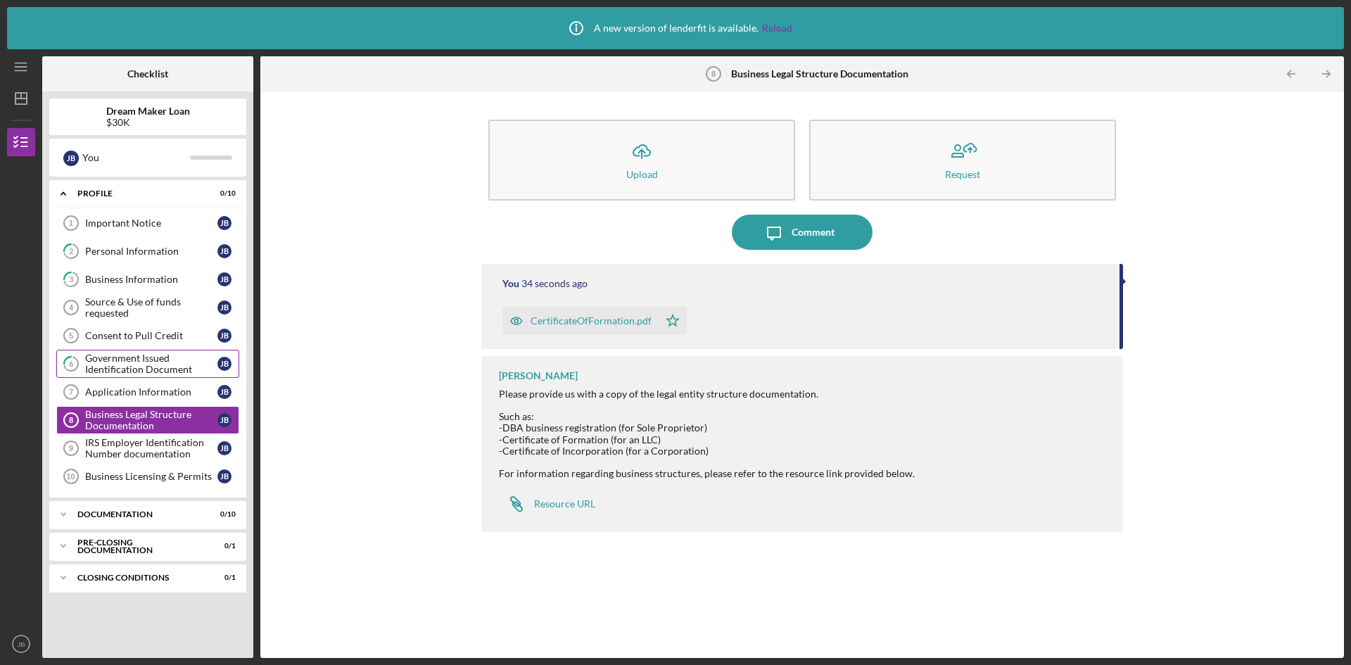
click at [125, 358] on div "Government Issued Identification Document" at bounding box center [151, 364] width 132 height 23
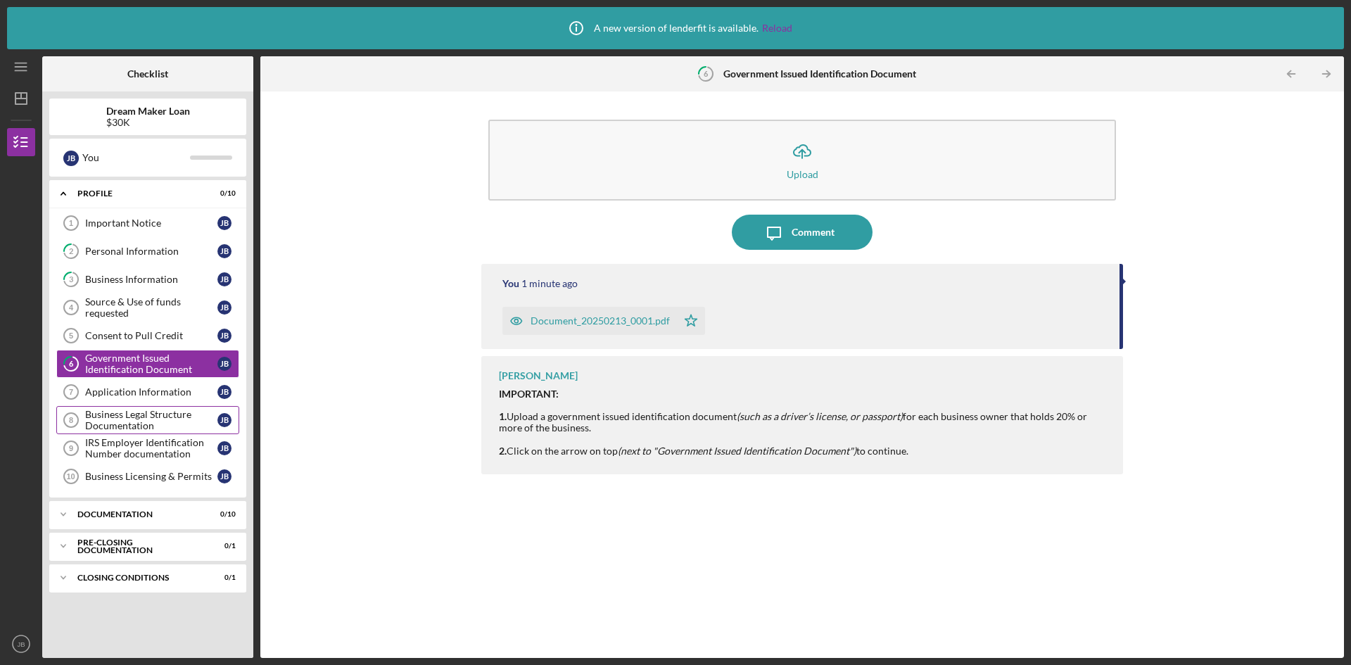
click at [126, 416] on div "Business Legal Structure Documentation" at bounding box center [151, 420] width 132 height 23
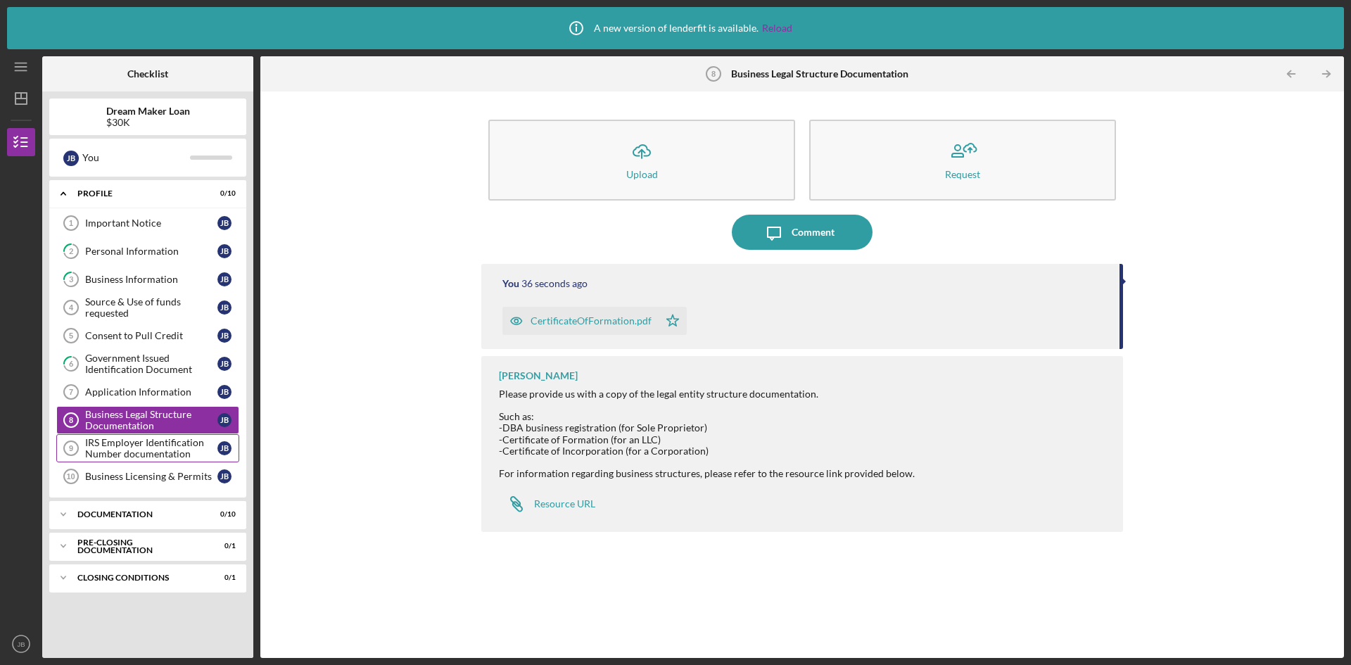
click at [130, 442] on div "IRS Employer Identification Number documentation" at bounding box center [151, 448] width 132 height 23
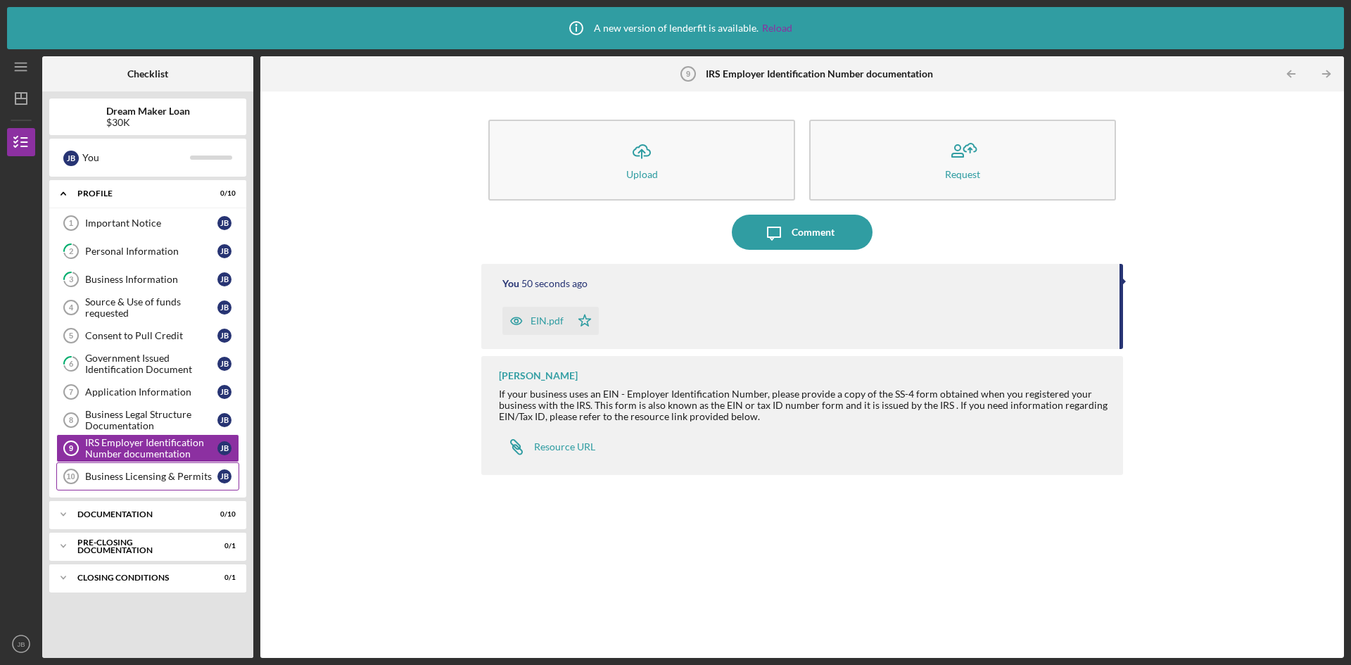
click at [142, 474] on div "Business Licensing & Permits" at bounding box center [151, 476] width 132 height 11
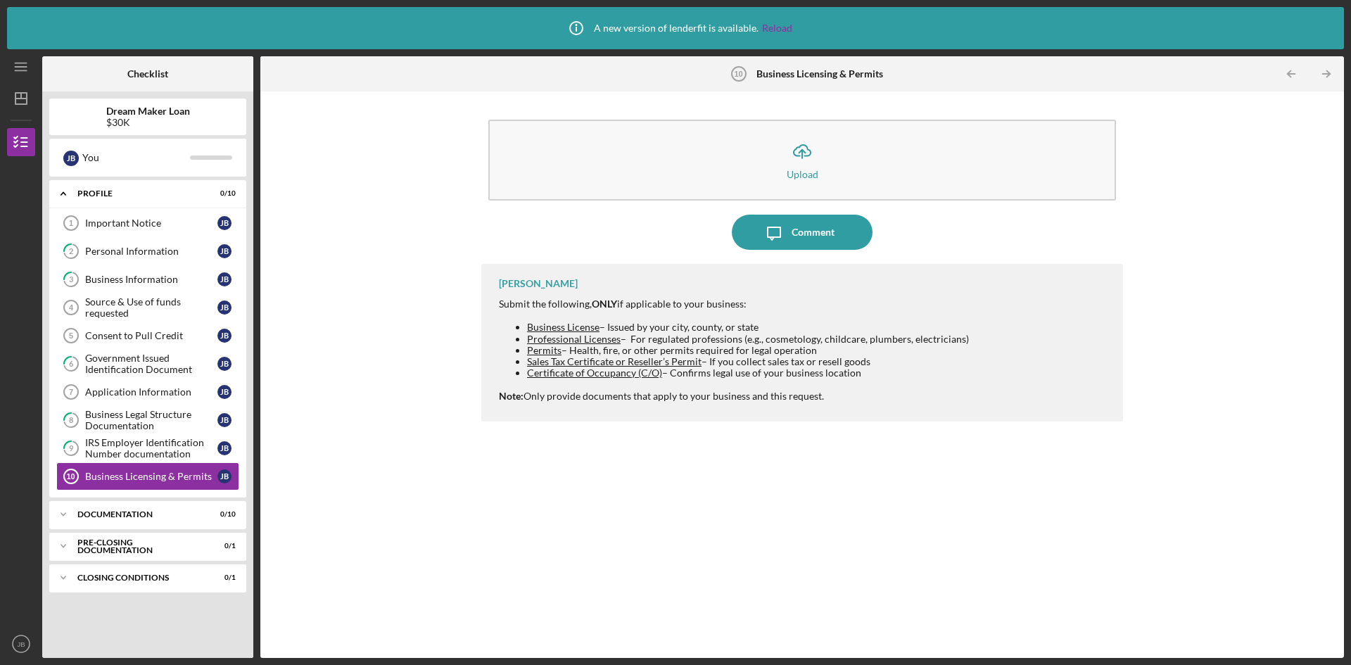
drag, startPoint x: 811, startPoint y: 353, endPoint x: 571, endPoint y: 350, distance: 239.2
click at [571, 350] on li "Permits – Health, fire, or other permits required for legal operation" at bounding box center [748, 350] width 442 height 11
click at [616, 372] on span "Certificate of Occupancy (C/O)" at bounding box center [594, 373] width 135 height 12
click at [137, 444] on div "IRS Employer Identification Number documentation" at bounding box center [151, 448] width 132 height 23
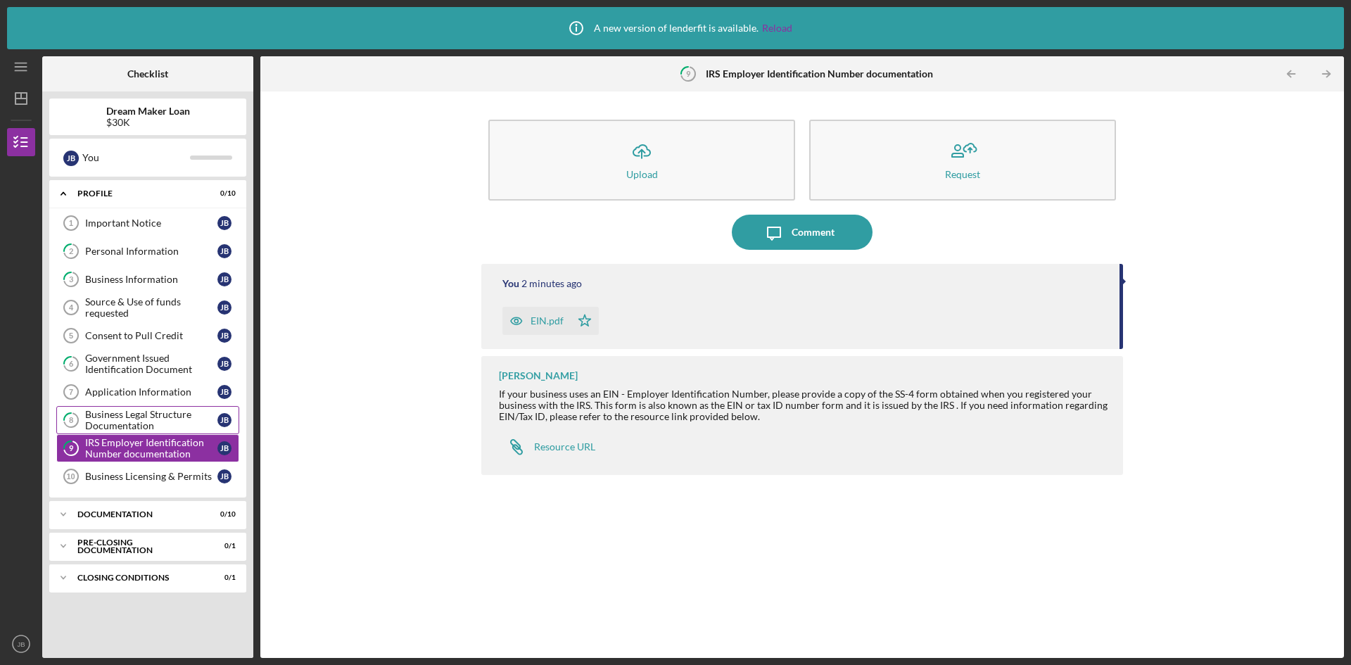
click at [130, 419] on div "Business Legal Structure Documentation" at bounding box center [151, 420] width 132 height 23
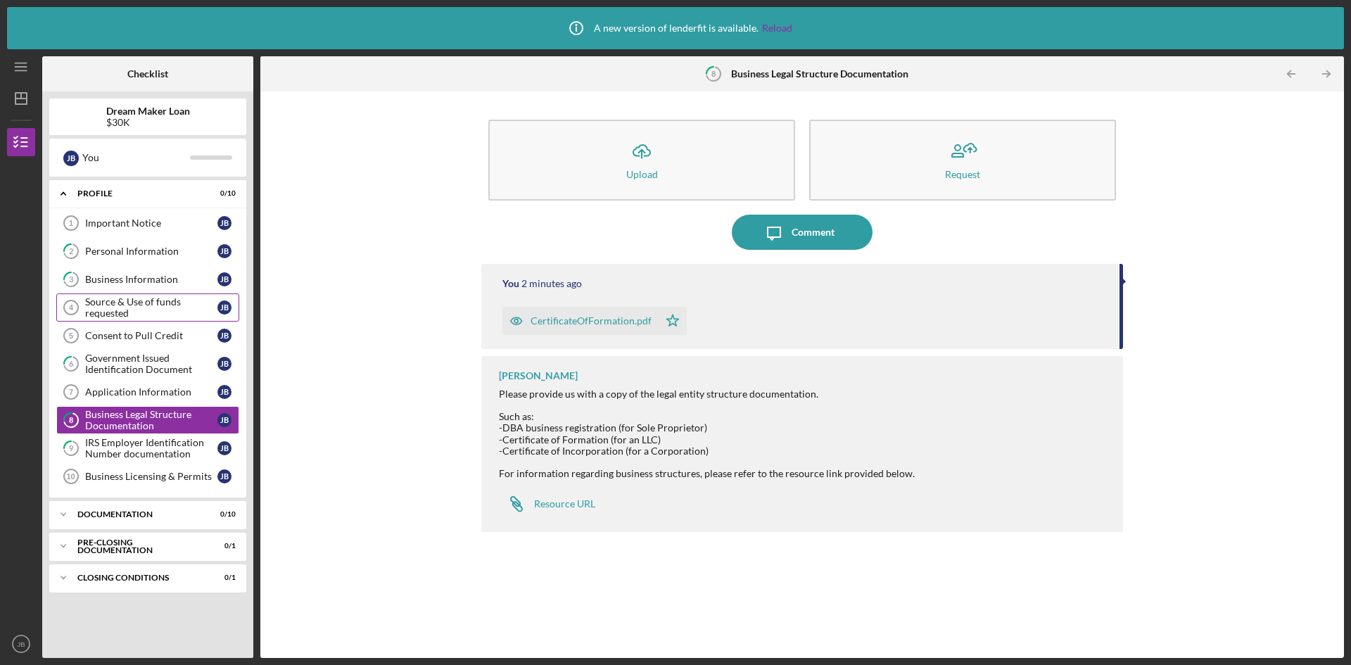
click at [104, 298] on div "Source & Use of funds requested" at bounding box center [151, 307] width 132 height 23
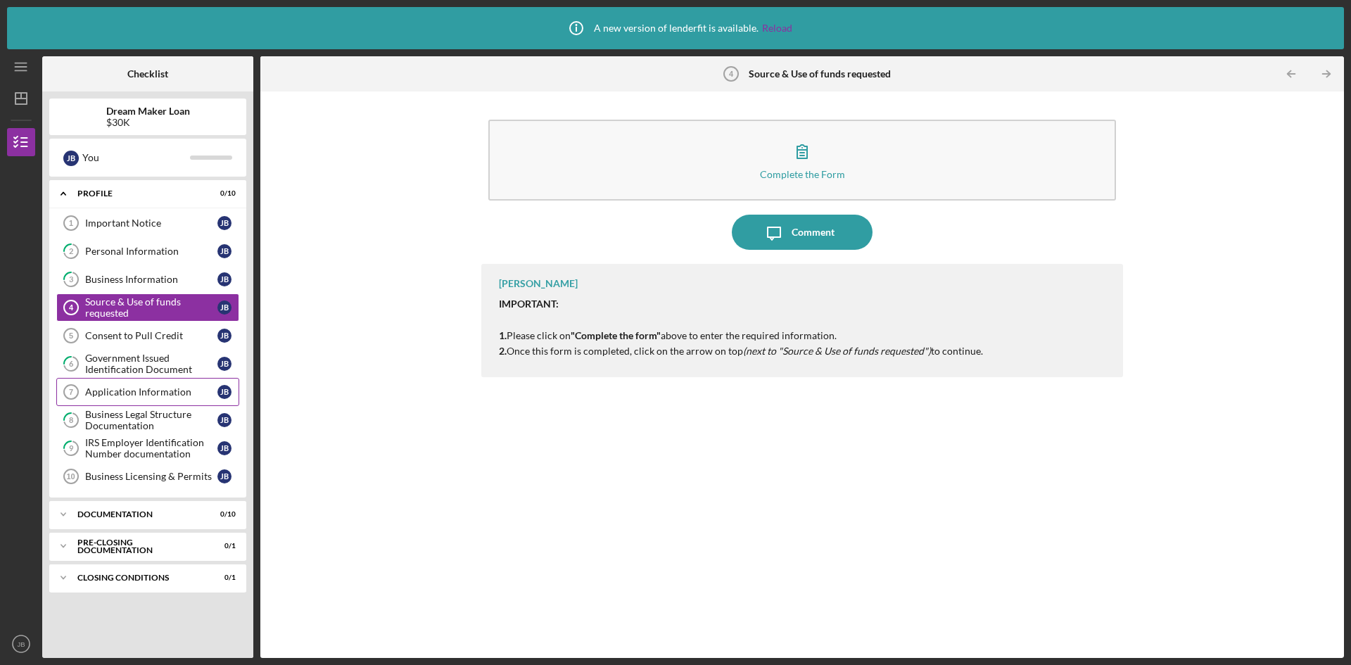
click at [152, 392] on div "Application Information" at bounding box center [151, 391] width 132 height 11
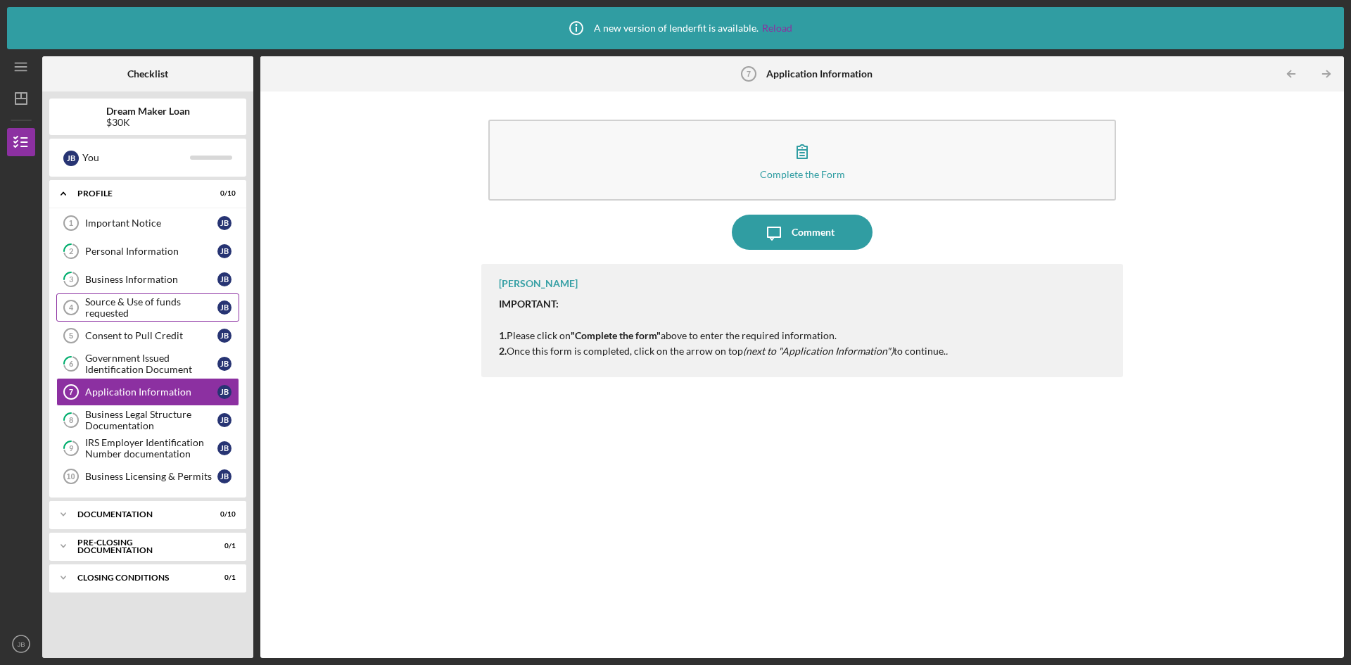
click at [129, 310] on div "Source & Use of funds requested" at bounding box center [151, 307] width 132 height 23
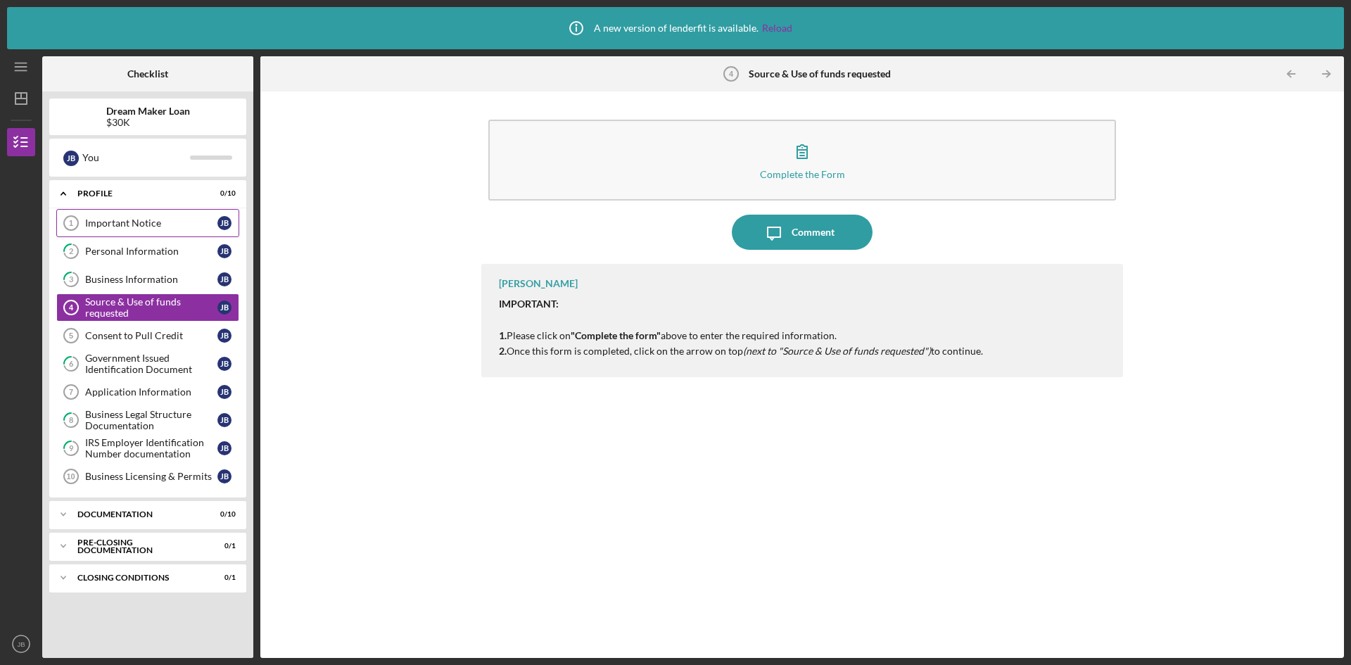
click at [122, 226] on div "Important Notice" at bounding box center [151, 222] width 132 height 11
